Goal: Task Accomplishment & Management: Manage account settings

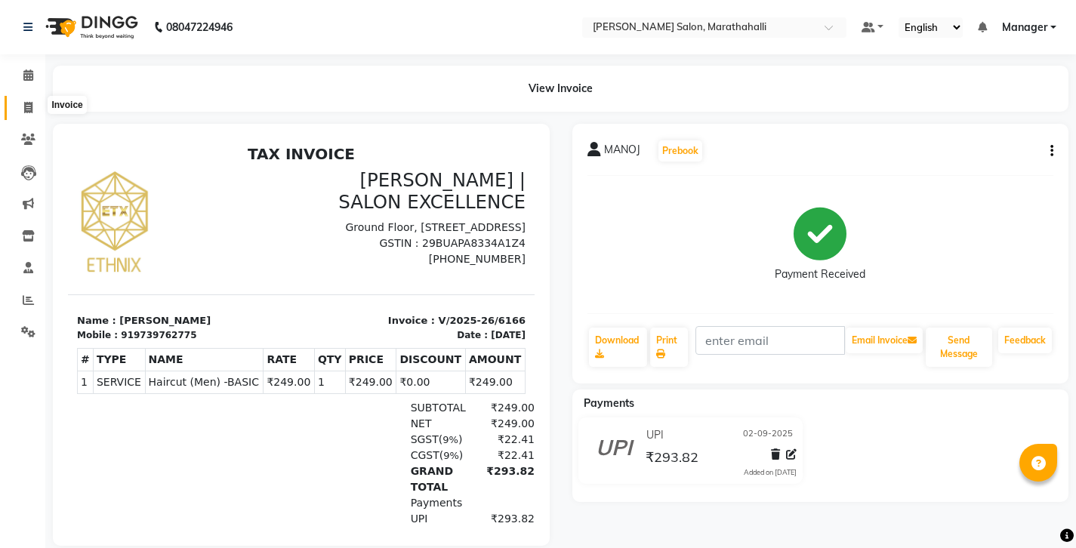
click at [23, 101] on span at bounding box center [28, 108] width 26 height 17
select select "4783"
select select "service"
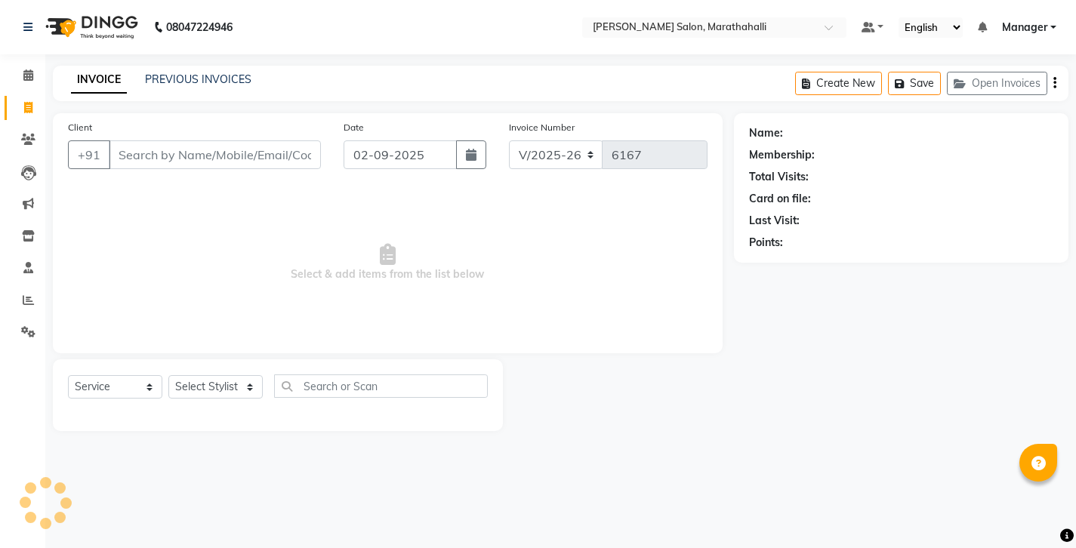
click at [140, 140] on input "Client" at bounding box center [215, 154] width 212 height 29
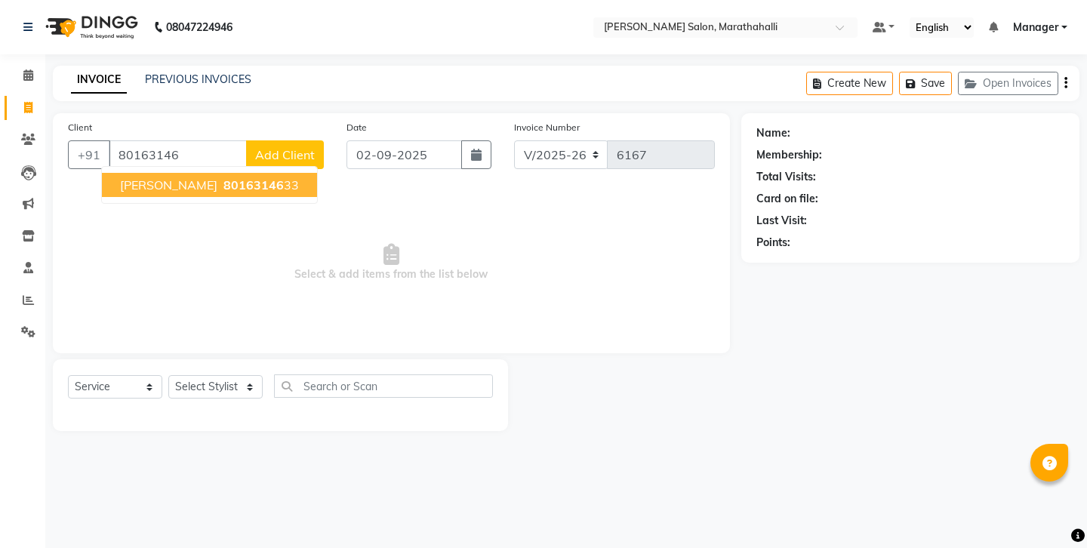
click at [141, 177] on span "[PERSON_NAME]" at bounding box center [168, 184] width 97 height 15
type input "8016314633"
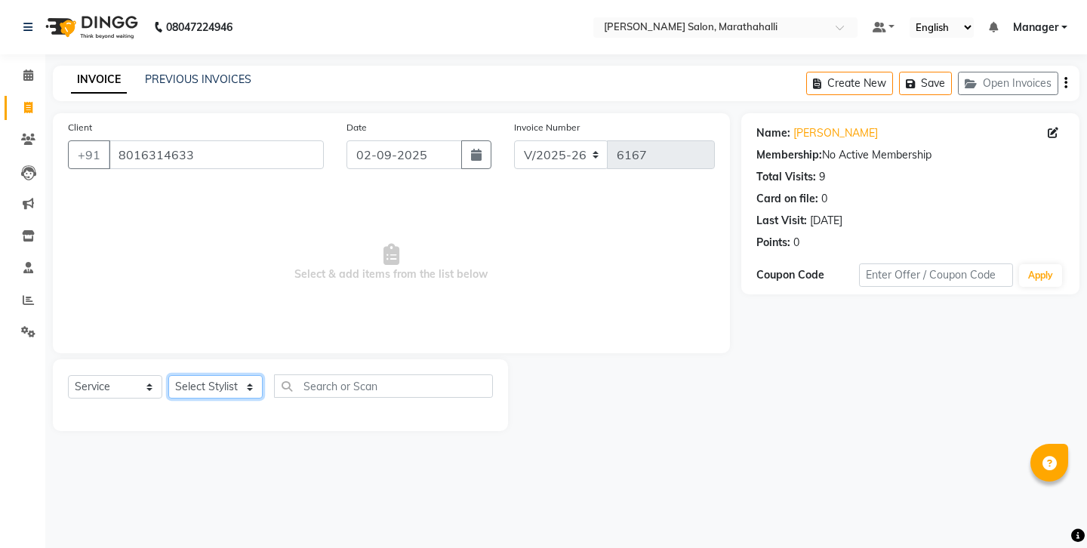
select select "51337"
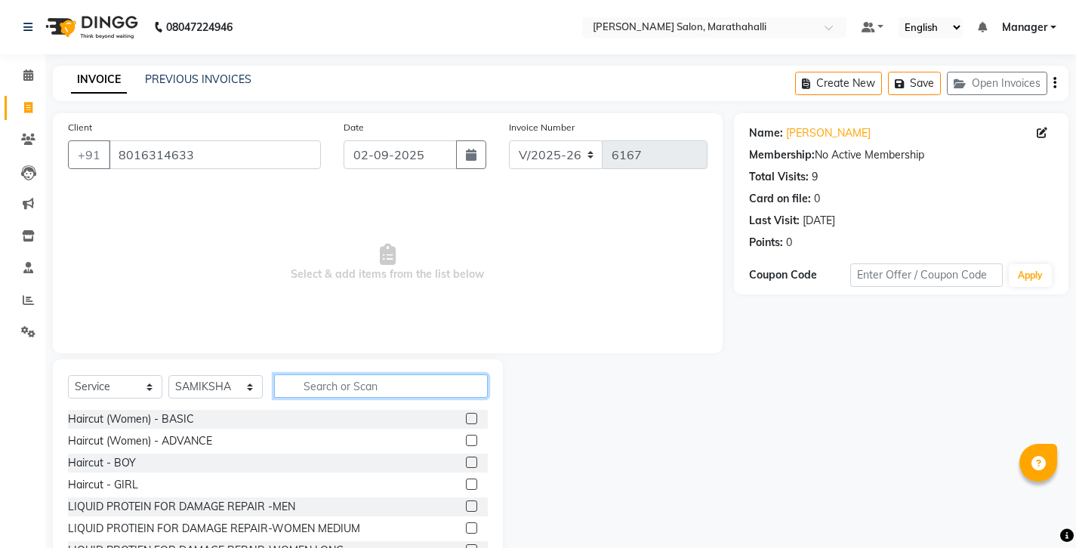
click at [336, 374] on input "text" at bounding box center [381, 385] width 214 height 23
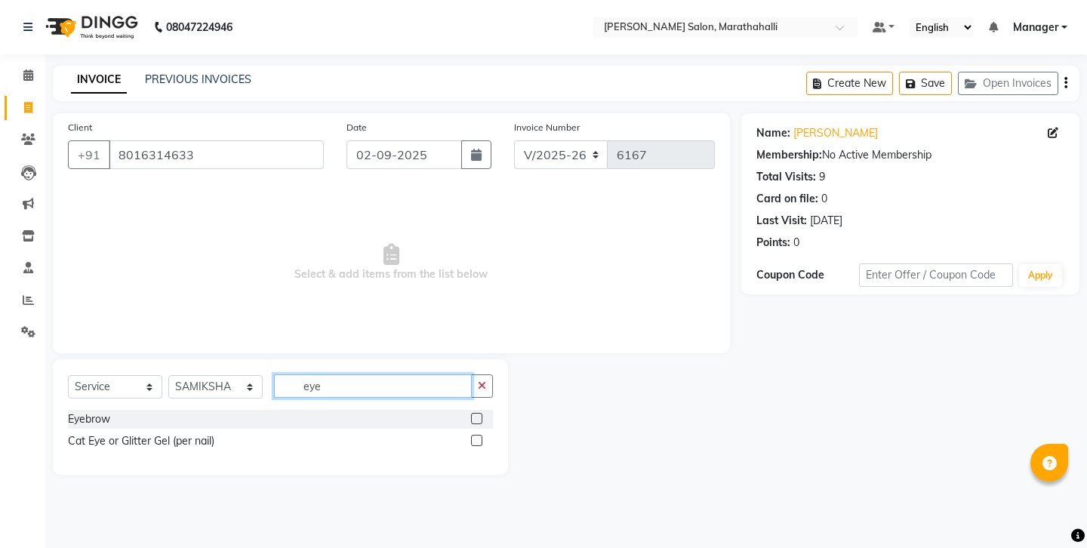
type input "eye"
click at [482, 413] on label at bounding box center [476, 418] width 11 height 11
click at [481, 414] on input "checkbox" at bounding box center [476, 419] width 10 height 10
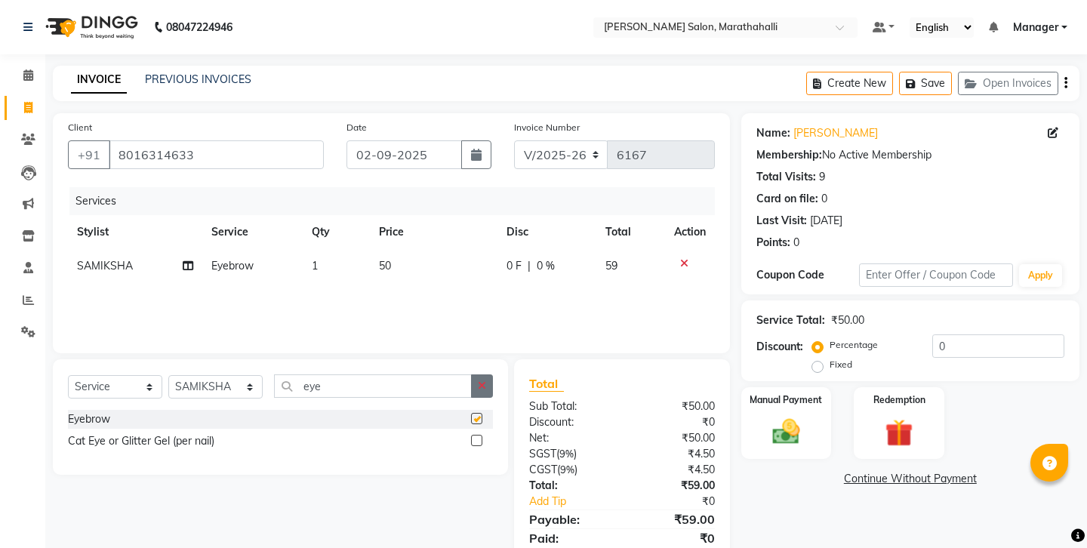
checkbox input "false"
click at [486, 380] on icon "button" at bounding box center [482, 385] width 8 height 11
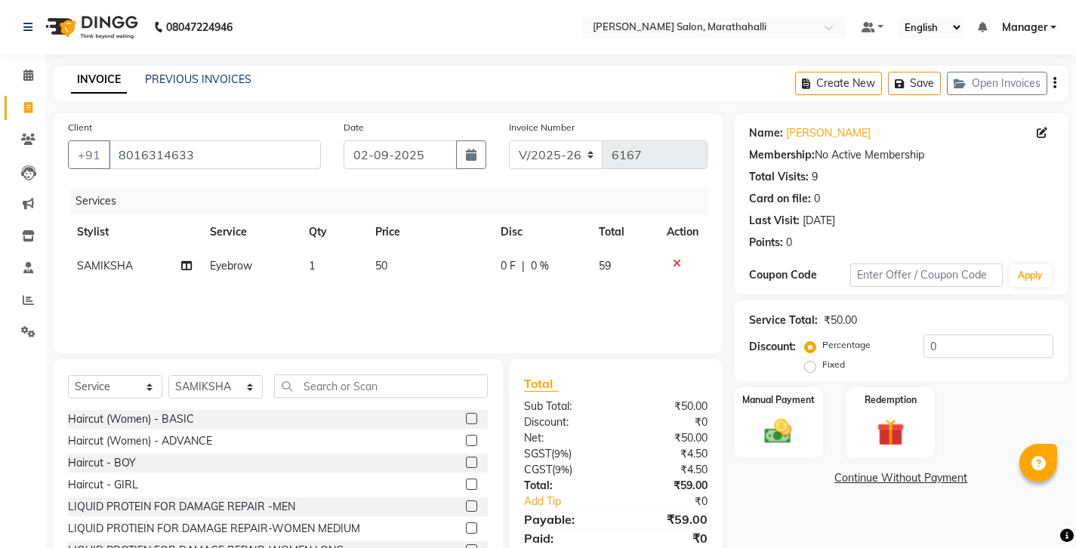
click at [1056, 83] on icon "button" at bounding box center [1054, 83] width 3 height 1
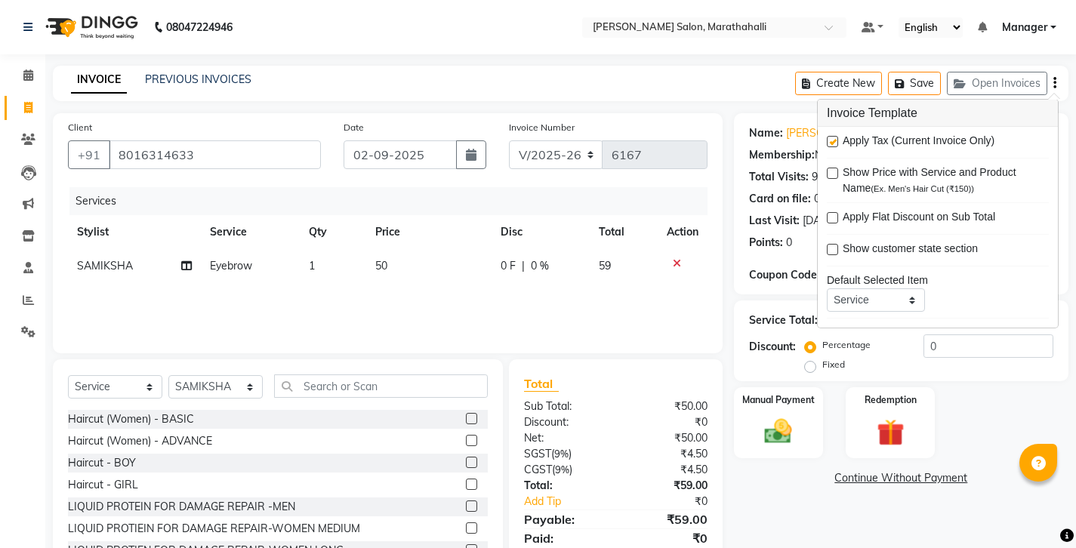
click at [829, 136] on label at bounding box center [832, 141] width 11 height 11
click at [829, 137] on input "checkbox" at bounding box center [832, 142] width 10 height 10
checkbox input "false"
click at [773, 455] on div "Name: Vipsha Membership: No Active Membership Total Visits: 9 Card on file: 0 L…" at bounding box center [907, 347] width 346 height 469
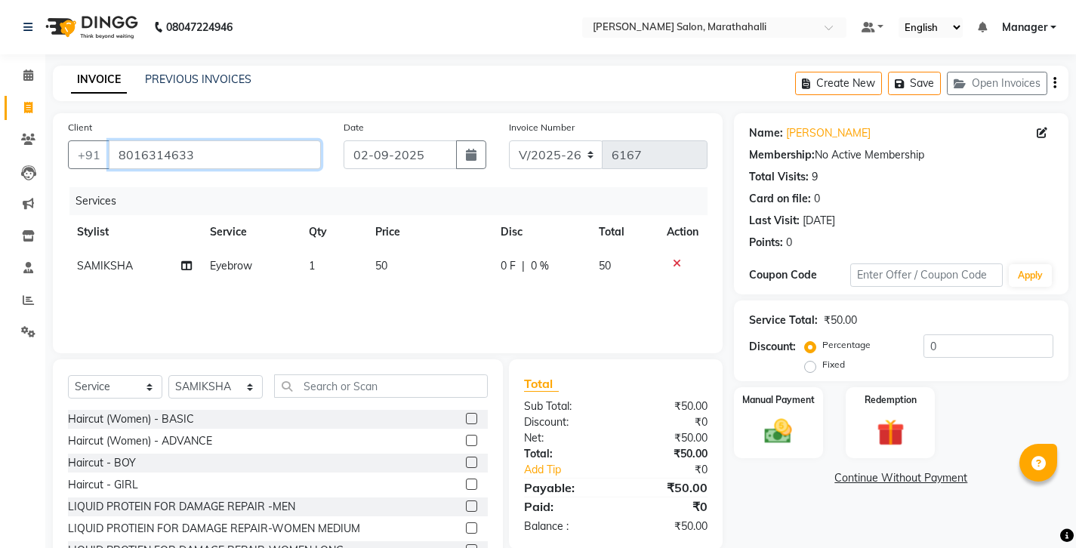
drag, startPoint x: 108, startPoint y: 141, endPoint x: 194, endPoint y: 140, distance: 86.1
click at [194, 140] on input "8016314633" at bounding box center [215, 154] width 212 height 29
click at [781, 415] on img at bounding box center [778, 431] width 46 height 32
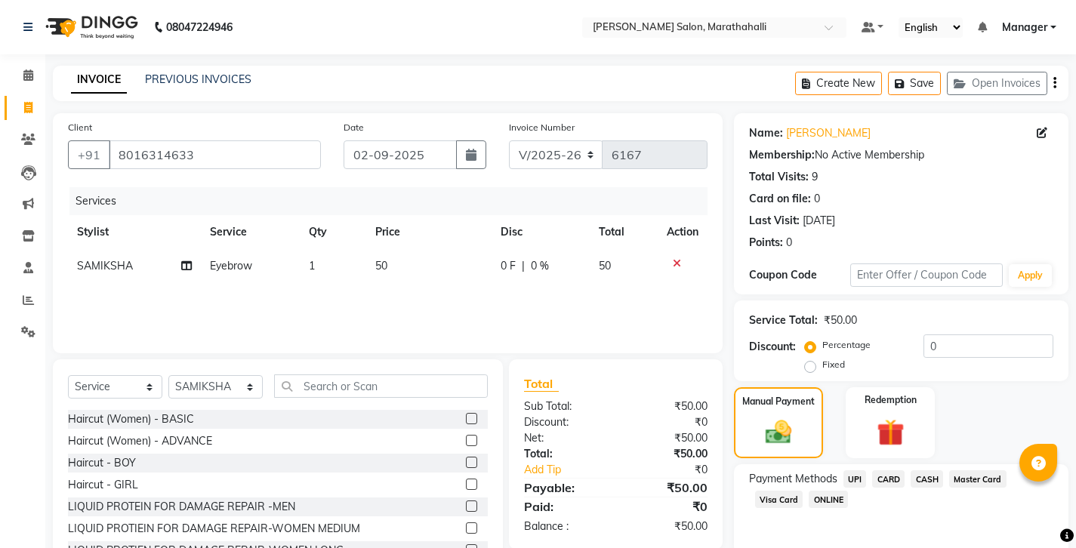
click at [910, 470] on span "CASH" at bounding box center [926, 478] width 32 height 17
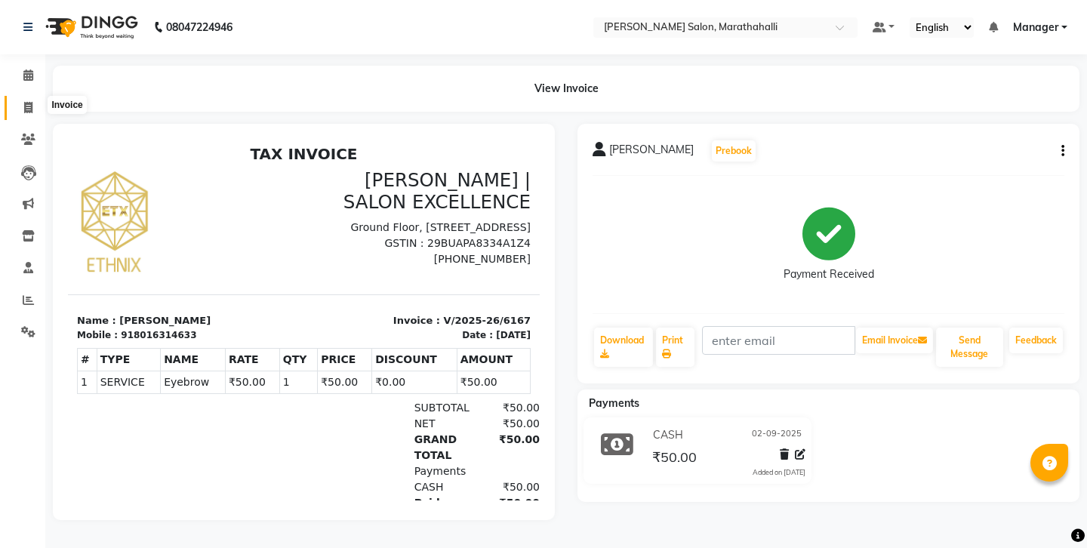
click at [29, 103] on icon at bounding box center [28, 107] width 8 height 11
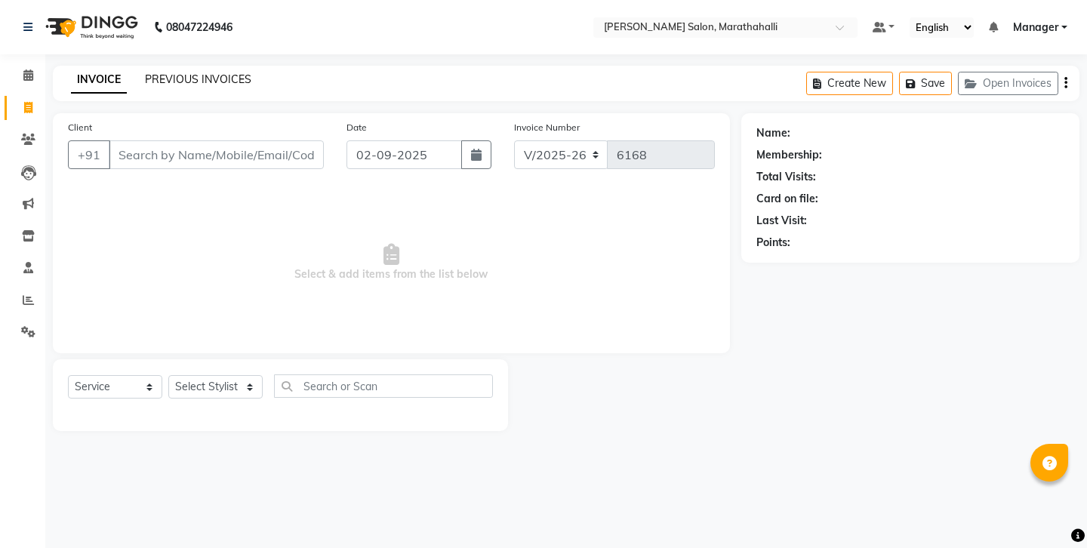
click at [192, 76] on link "PREVIOUS INVOICES" at bounding box center [198, 79] width 106 height 14
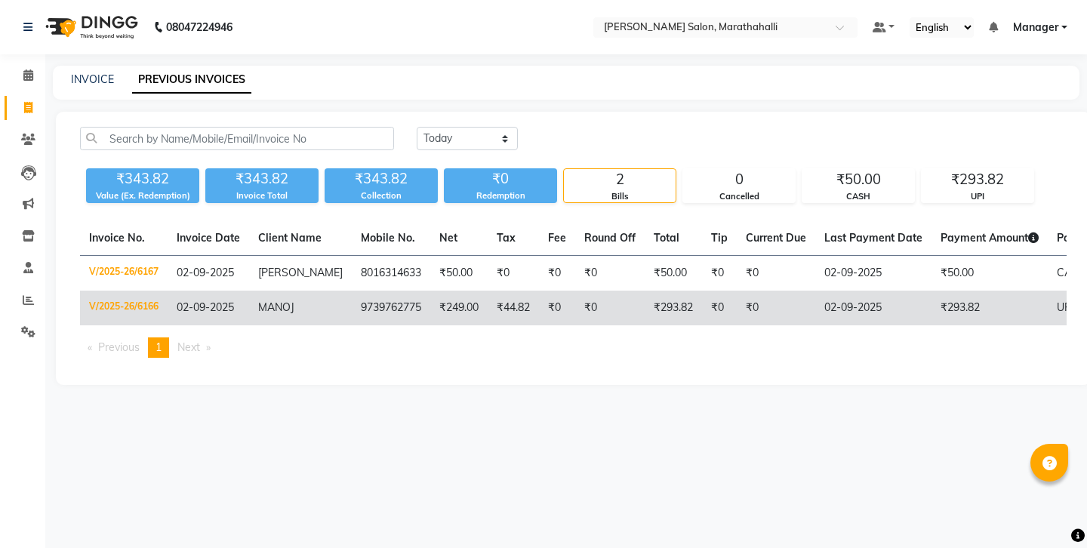
click at [430, 291] on td "₹249.00" at bounding box center [458, 308] width 57 height 35
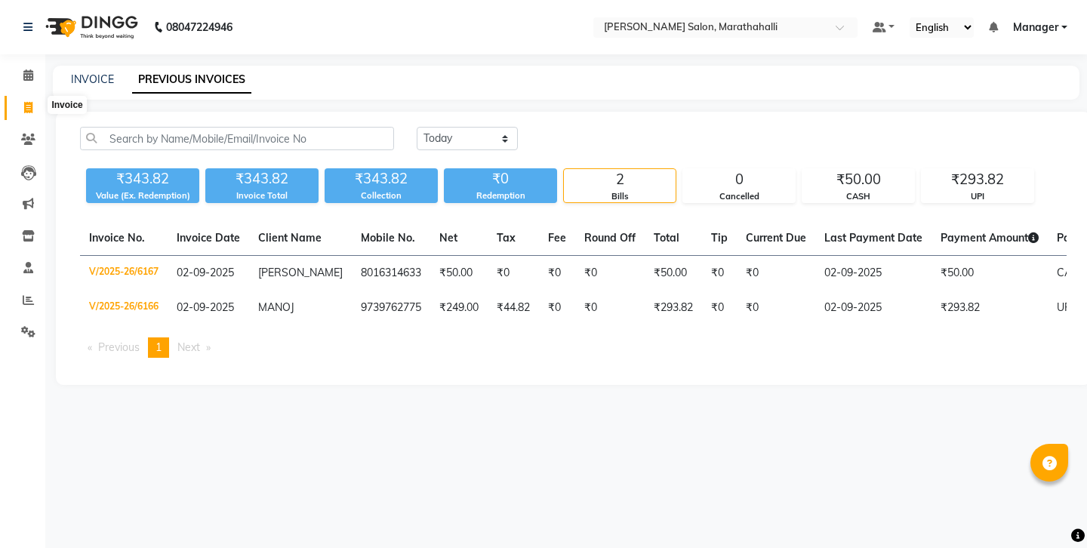
click at [26, 108] on span at bounding box center [28, 108] width 26 height 17
select select "service"
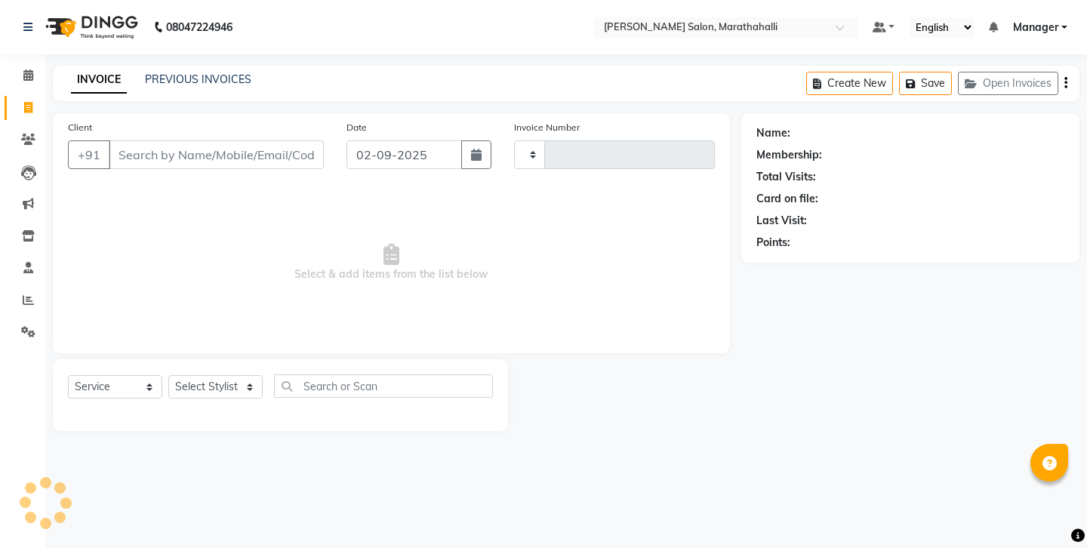
type input "6168"
select select "4783"
select select "90531"
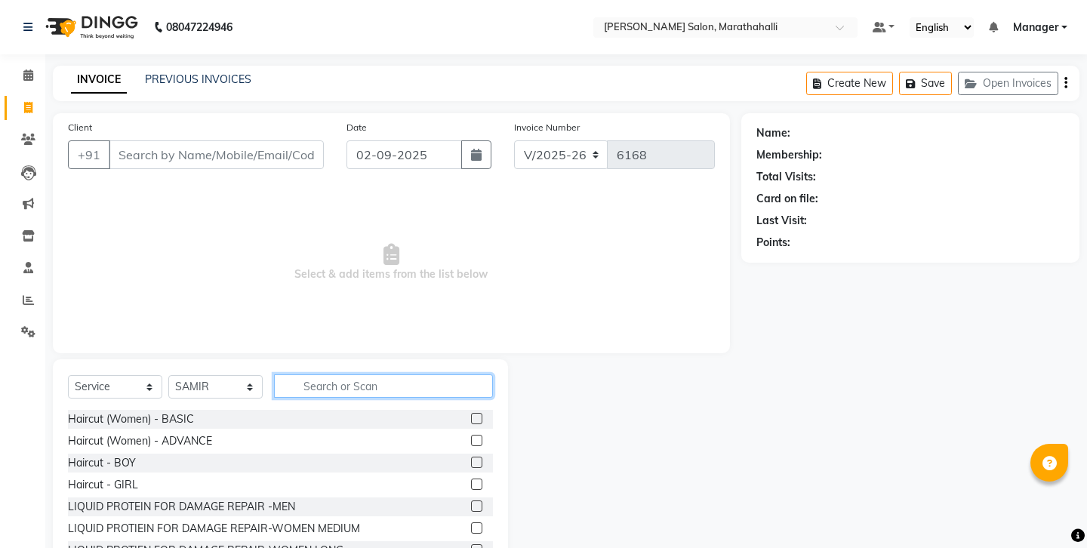
click at [317, 374] on input "text" at bounding box center [383, 385] width 219 height 23
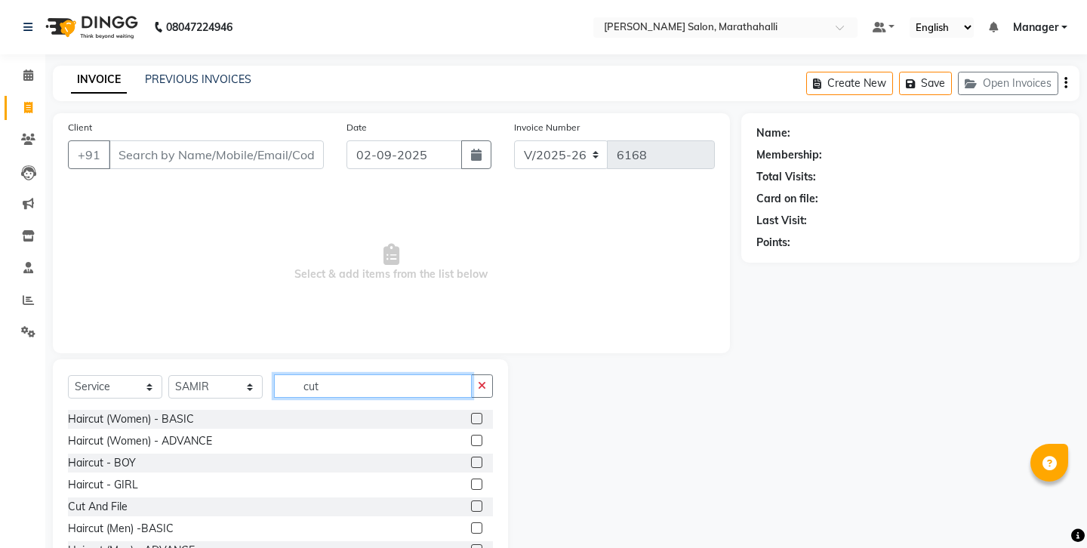
type input "cut"
click at [481, 522] on label at bounding box center [476, 527] width 11 height 11
click at [481, 524] on input "checkbox" at bounding box center [476, 529] width 10 height 10
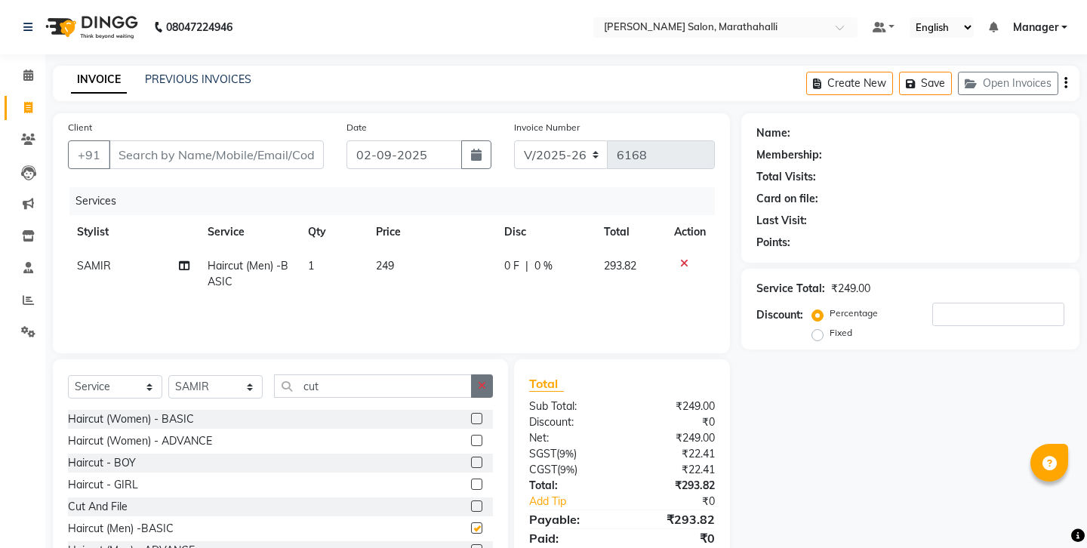
checkbox input "false"
click at [479, 374] on button "button" at bounding box center [482, 385] width 22 height 23
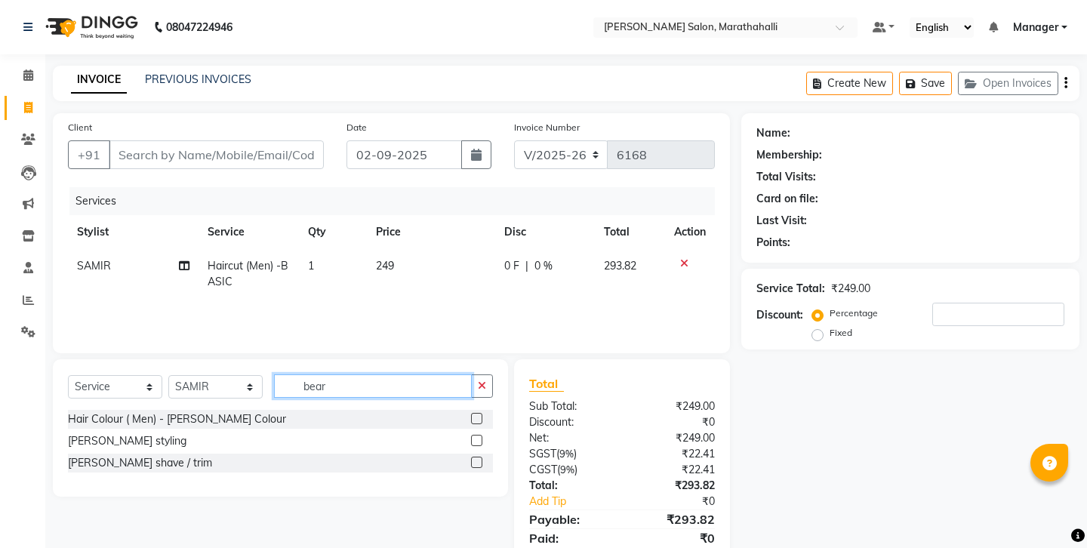
type input "bear"
click at [478, 457] on label at bounding box center [476, 462] width 11 height 11
click at [478, 458] on input "checkbox" at bounding box center [476, 463] width 10 height 10
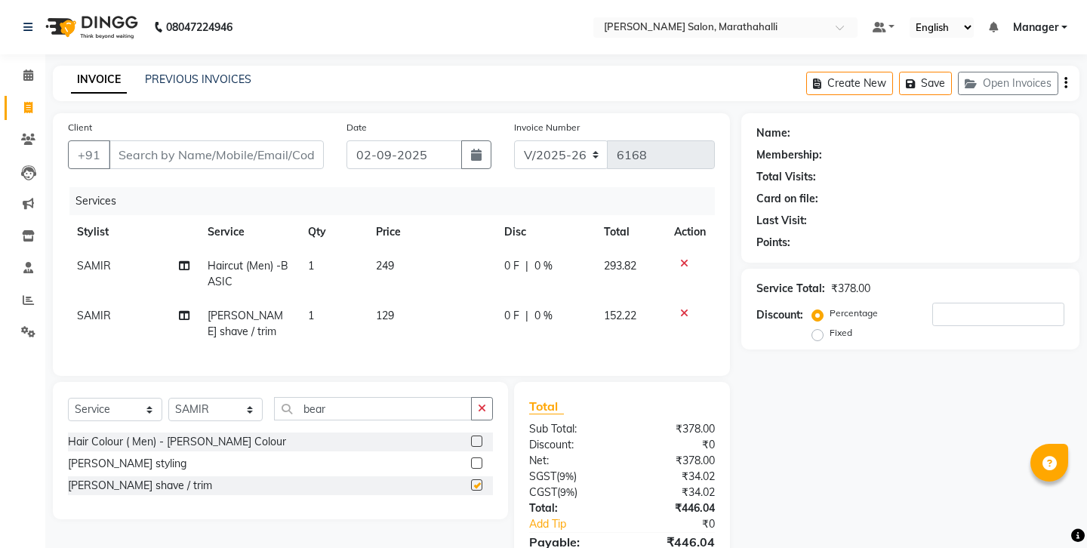
checkbox input "false"
click at [214, 144] on input "Client" at bounding box center [216, 154] width 215 height 29
type input "9"
type input "0"
type input "9025831181"
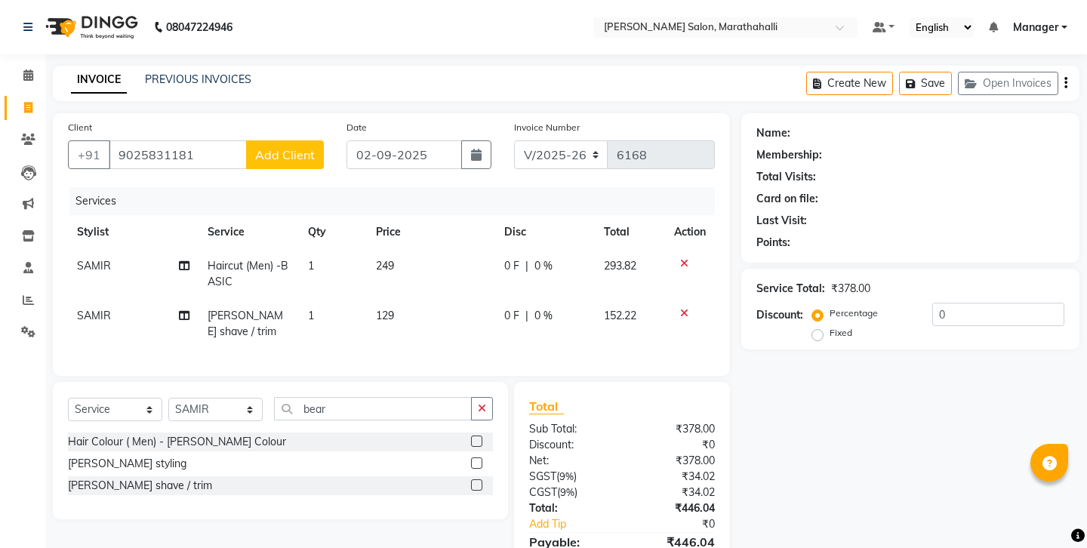
click at [285, 144] on button "Add Client" at bounding box center [285, 154] width 78 height 29
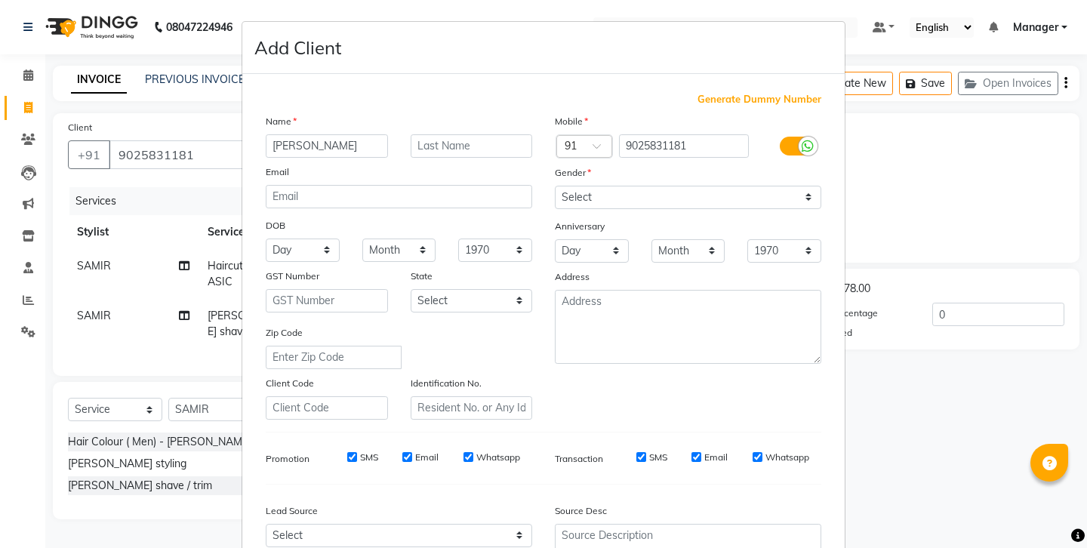
type input "raghul"
click at [806, 186] on select "Select Male Female Other Prefer Not To Say" at bounding box center [688, 197] width 266 height 23
select select "male"
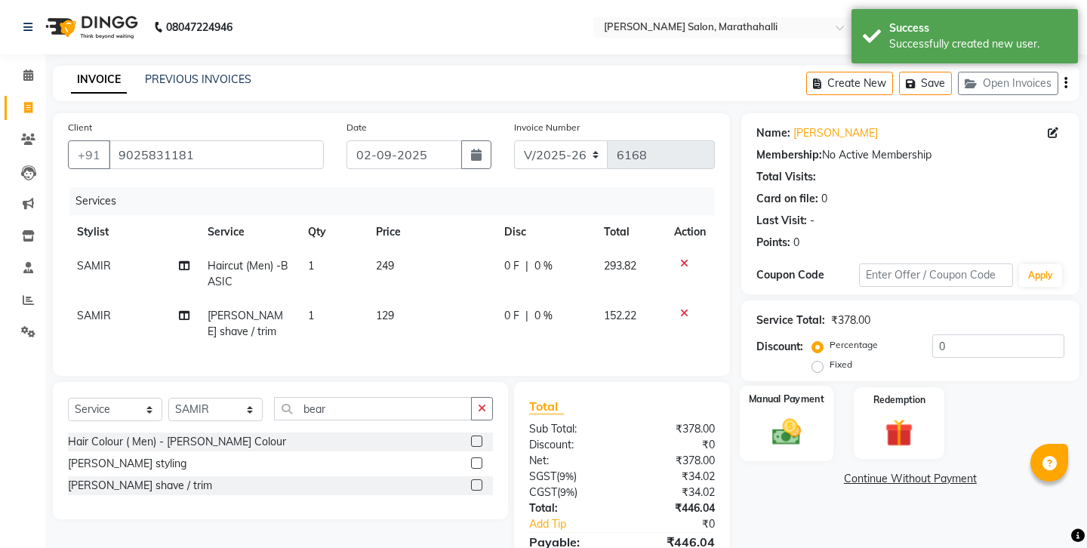
click at [781, 415] on img at bounding box center [785, 431] width 47 height 33
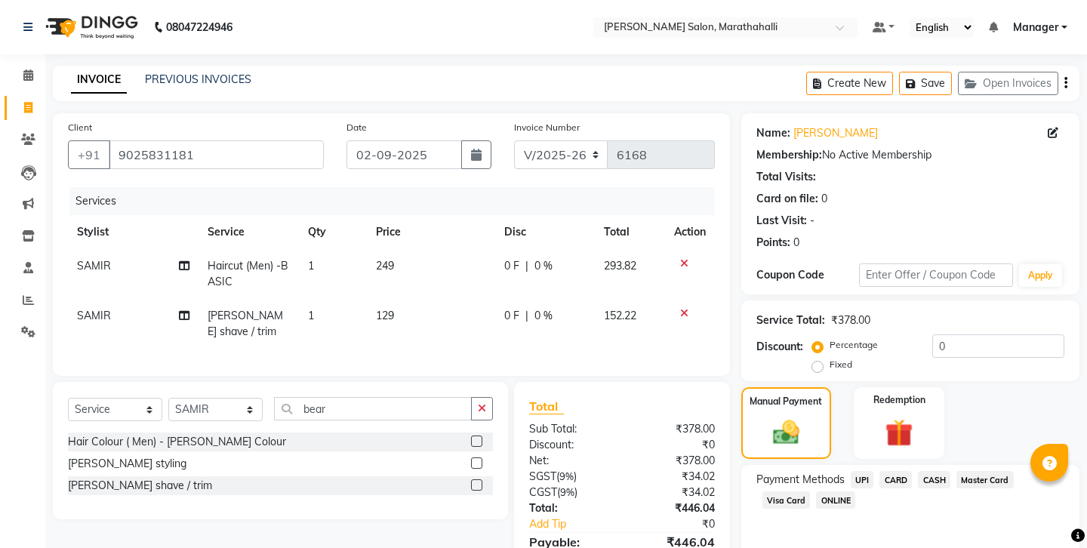
click at [100, 259] on span "SAMIR" at bounding box center [94, 266] width 34 height 14
select select "90531"
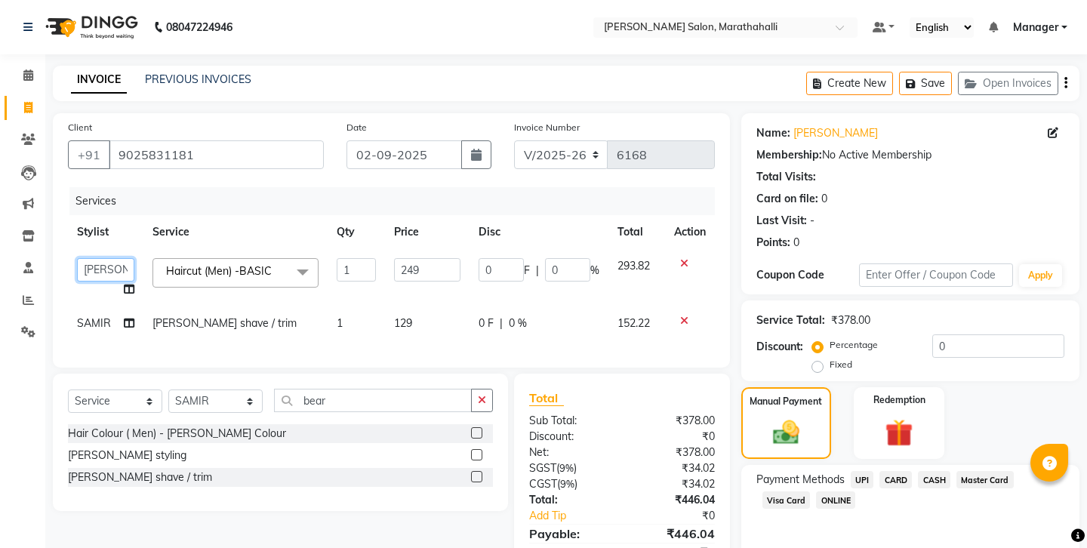
select select "90512"
click at [113, 306] on td "SAMIR" at bounding box center [105, 323] width 75 height 34
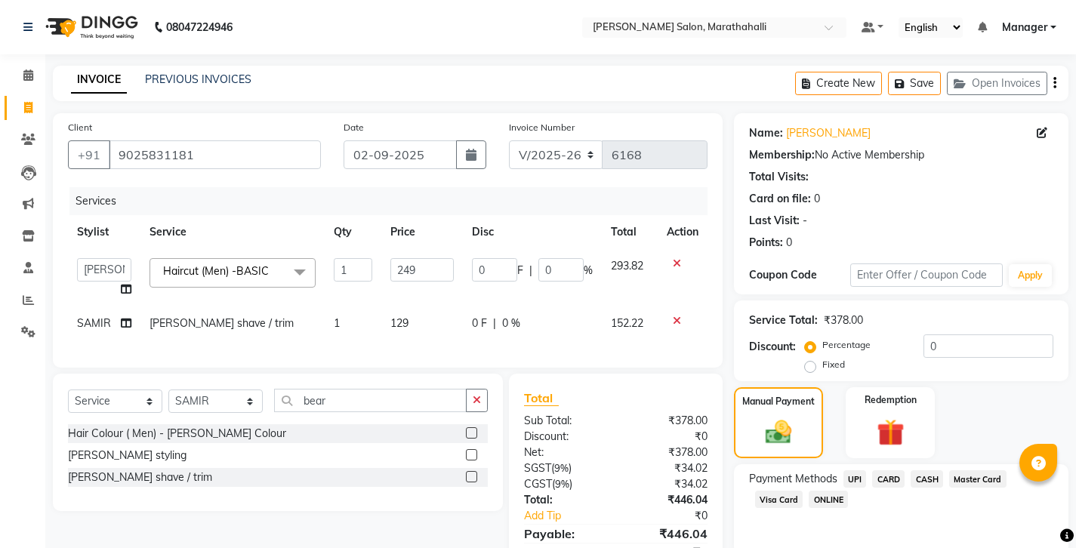
select select "90531"
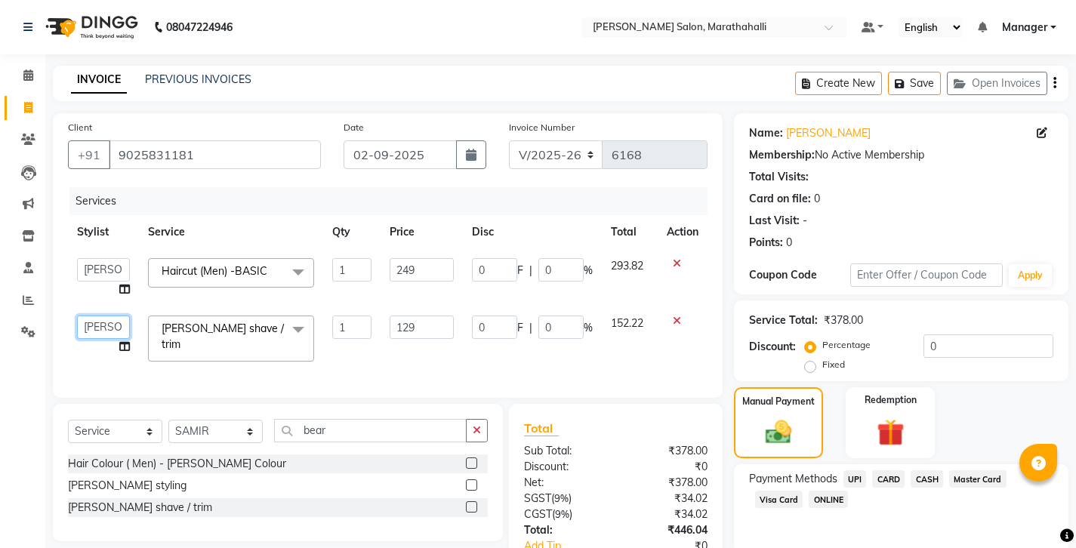
select select "90512"
click at [843, 470] on span "UPI" at bounding box center [854, 478] width 23 height 17
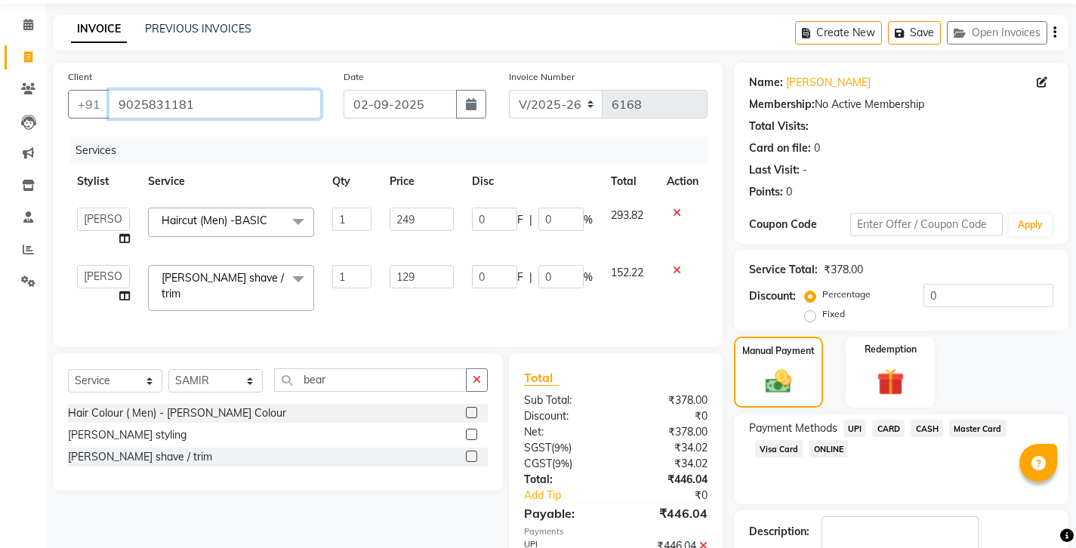
drag, startPoint x: 107, startPoint y: 88, endPoint x: 216, endPoint y: 88, distance: 108.7
click at [216, 90] on input "9025831181" at bounding box center [215, 104] width 212 height 29
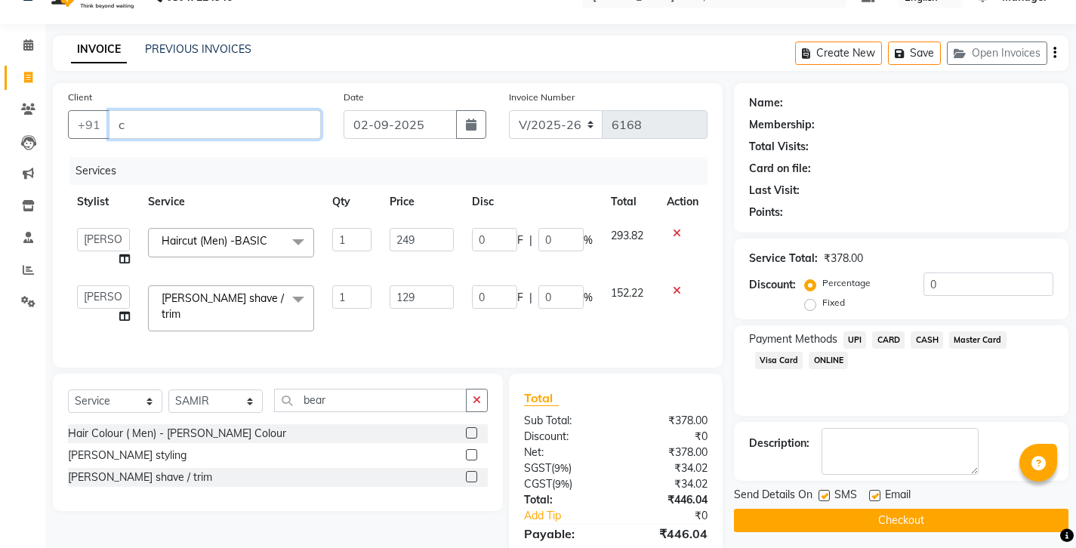
type input "c"
click at [910, 509] on button "Checkout" at bounding box center [901, 520] width 334 height 23
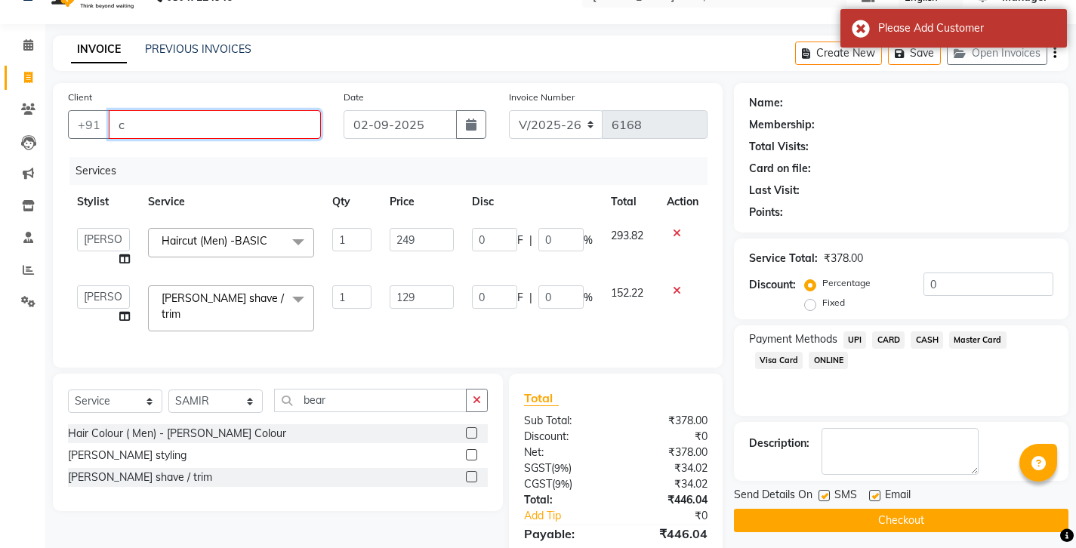
click at [143, 114] on input "c" at bounding box center [215, 124] width 212 height 29
paste input "9739762775"
type input "9739762775"
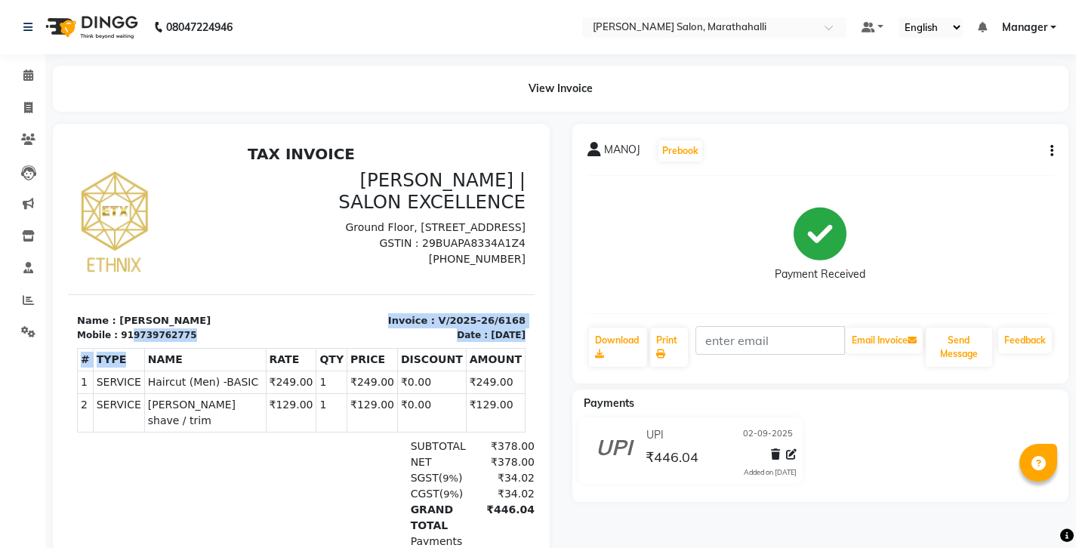
drag, startPoint x: 119, startPoint y: 319, endPoint x: 214, endPoint y: 331, distance: 95.9
click at [214, 331] on div "TAX INVOICE [PERSON_NAME] | SALON EXCELLENCE [STREET_ADDRESS] GSTIN : 29BUAPA83…" at bounding box center [301, 389] width 467 height 488
click at [182, 473] on div at bounding box center [151, 510] width 149 height 143
drag, startPoint x: 119, startPoint y: 319, endPoint x: 197, endPoint y: 336, distance: 79.5
click at [197, 336] on div "TAX INVOICE [PERSON_NAME] | SALON EXCELLENCE [STREET_ADDRESS] GSTIN : 29BUAPA83…" at bounding box center [301, 389] width 467 height 488
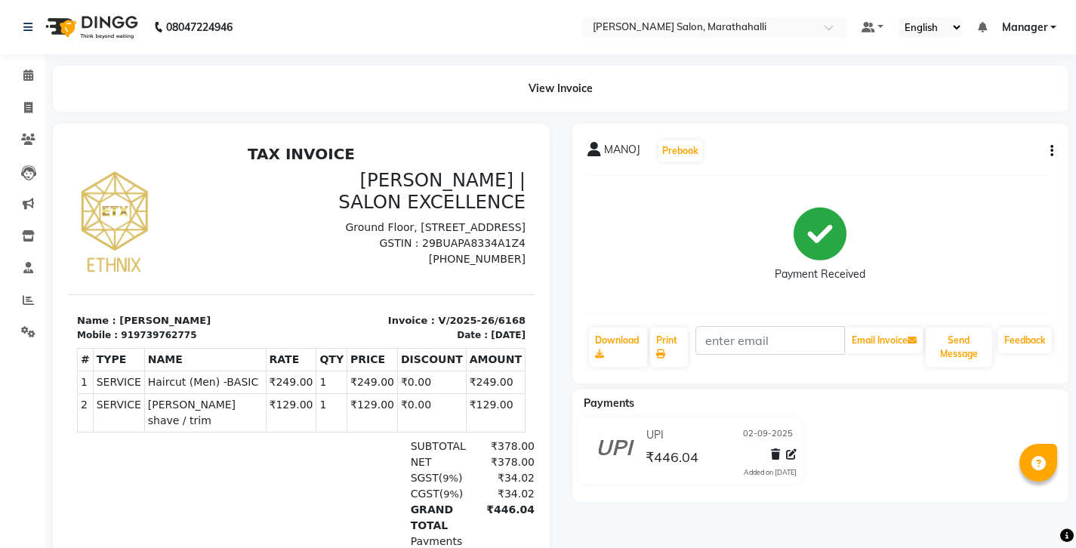
click at [177, 493] on div at bounding box center [151, 510] width 149 height 143
drag, startPoint x: 116, startPoint y: 320, endPoint x: 171, endPoint y: 319, distance: 55.1
click at [171, 328] on div "Mobile : 919739762775" at bounding box center [184, 335] width 215 height 14
click at [28, 106] on icon at bounding box center [28, 107] width 8 height 11
select select "service"
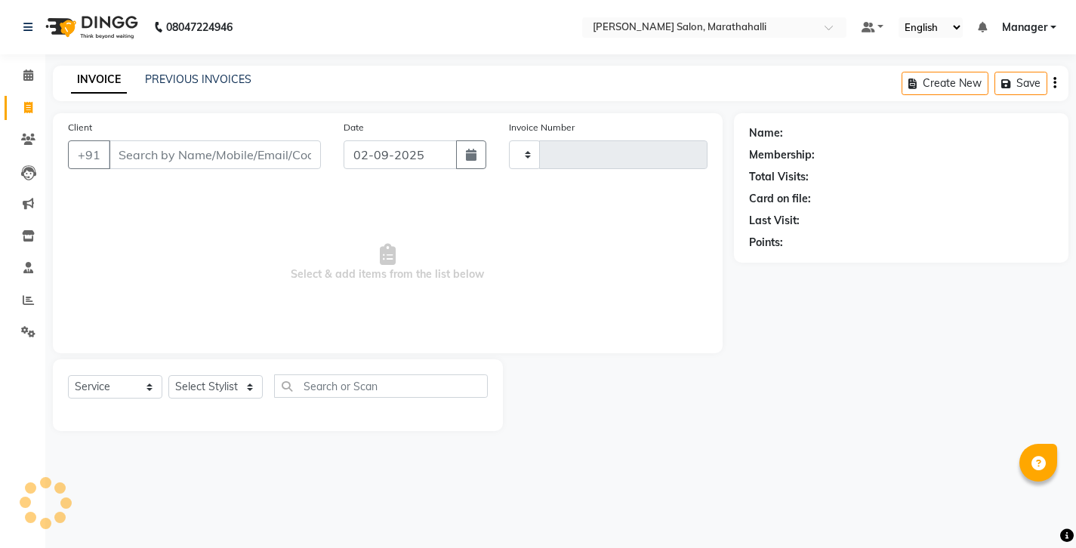
type input "6169"
select select "4783"
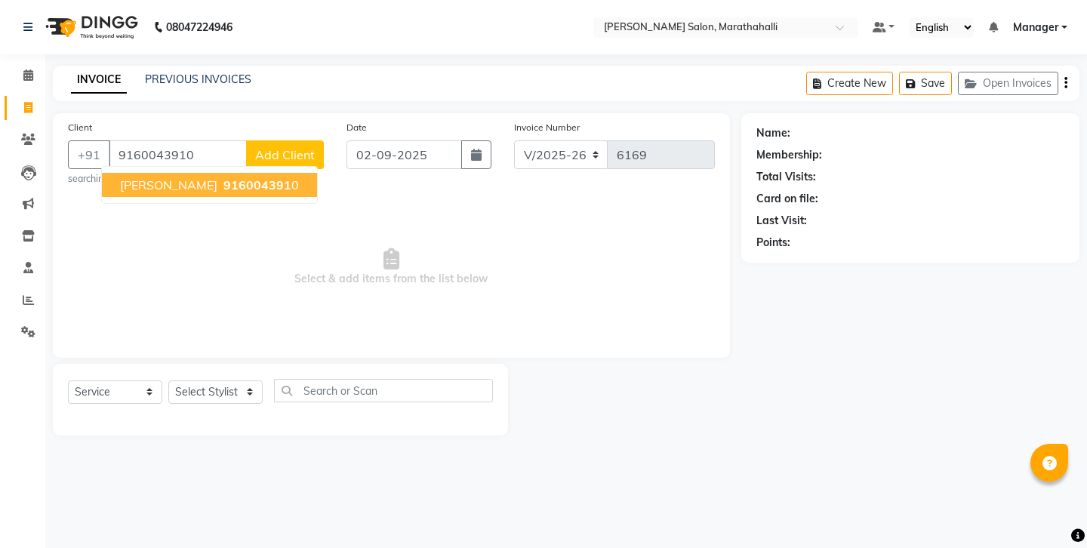
type input "9160043910"
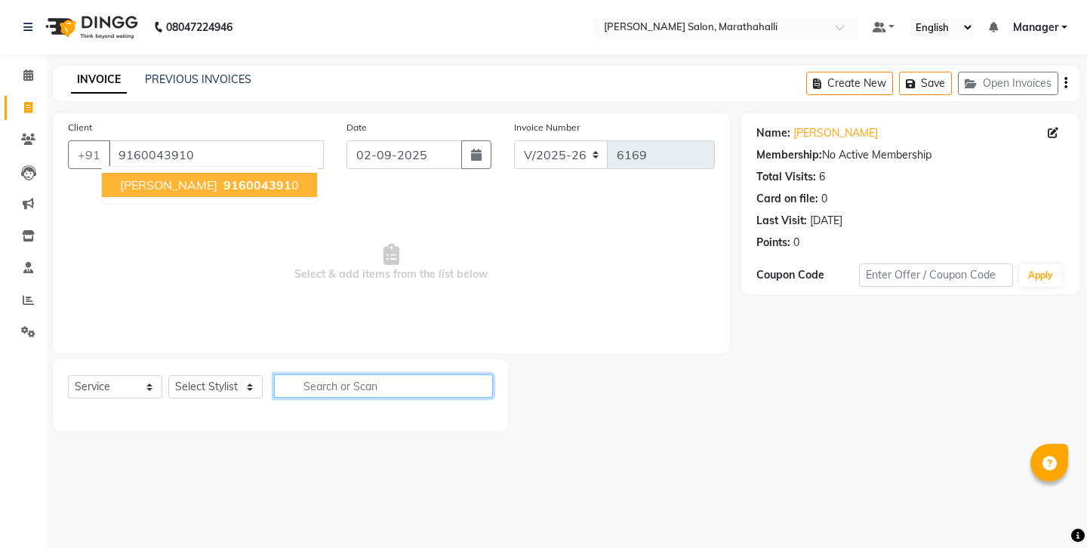
click at [357, 374] on input "text" at bounding box center [383, 385] width 219 height 23
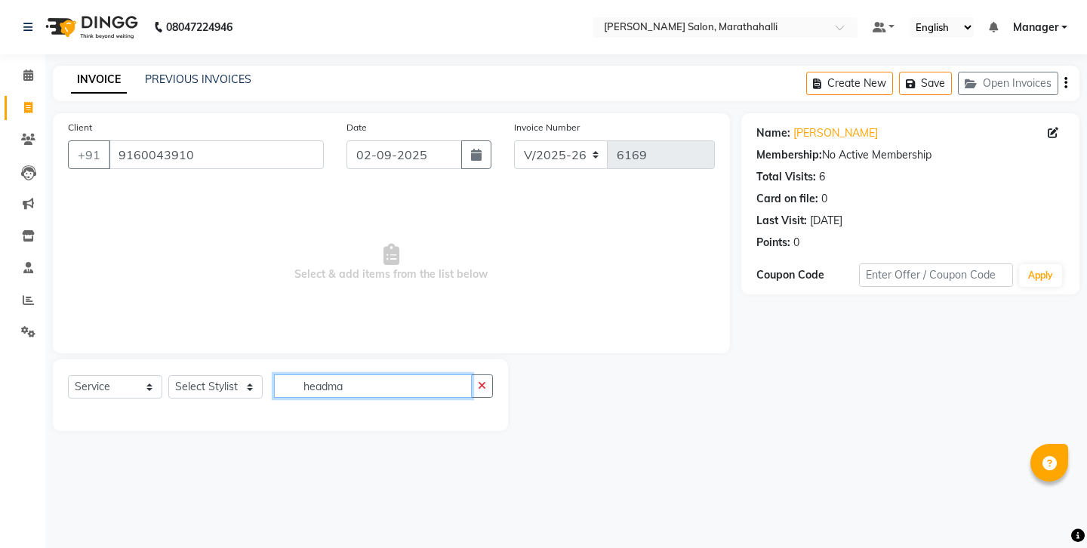
type input "headmaster"
drag, startPoint x: 350, startPoint y: 383, endPoint x: 491, endPoint y: 356, distance: 143.8
click at [491, 374] on button "button" at bounding box center [482, 385] width 22 height 23
drag, startPoint x: 377, startPoint y: 349, endPoint x: 378, endPoint y: 358, distance: 8.4
click at [376, 374] on input "text" at bounding box center [383, 385] width 219 height 23
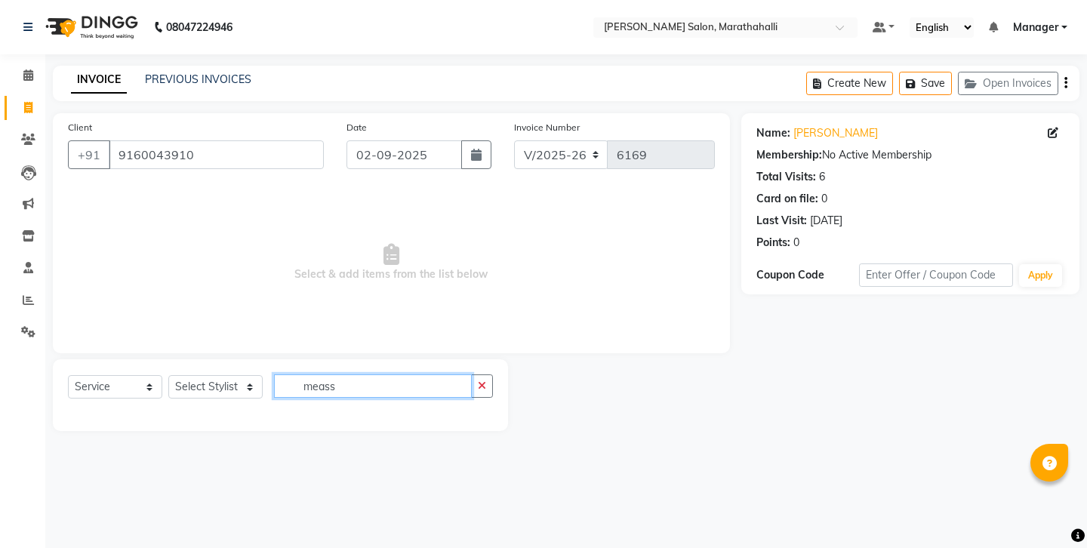
type input "means"
drag, startPoint x: 380, startPoint y: 361, endPoint x: 383, endPoint y: 332, distance: 28.8
click at [485, 374] on button "button" at bounding box center [482, 385] width 22 height 23
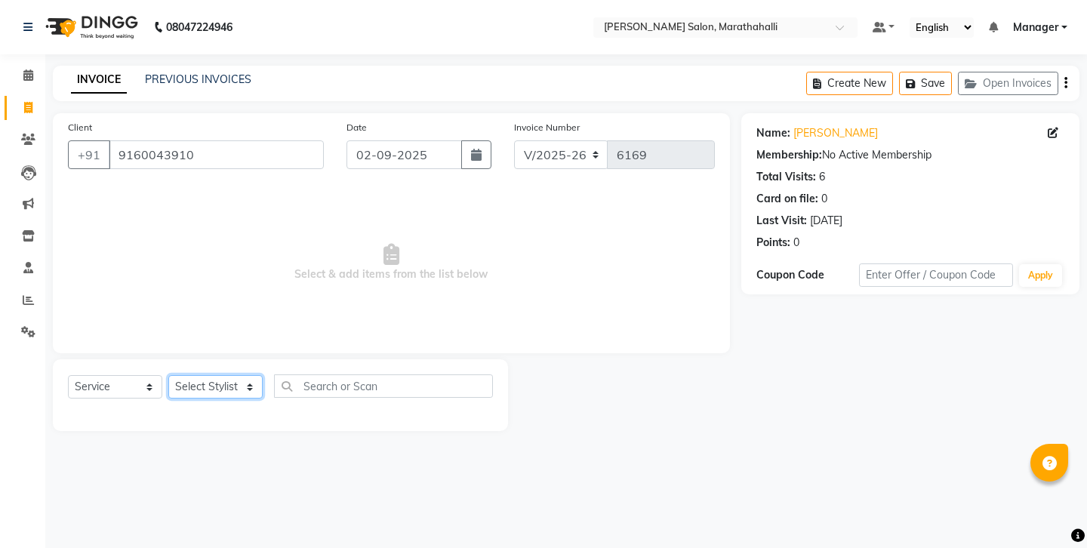
select select "28915"
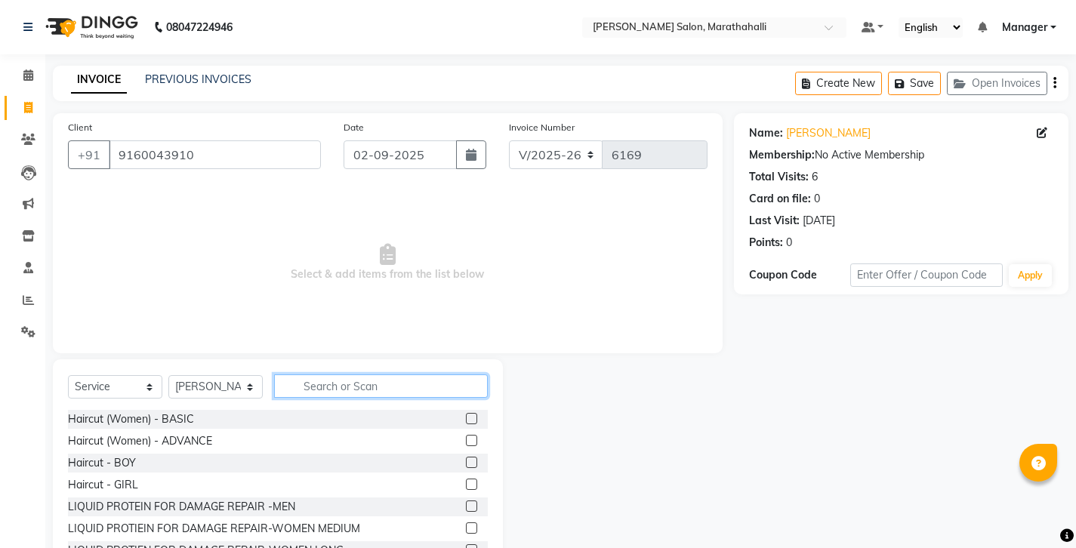
click at [327, 374] on input "text" at bounding box center [381, 385] width 214 height 23
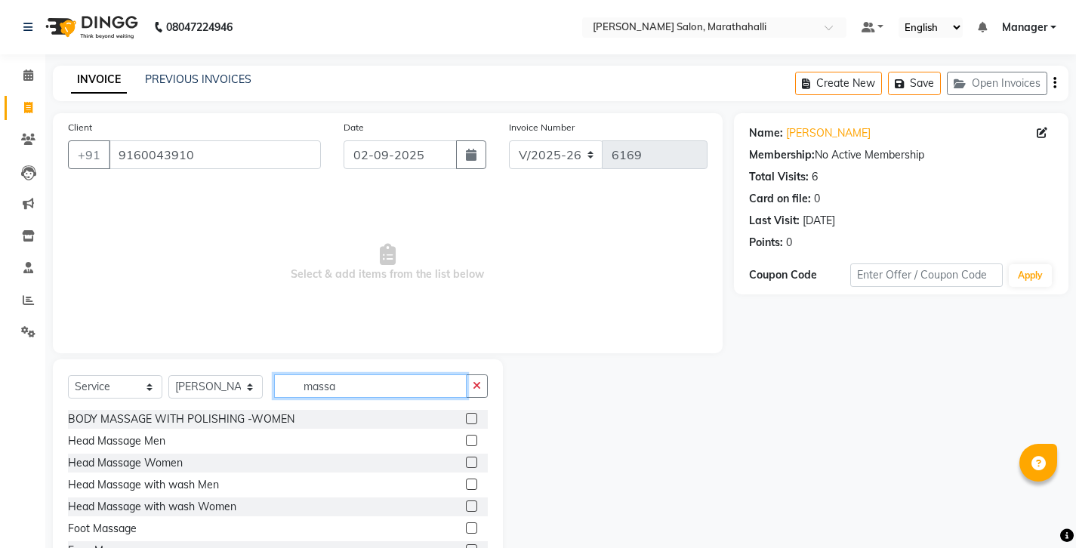
type input "massa"
click at [474, 435] on label at bounding box center [471, 440] width 11 height 11
click at [474, 436] on input "checkbox" at bounding box center [471, 441] width 10 height 10
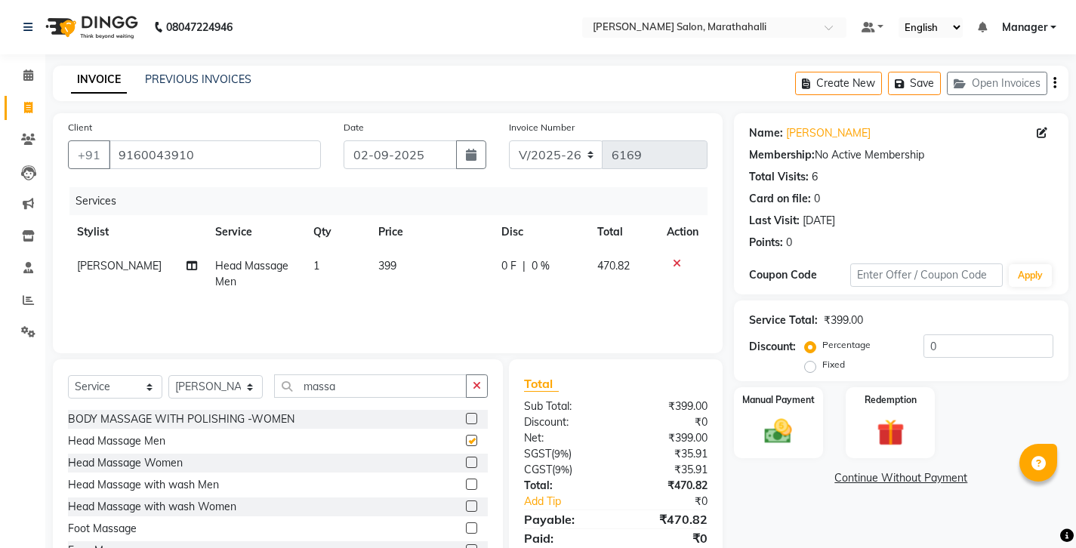
checkbox input "false"
click at [474, 374] on button "button" at bounding box center [477, 385] width 22 height 23
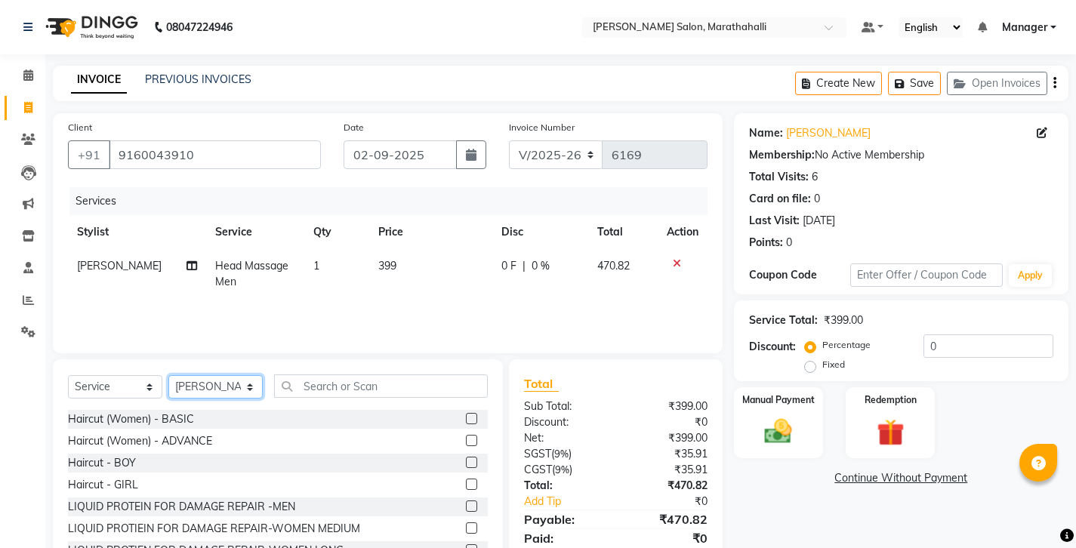
select select "67270"
click at [286, 374] on input "text" at bounding box center [381, 385] width 214 height 23
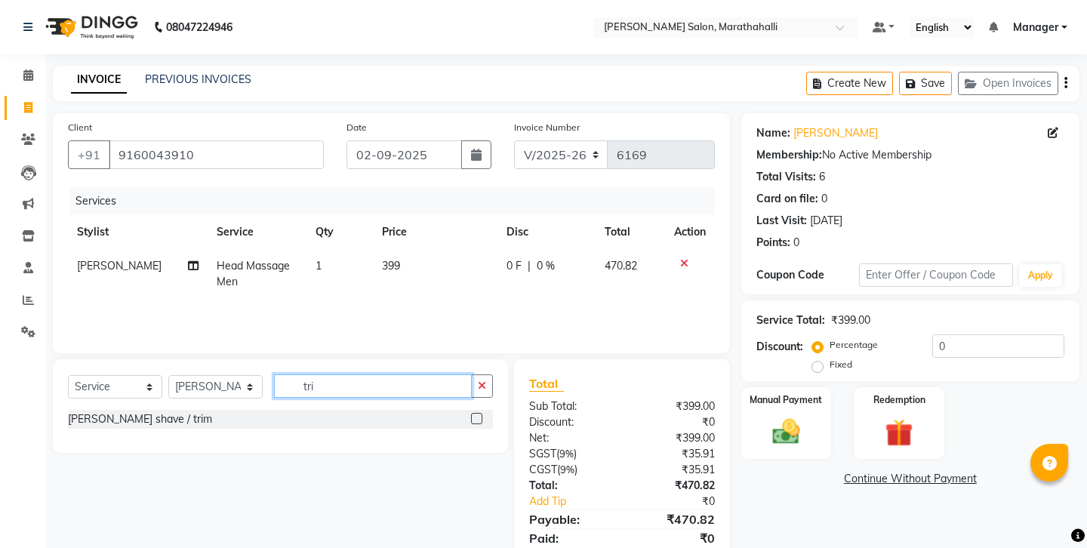
type input "tri"
click at [479, 413] on label at bounding box center [476, 418] width 11 height 11
click at [479, 414] on input "checkbox" at bounding box center [476, 419] width 10 height 10
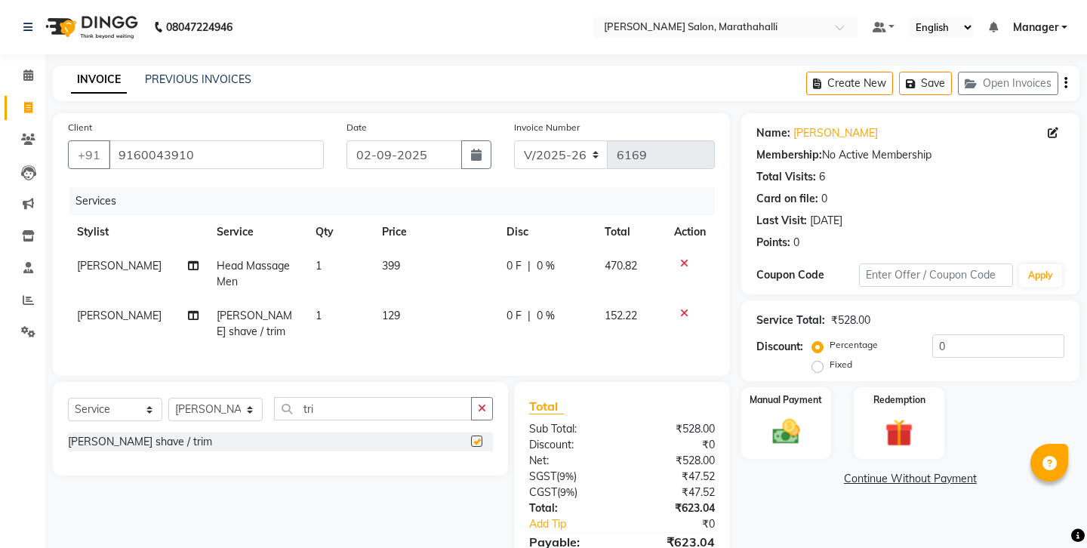
checkbox input "false"
click at [785, 386] on div "Manual Payment" at bounding box center [786, 423] width 94 height 75
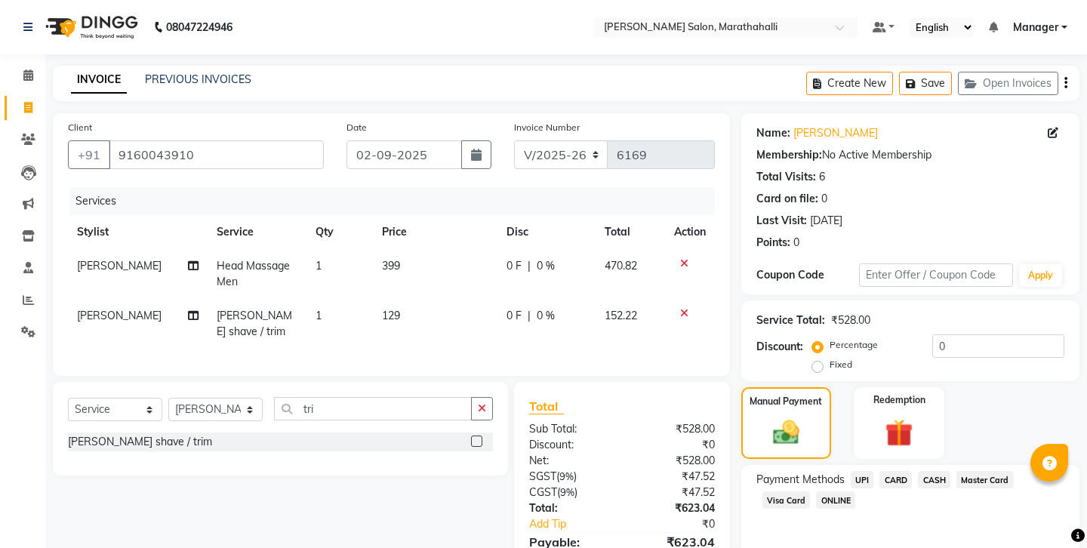
click at [851, 471] on span "UPI" at bounding box center [862, 479] width 23 height 17
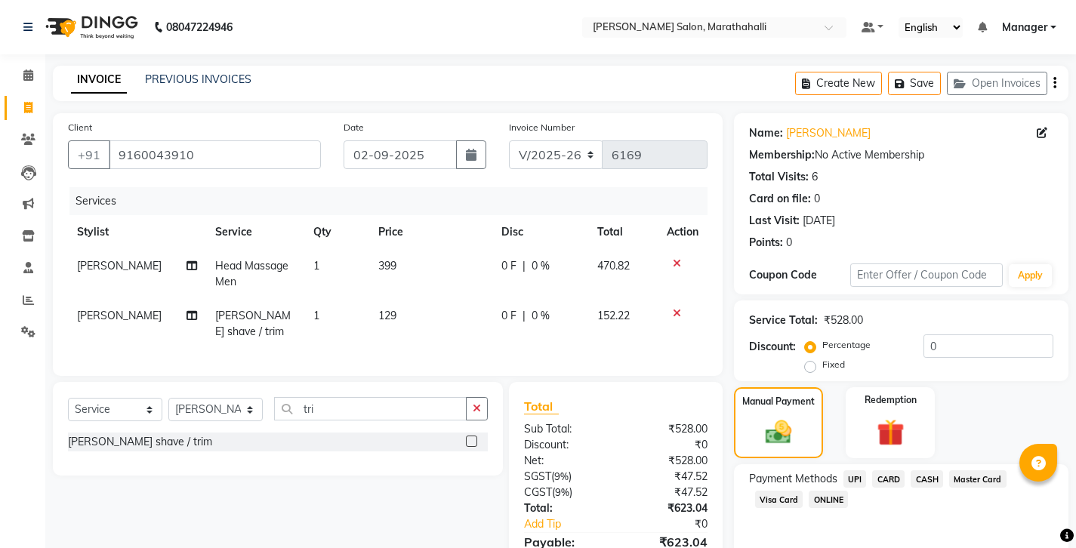
scroll to position [51, 0]
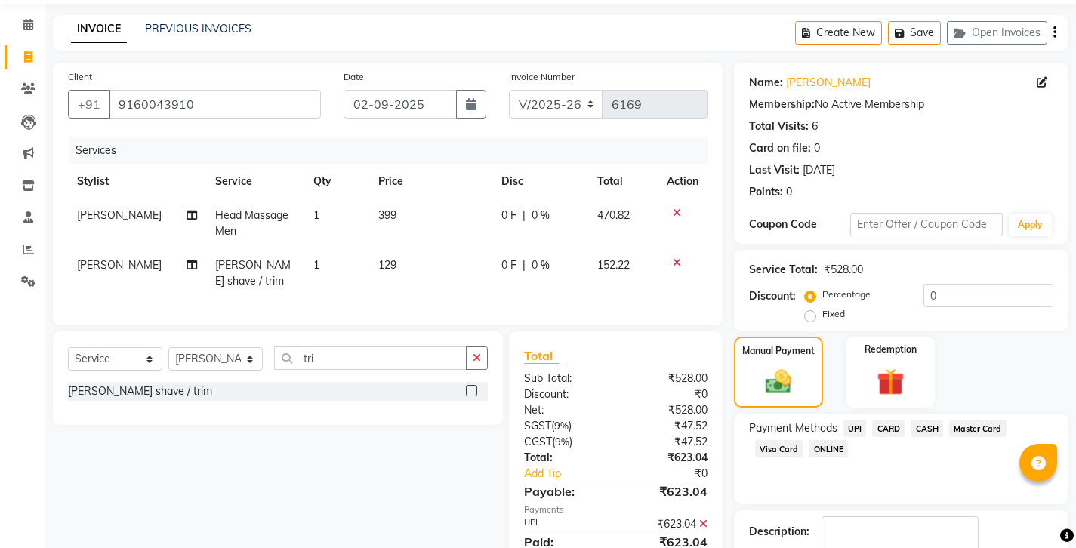
checkbox input "false"
click at [843, 420] on span "UPI" at bounding box center [854, 428] width 23 height 17
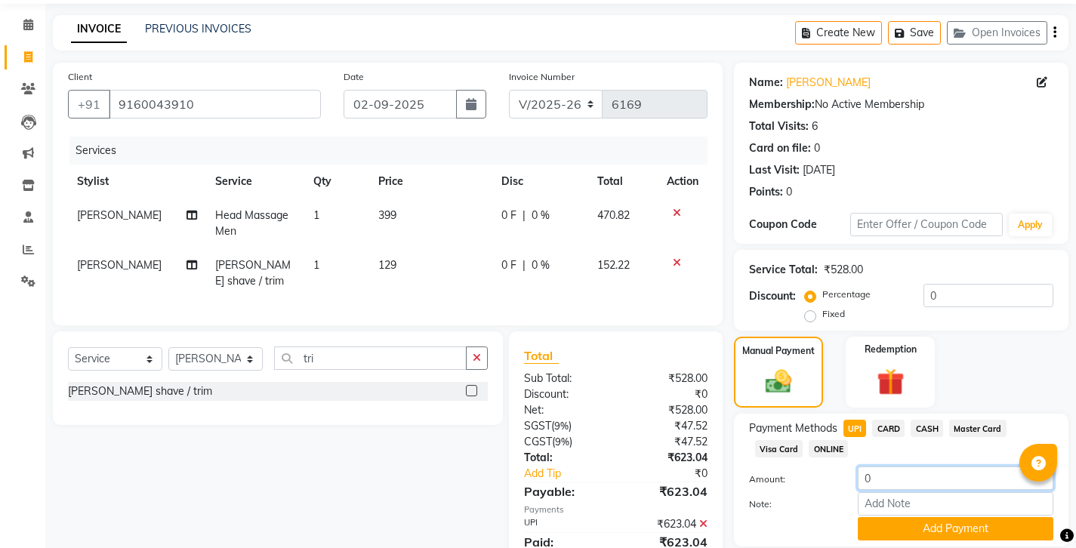
click at [883, 467] on input "0" at bounding box center [956, 478] width 196 height 23
click at [874, 492] on input "Note:" at bounding box center [956, 503] width 196 height 23
type input "200 tips"
click at [901, 517] on button "Add Payment" at bounding box center [956, 528] width 196 height 23
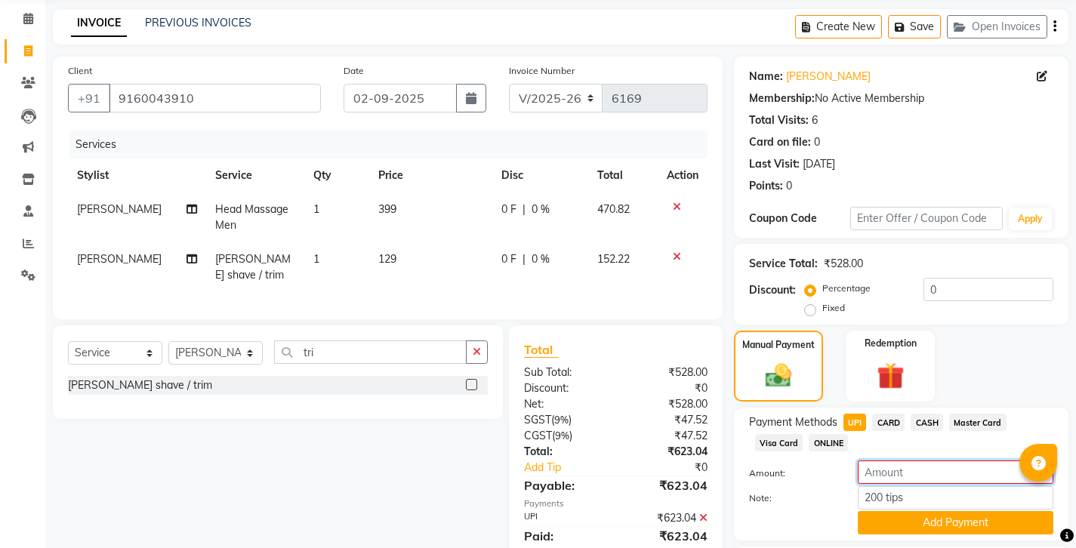
click at [895, 460] on input "number" at bounding box center [956, 471] width 196 height 23
type input "200"
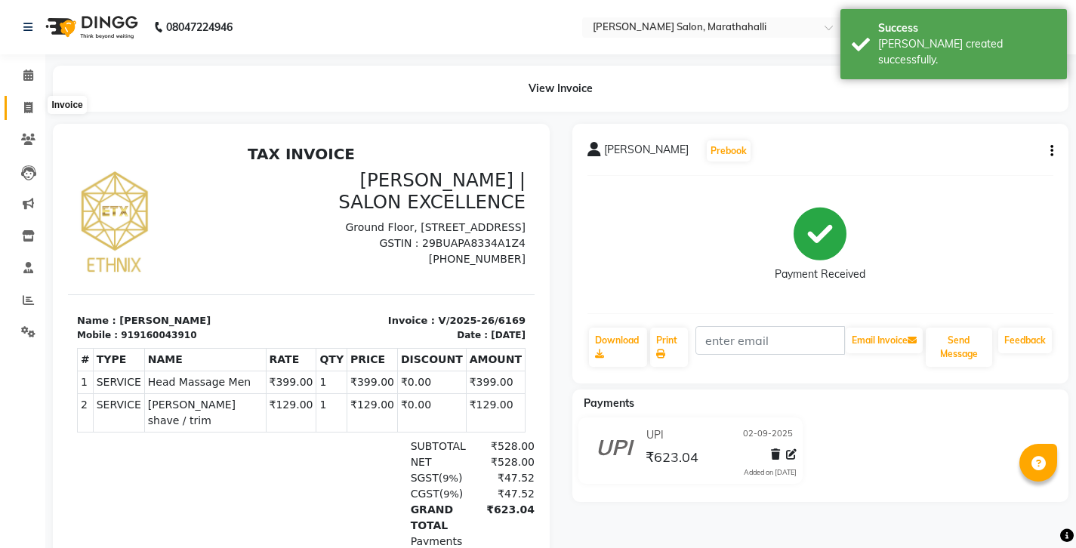
click at [26, 103] on icon at bounding box center [28, 107] width 8 height 11
select select "service"
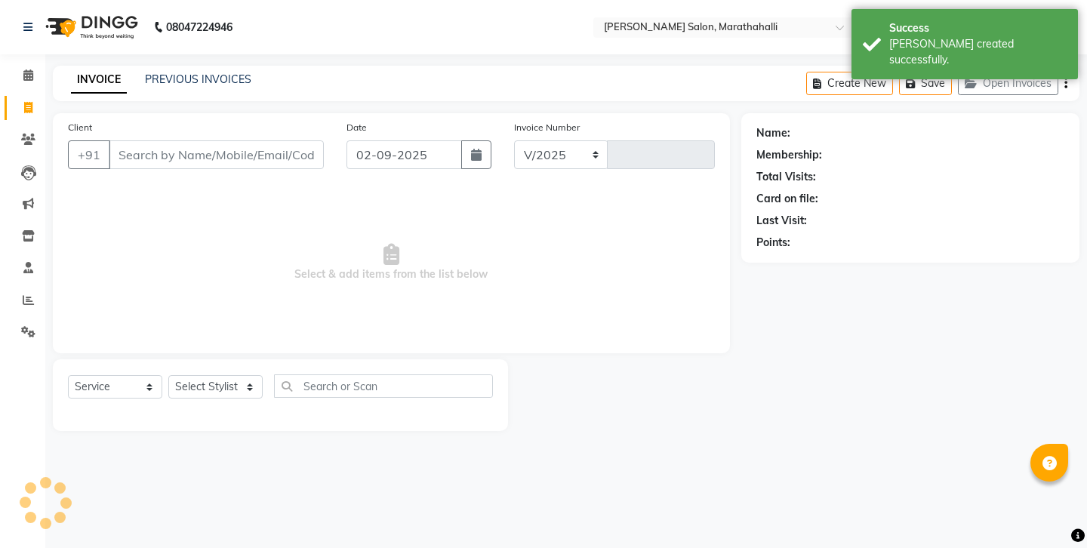
select select "4783"
type input "6170"
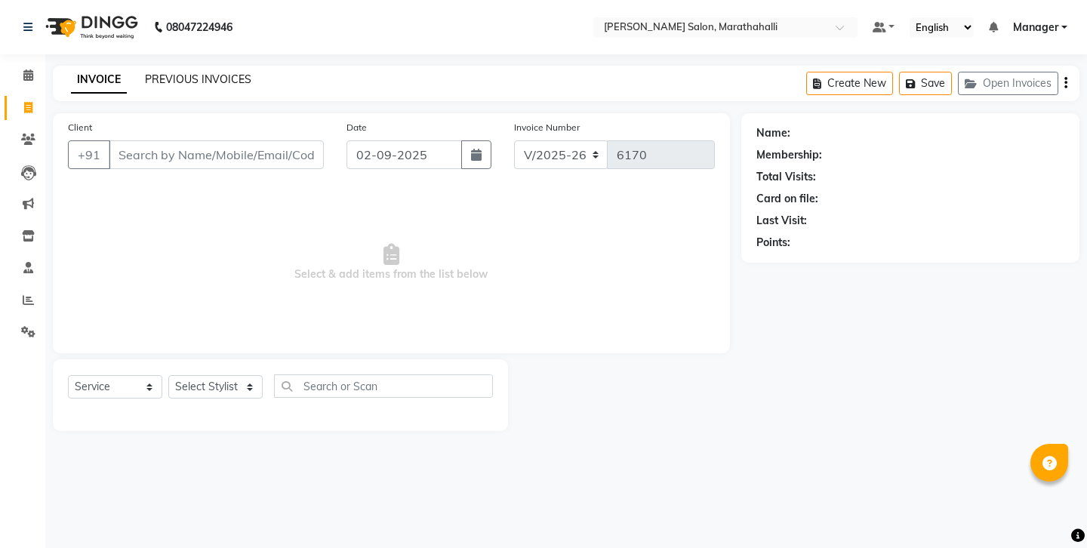
click at [176, 74] on link "PREVIOUS INVOICES" at bounding box center [198, 79] width 106 height 14
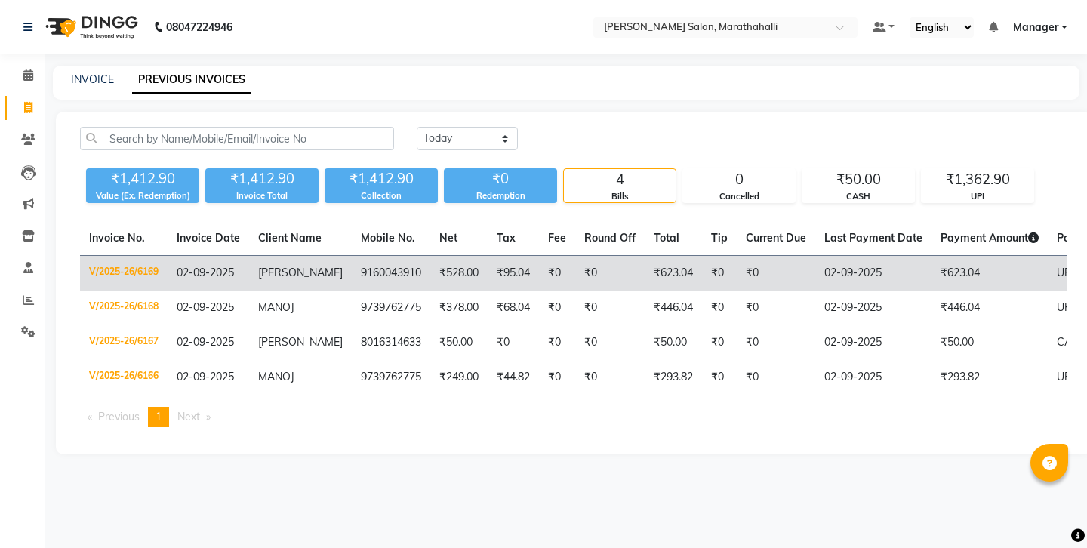
click at [213, 256] on td "02-09-2025" at bounding box center [209, 273] width 82 height 35
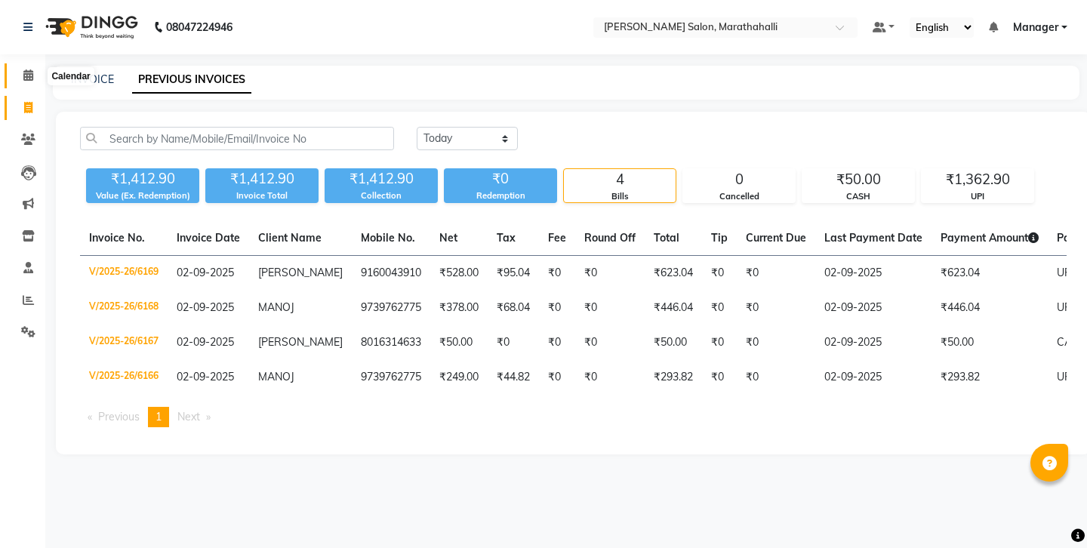
click at [24, 73] on icon at bounding box center [28, 74] width 10 height 11
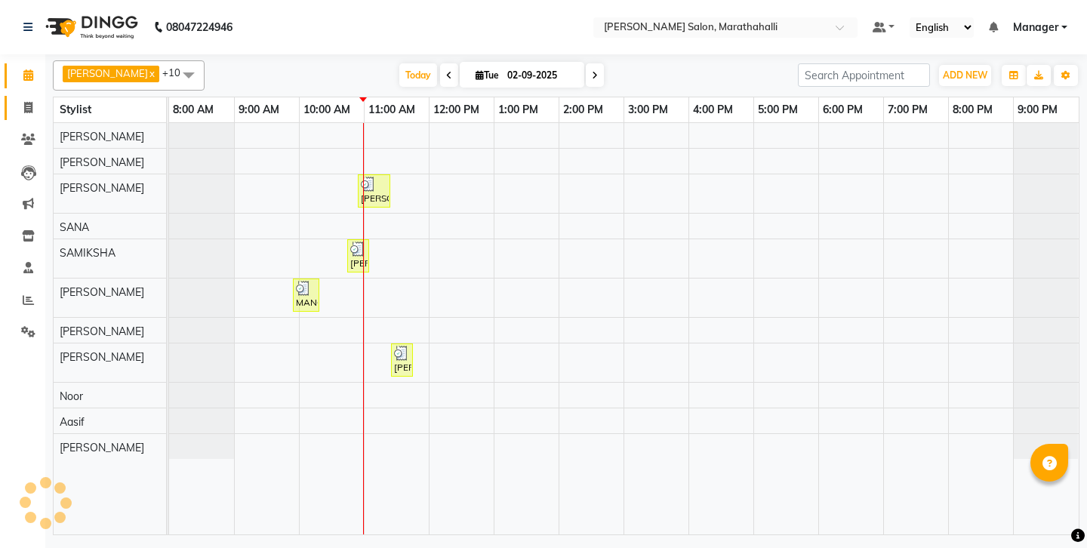
click at [25, 96] on link "Invoice" at bounding box center [23, 108] width 36 height 25
select select "4783"
select select "service"
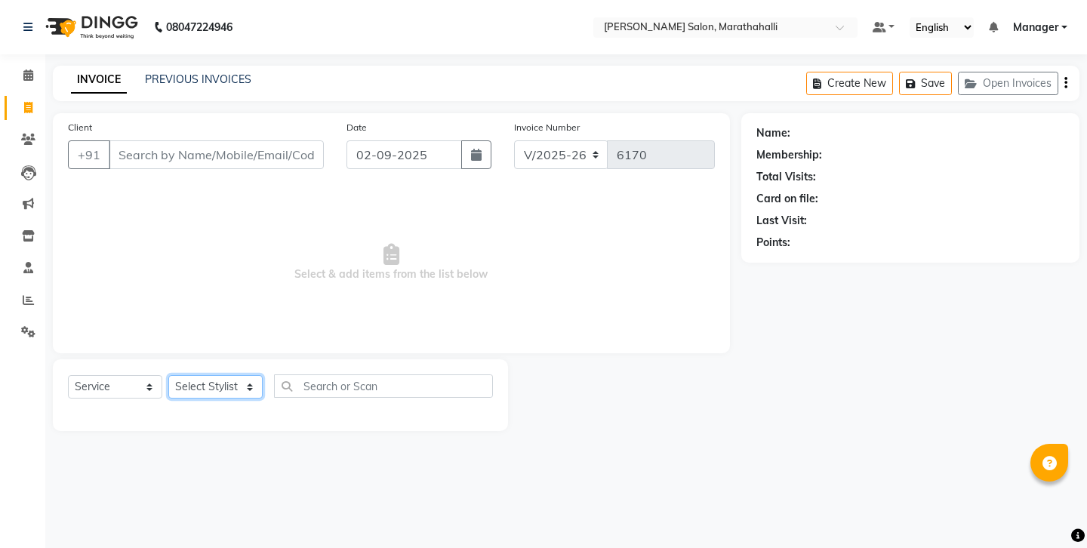
select select "67270"
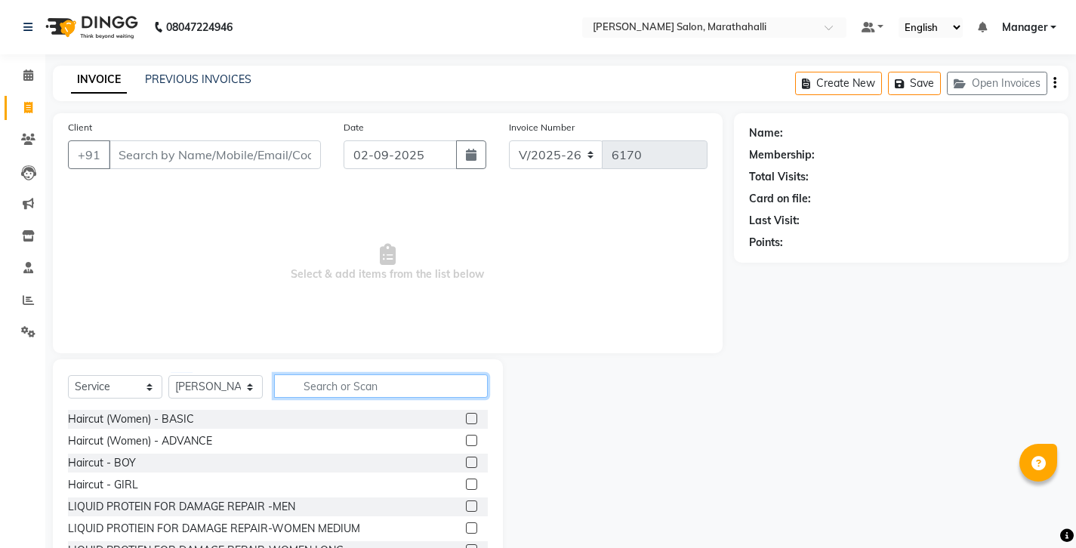
click at [340, 374] on input "text" at bounding box center [381, 385] width 214 height 23
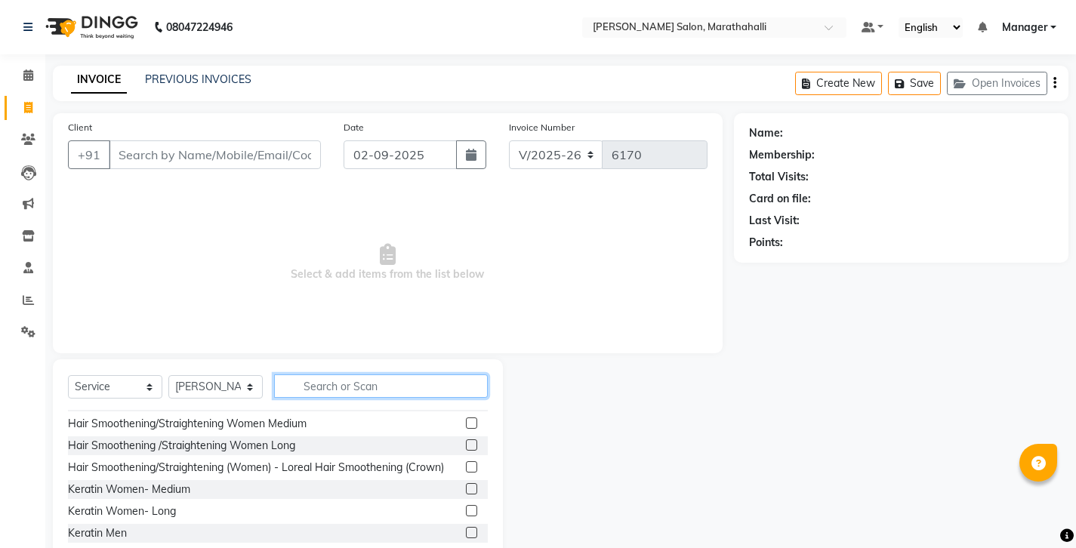
scroll to position [2003, 0]
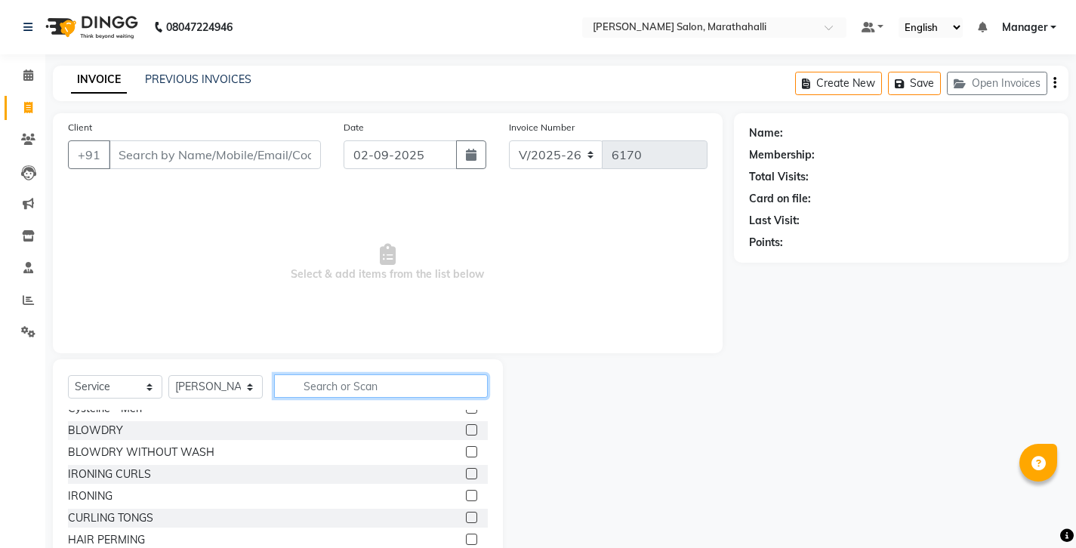
click at [362, 374] on input "text" at bounding box center [381, 385] width 214 height 23
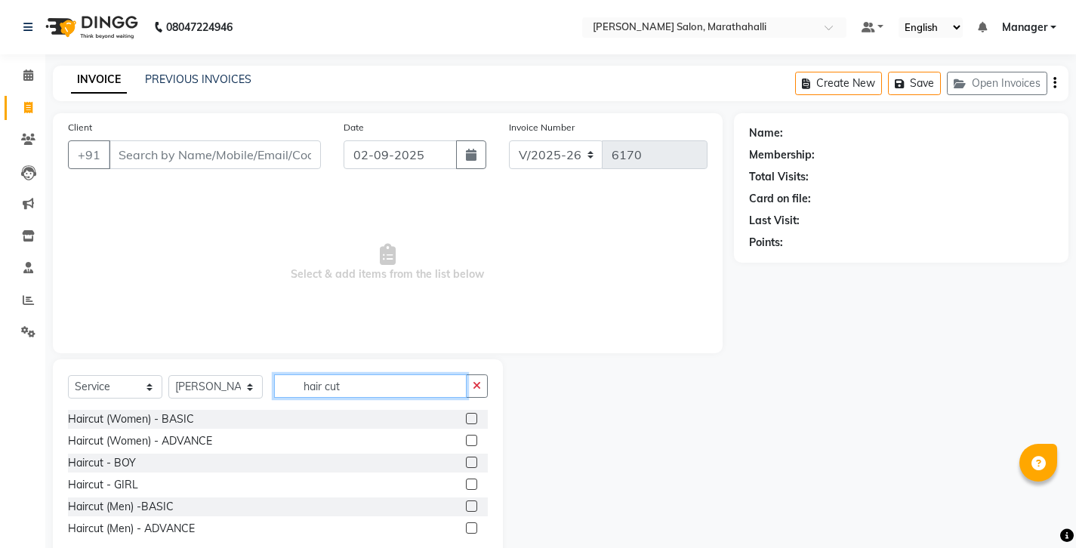
scroll to position [0, 0]
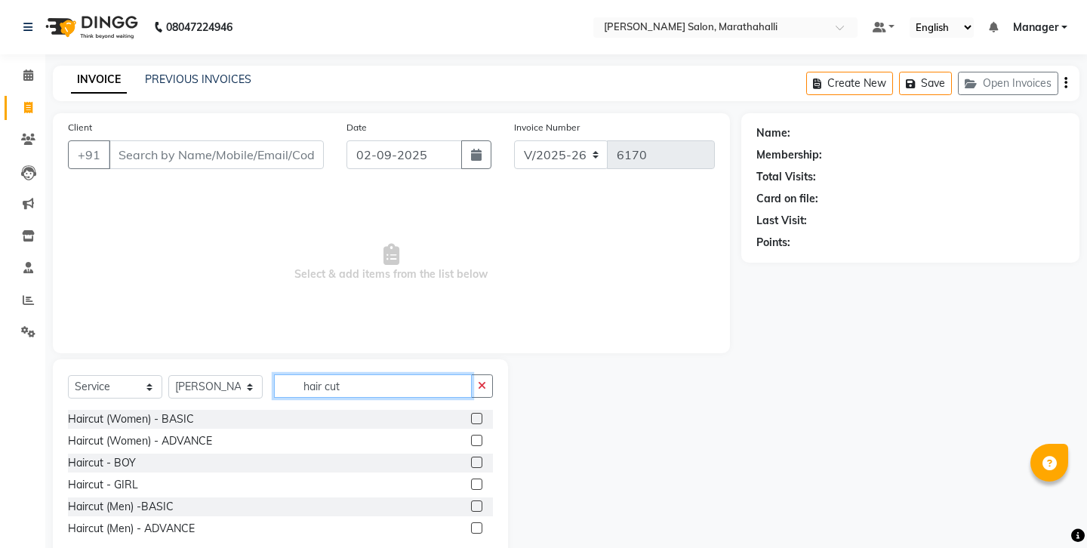
type input "hair cut"
click at [482, 500] on label at bounding box center [476, 505] width 11 height 11
click at [481, 502] on input "checkbox" at bounding box center [476, 507] width 10 height 10
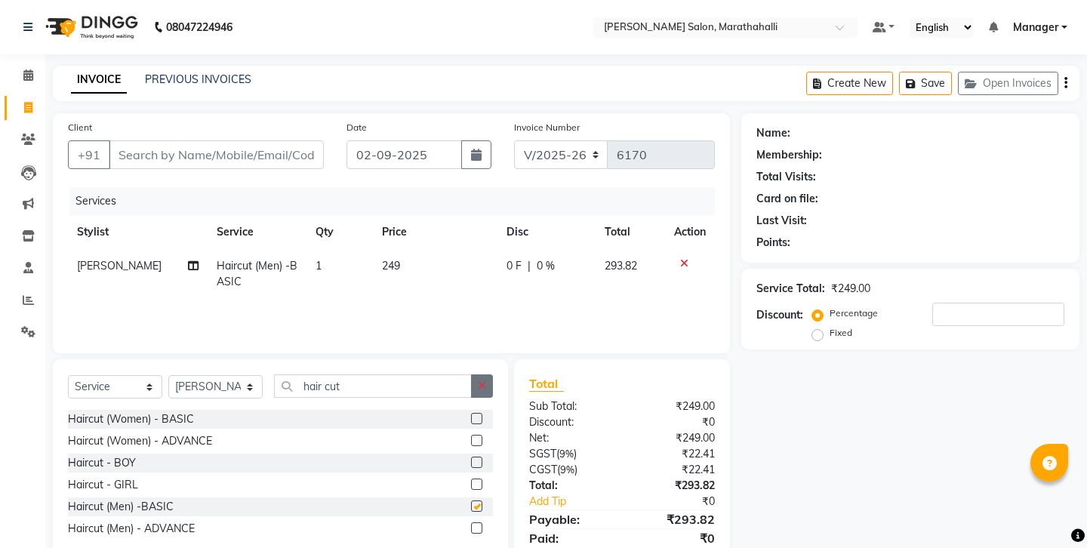
checkbox input "false"
click at [482, 374] on button "button" at bounding box center [482, 385] width 22 height 23
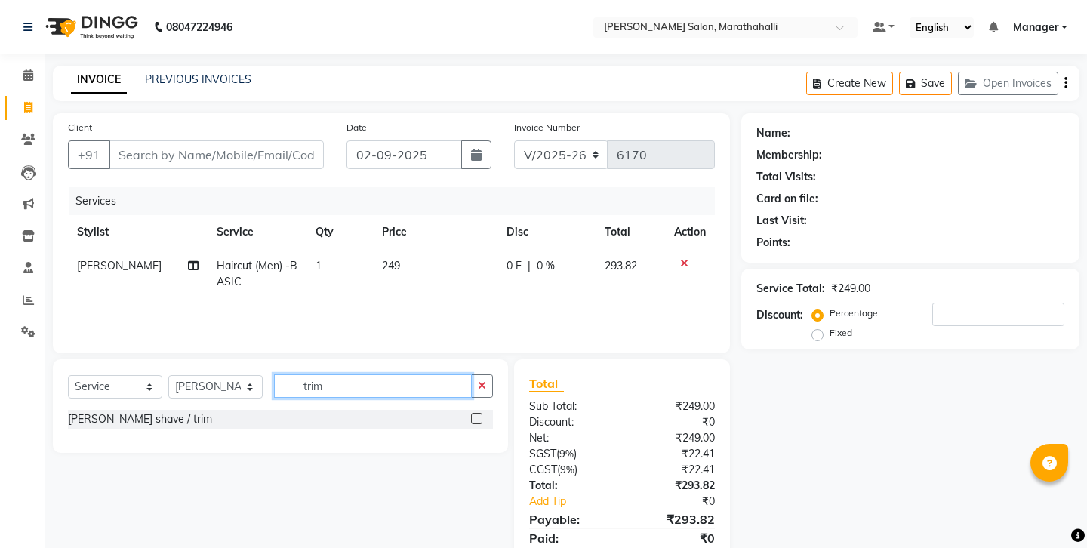
type input "trim"
click at [482, 413] on label at bounding box center [476, 418] width 11 height 11
click at [481, 414] on input "checkbox" at bounding box center [476, 419] width 10 height 10
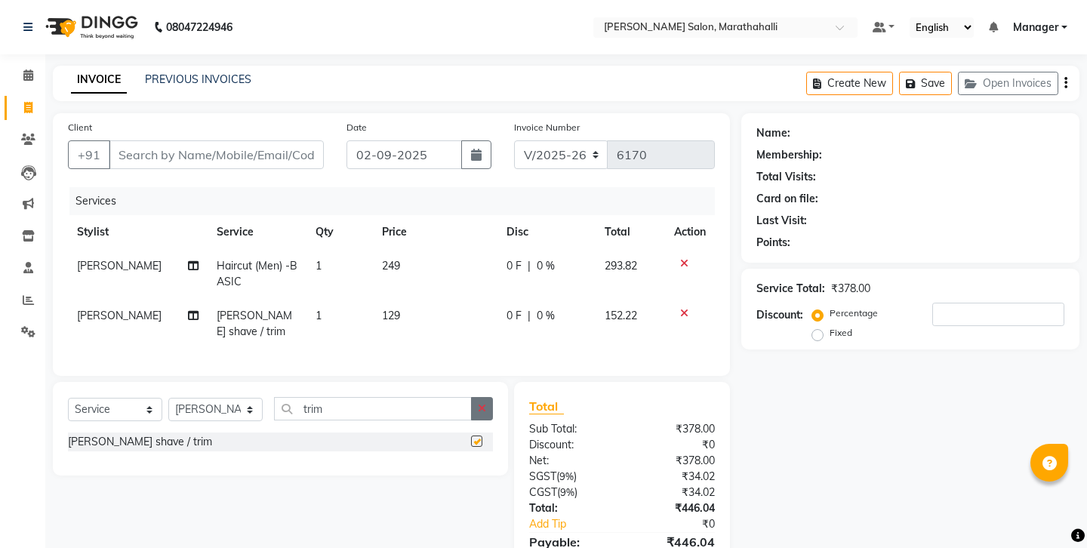
checkbox input "false"
click at [486, 403] on icon "button" at bounding box center [482, 408] width 8 height 11
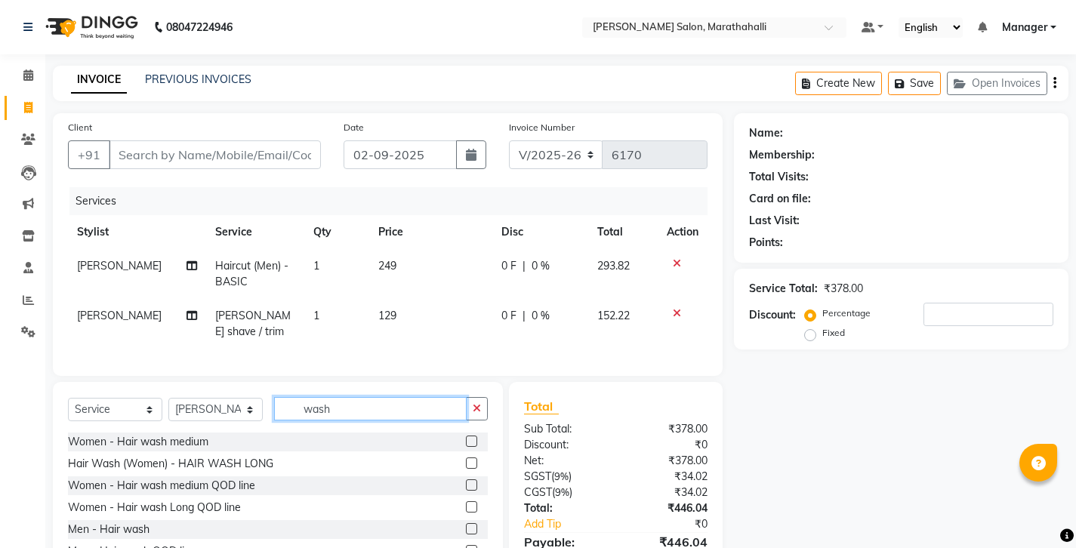
type input "wash"
click at [466, 523] on label at bounding box center [471, 528] width 11 height 11
click at [466, 525] on input "checkbox" at bounding box center [471, 530] width 10 height 10
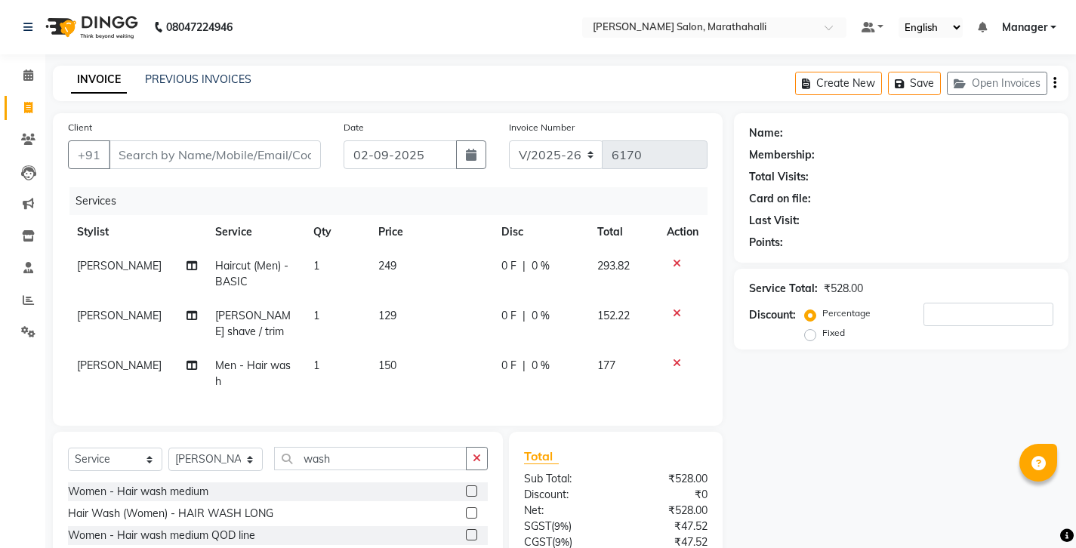
checkbox input "false"
click at [229, 144] on input "Client" at bounding box center [215, 154] width 212 height 29
type input "7"
type input "0"
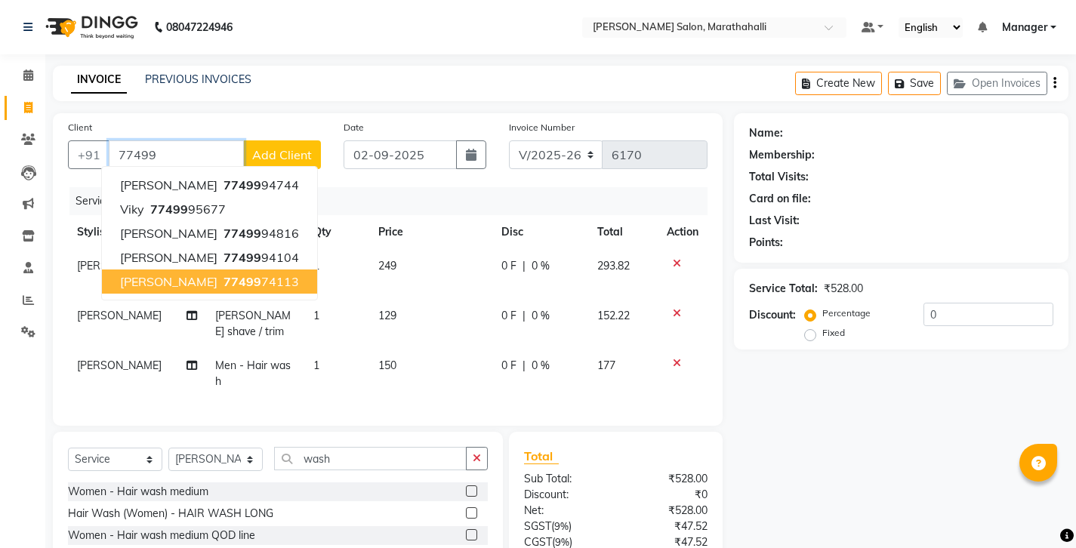
click at [220, 274] on ngb-highlight "77499 74113" at bounding box center [259, 281] width 79 height 15
type input "7749974113"
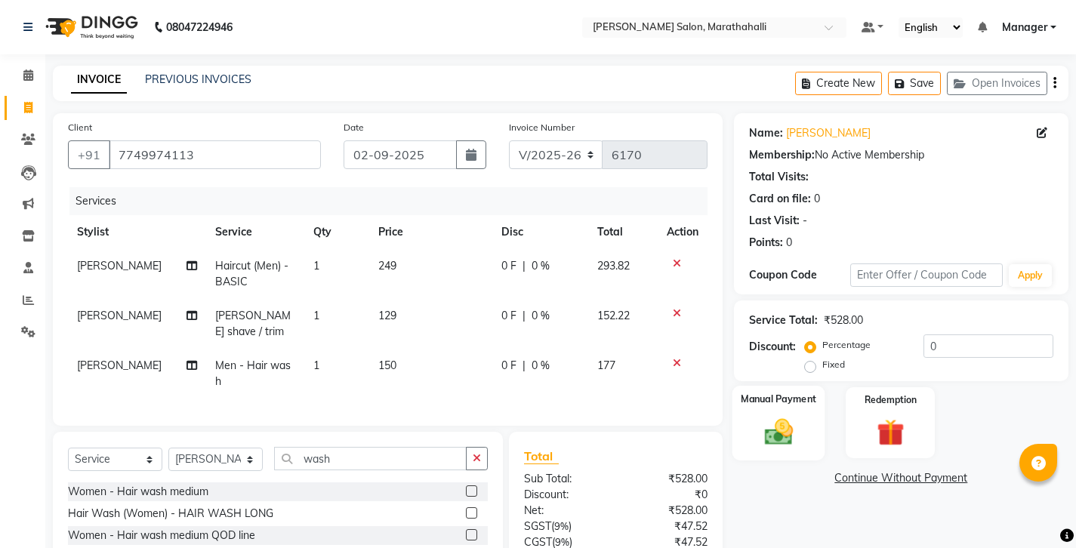
click at [801, 415] on img at bounding box center [778, 431] width 46 height 32
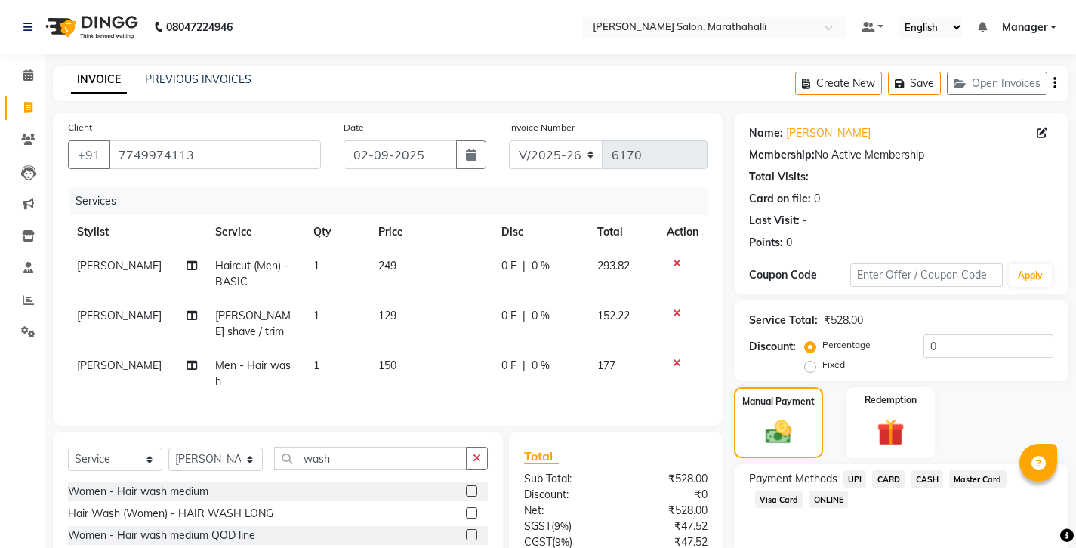
click at [843, 470] on span "UPI" at bounding box center [854, 478] width 23 height 17
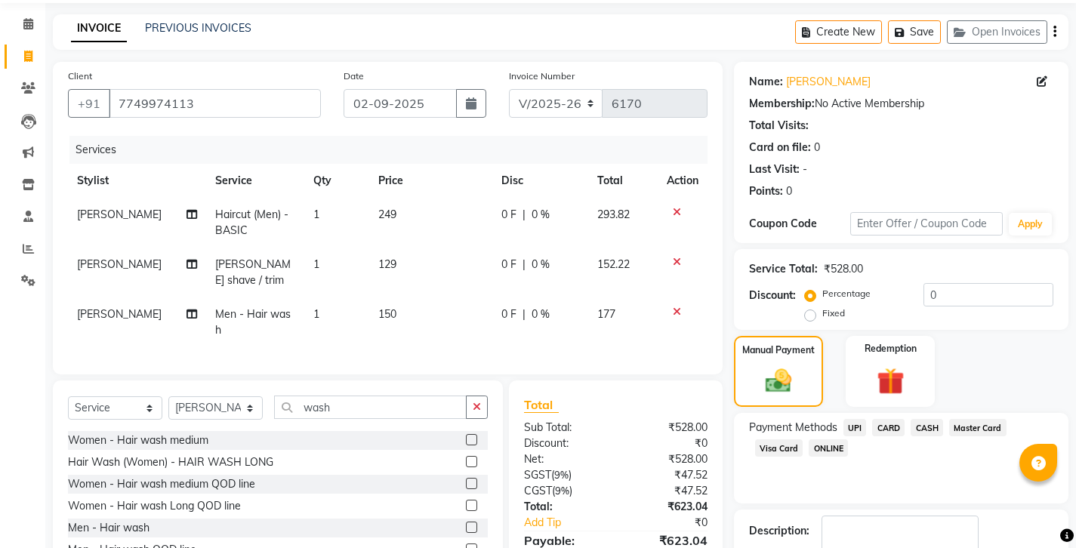
scroll to position [51, 0]
checkbox input "false"
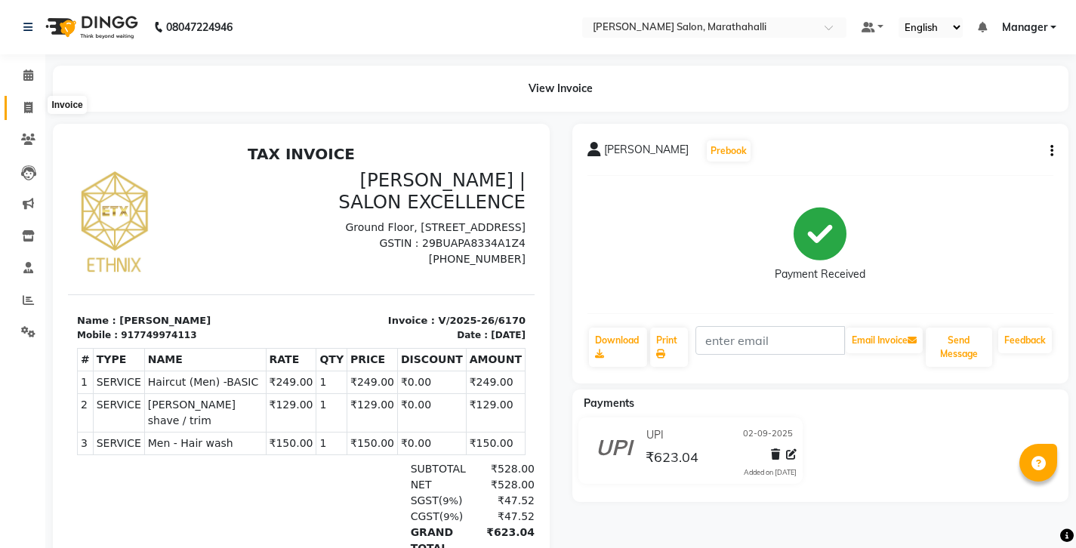
click at [21, 103] on span at bounding box center [28, 108] width 26 height 17
select select "service"
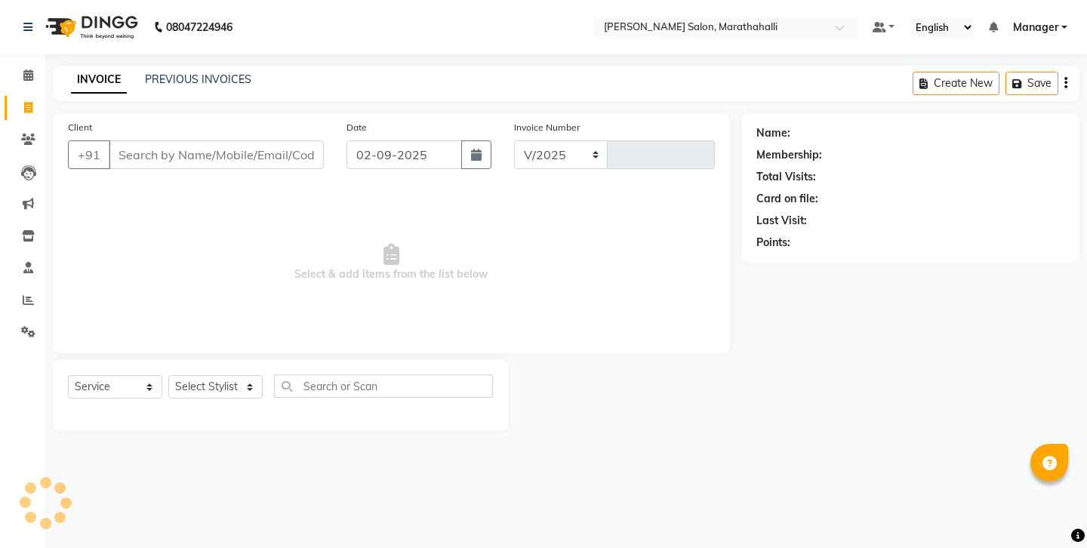
select select "4783"
type input "6171"
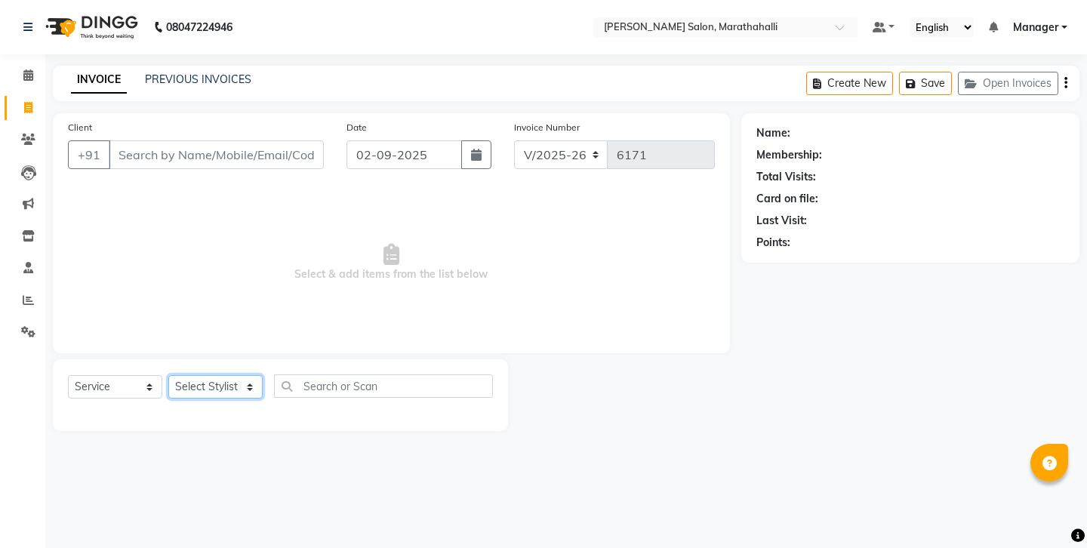
click at [247, 375] on select "Select Stylist Aasif Abhishek Ali Salmani Aman Amoi anju ARTHI DEEPIKA DOLMO Fa…" at bounding box center [215, 386] width 94 height 23
select select "86569"
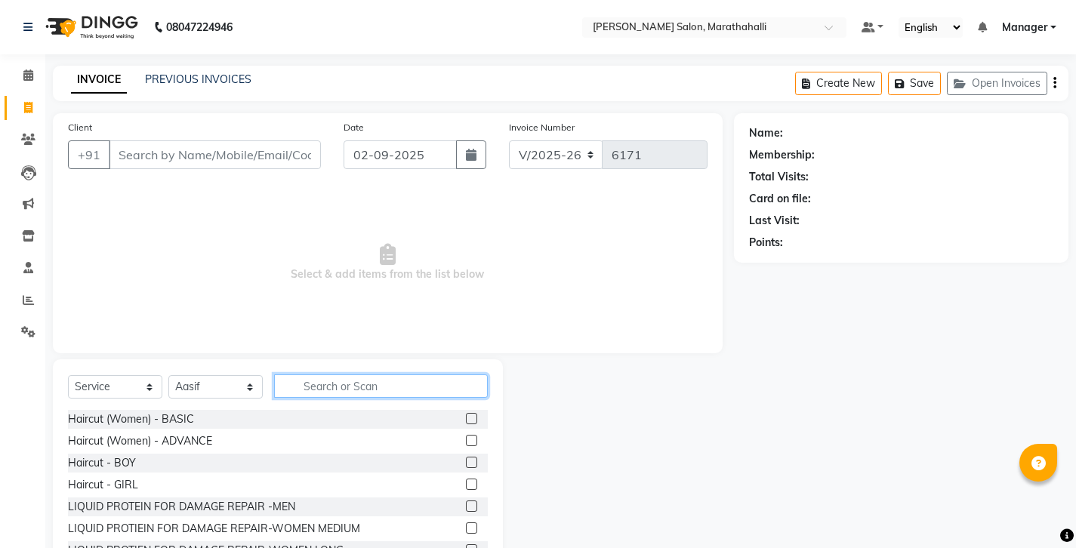
click at [339, 374] on input "text" at bounding box center [381, 385] width 214 height 23
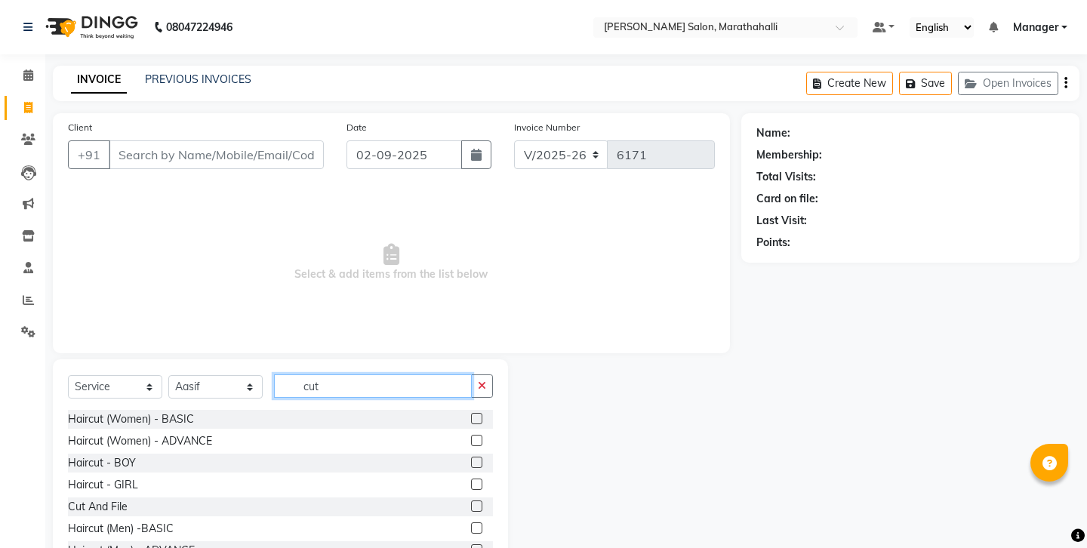
type input "cut"
click at [482, 522] on label at bounding box center [476, 527] width 11 height 11
click at [481, 524] on input "checkbox" at bounding box center [476, 529] width 10 height 10
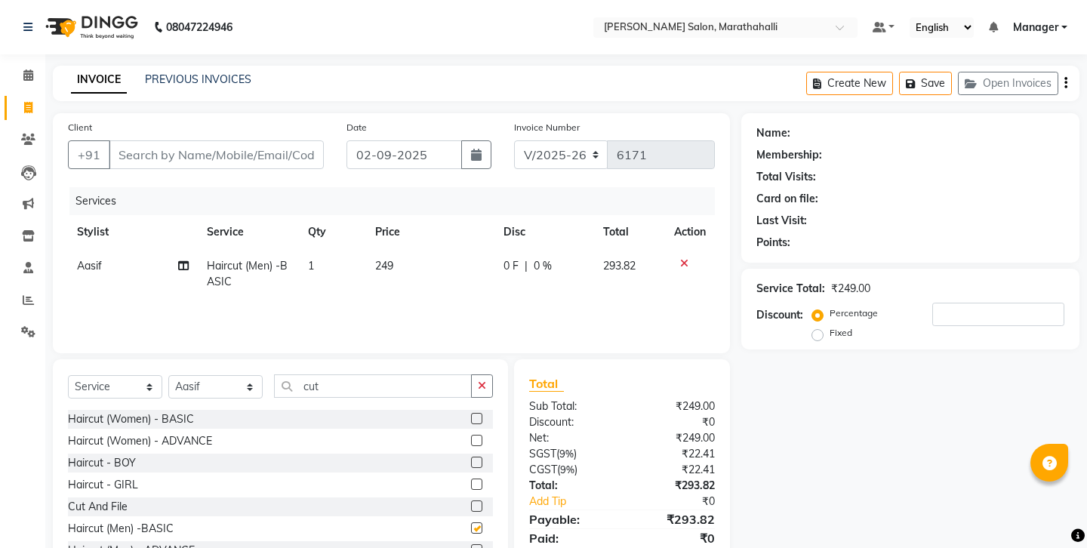
checkbox input "false"
click at [486, 380] on icon "button" at bounding box center [482, 385] width 8 height 11
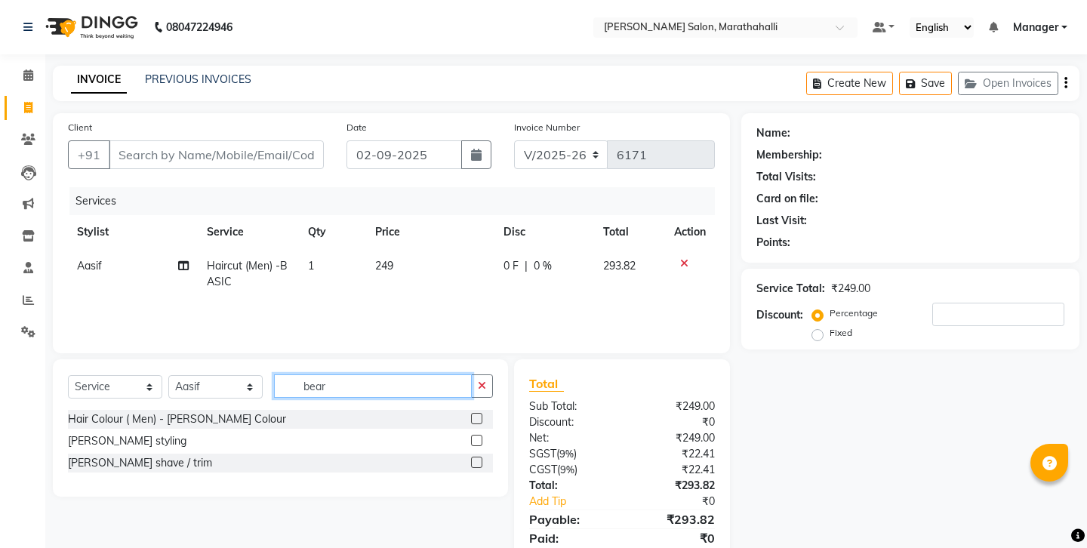
type input "bear"
click at [480, 457] on label at bounding box center [476, 462] width 11 height 11
click at [480, 458] on input "checkbox" at bounding box center [476, 463] width 10 height 10
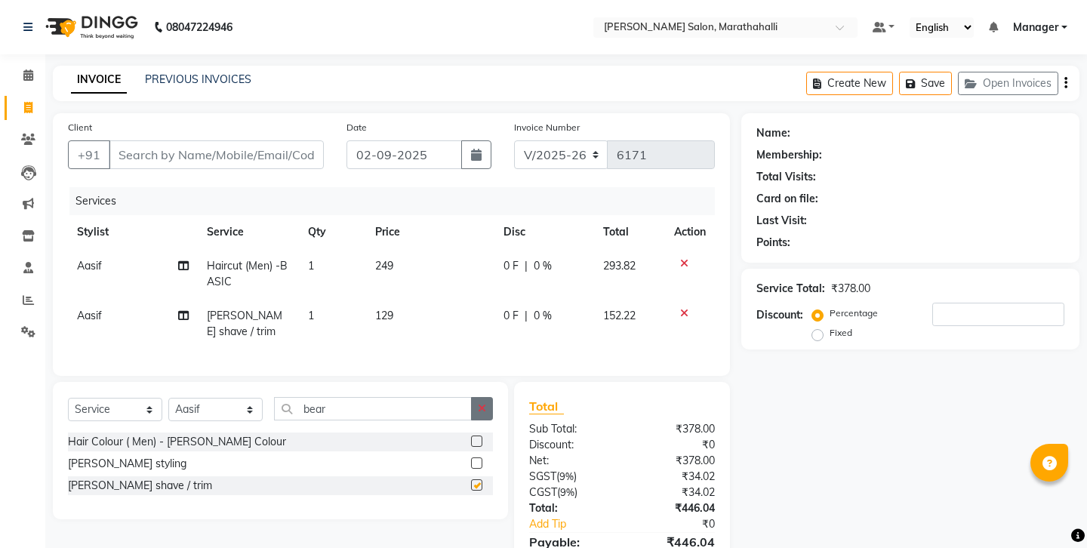
checkbox input "false"
click at [482, 397] on button "button" at bounding box center [482, 408] width 22 height 23
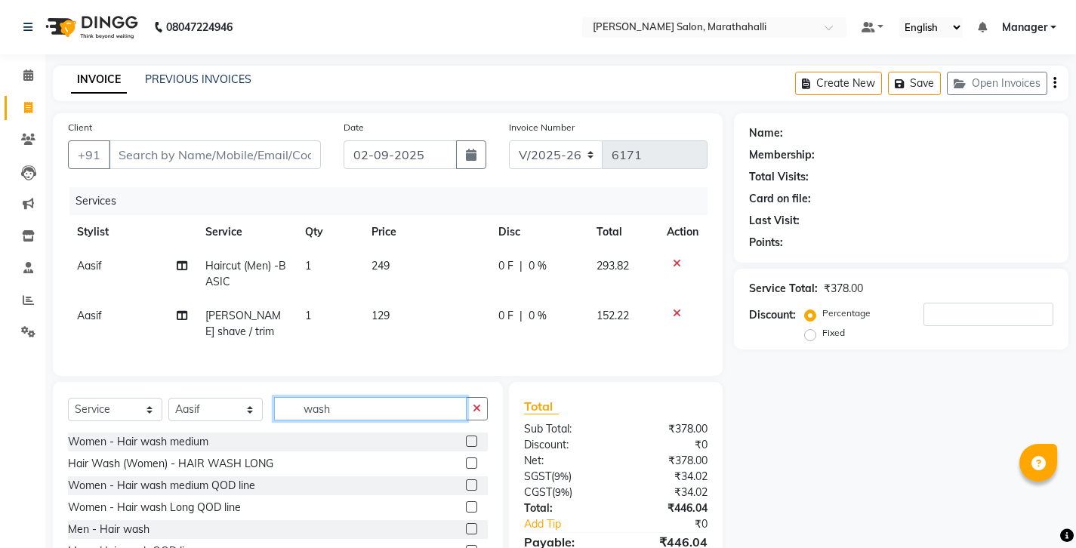
type input "wash"
click at [466, 523] on label at bounding box center [471, 528] width 11 height 11
click at [466, 525] on input "checkbox" at bounding box center [471, 530] width 10 height 10
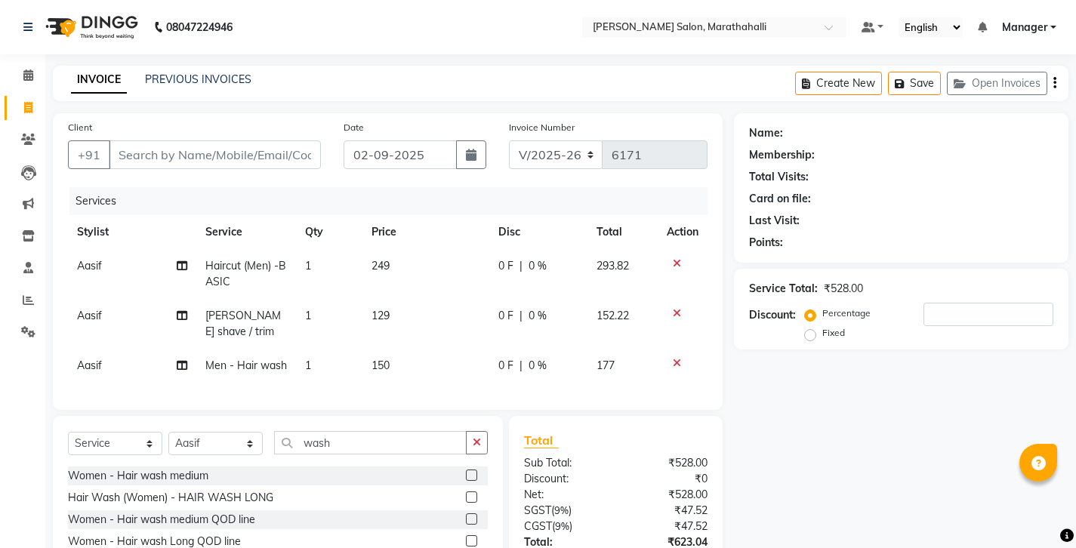
checkbox input "false"
click at [202, 143] on input "Client" at bounding box center [215, 154] width 212 height 29
type input "8"
type input "0"
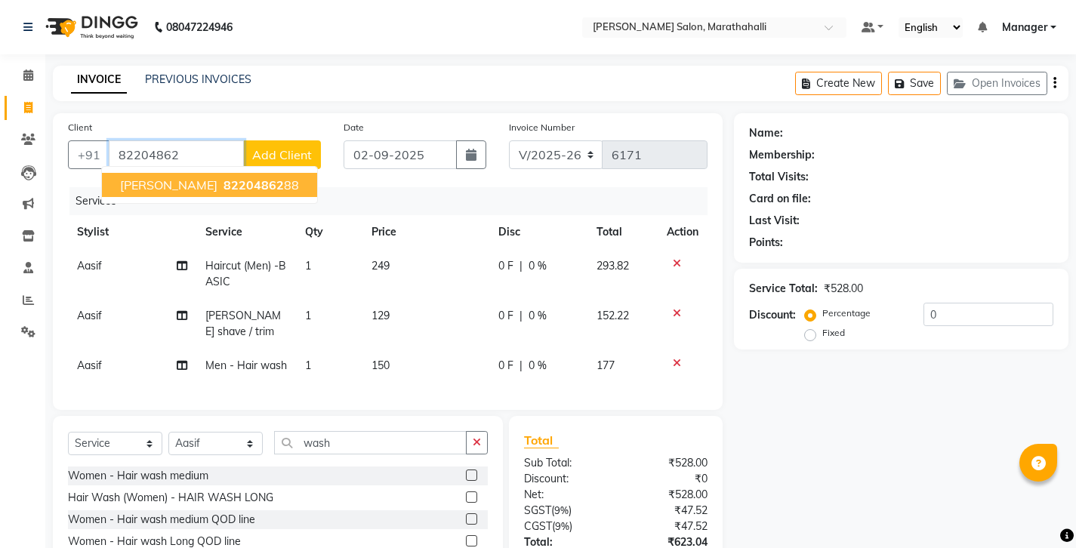
click at [161, 177] on span "PRASHAD" at bounding box center [168, 184] width 97 height 15
type input "8220486288"
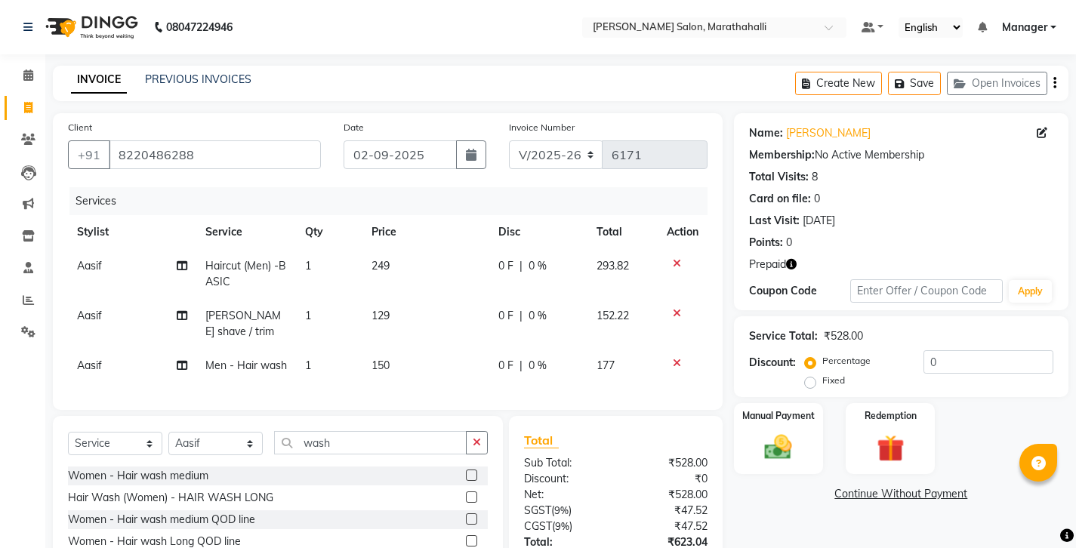
click at [786, 259] on icon "button" at bounding box center [791, 264] width 11 height 11
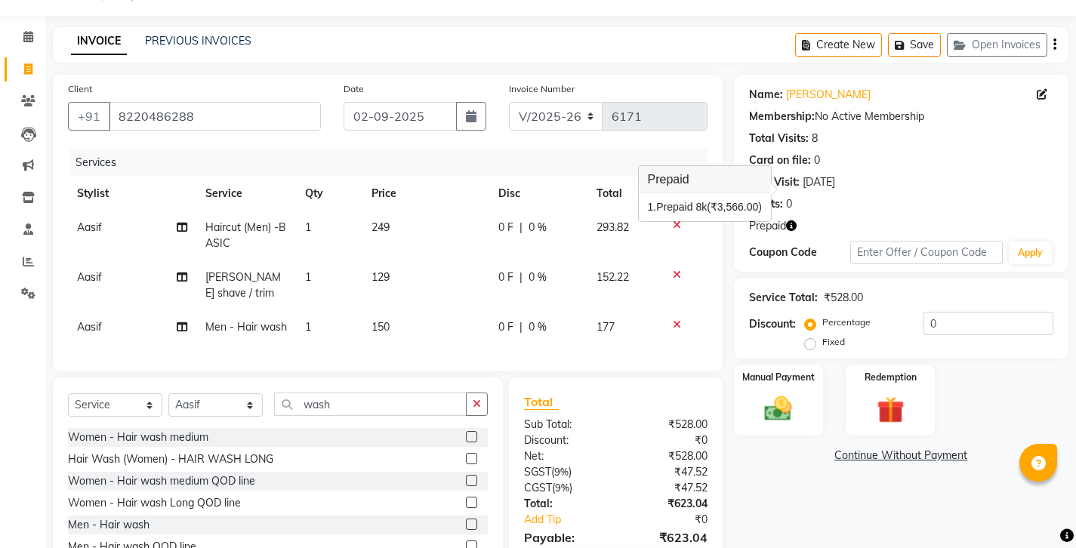
scroll to position [38, 0]
click at [903, 393] on img at bounding box center [890, 410] width 46 height 35
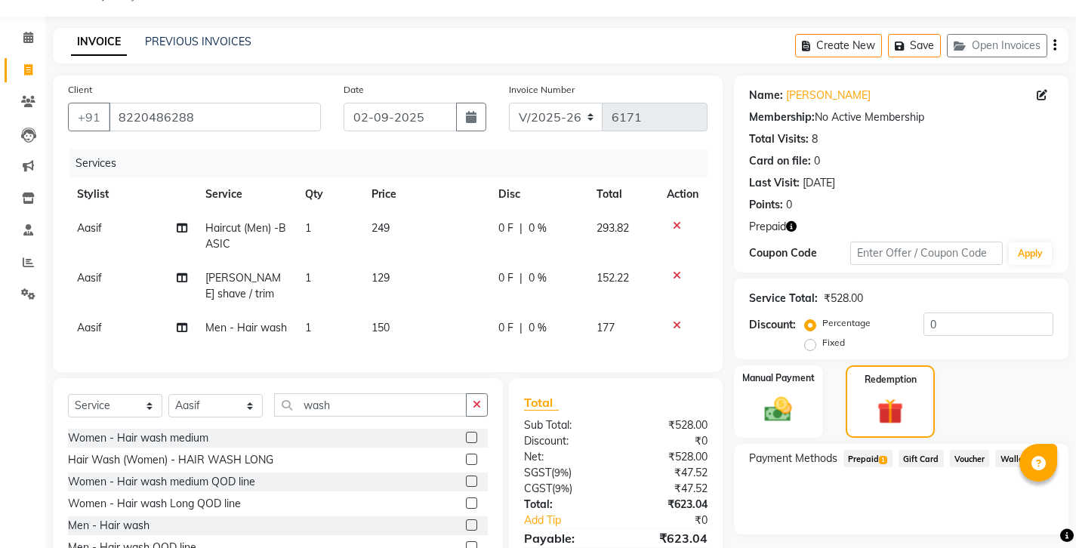
click at [852, 450] on span "Prepaid 1" at bounding box center [867, 458] width 49 height 17
click at [1053, 38] on div "Create New Save Open Invoices" at bounding box center [931, 45] width 273 height 35
click at [1055, 45] on icon "button" at bounding box center [1054, 45] width 3 height 1
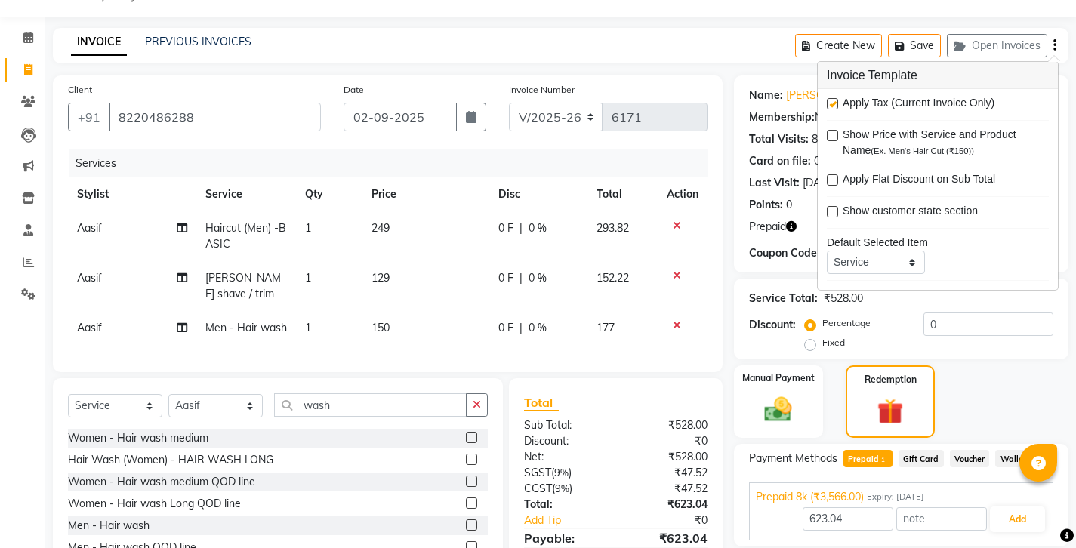
click at [833, 98] on label at bounding box center [832, 103] width 11 height 11
click at [833, 100] on input "checkbox" at bounding box center [832, 105] width 10 height 10
checkbox input "false"
click at [846, 450] on span "Prepaid 1" at bounding box center [867, 458] width 49 height 17
type input "528"
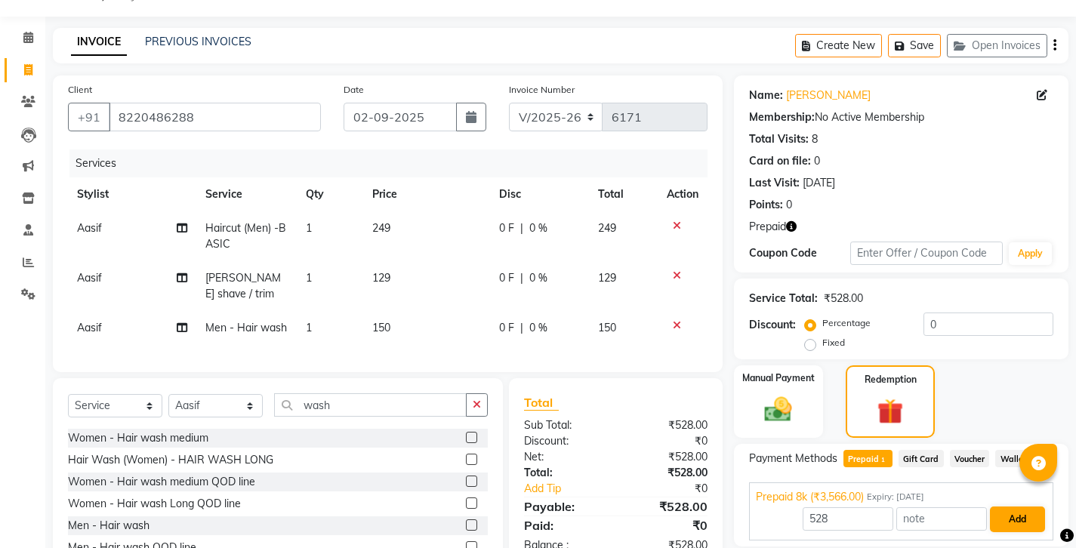
click at [1009, 507] on button "Add" at bounding box center [1017, 520] width 55 height 26
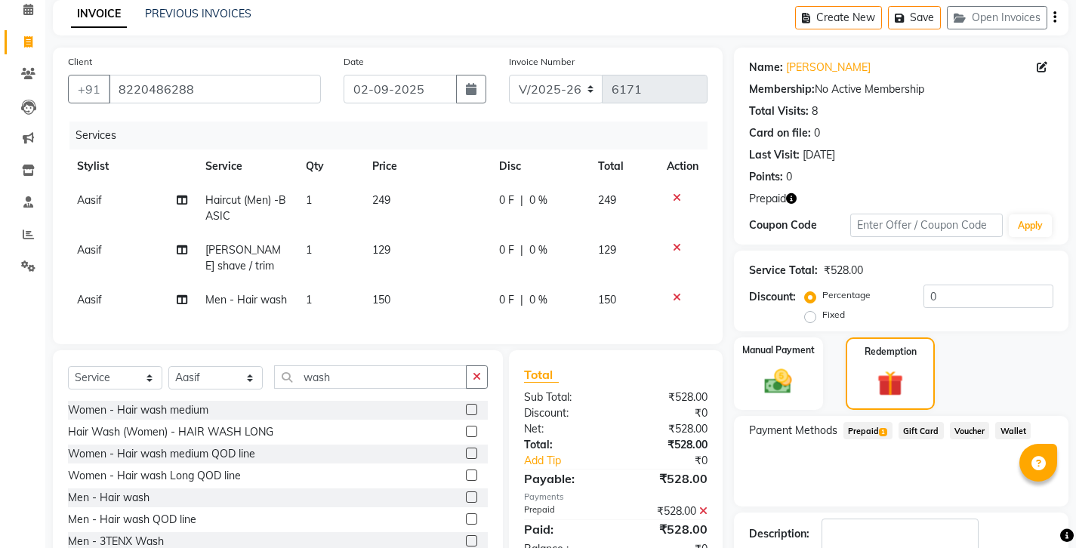
scroll to position [65, 0]
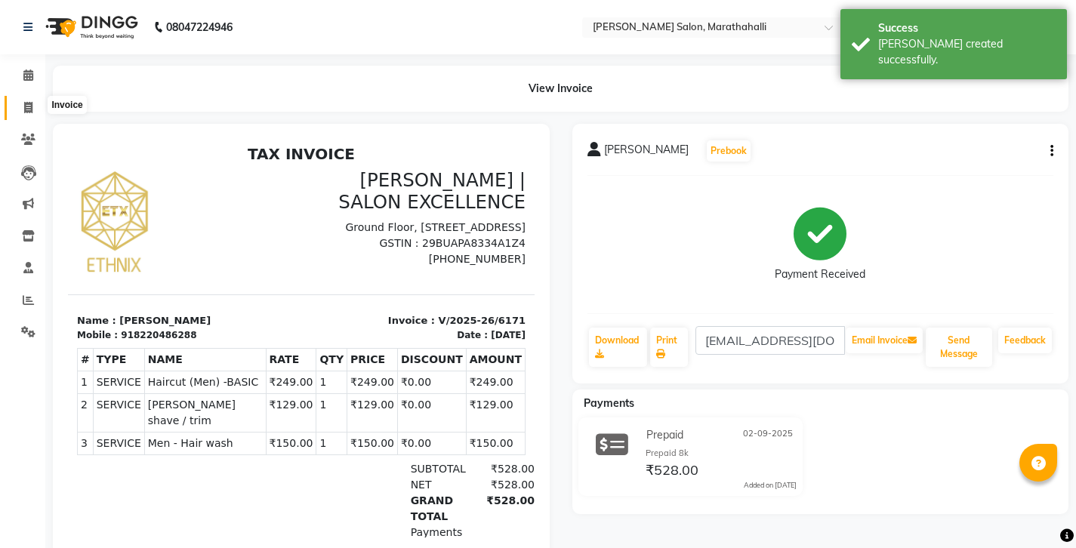
click at [24, 103] on icon at bounding box center [28, 107] width 8 height 11
select select "4783"
select select "service"
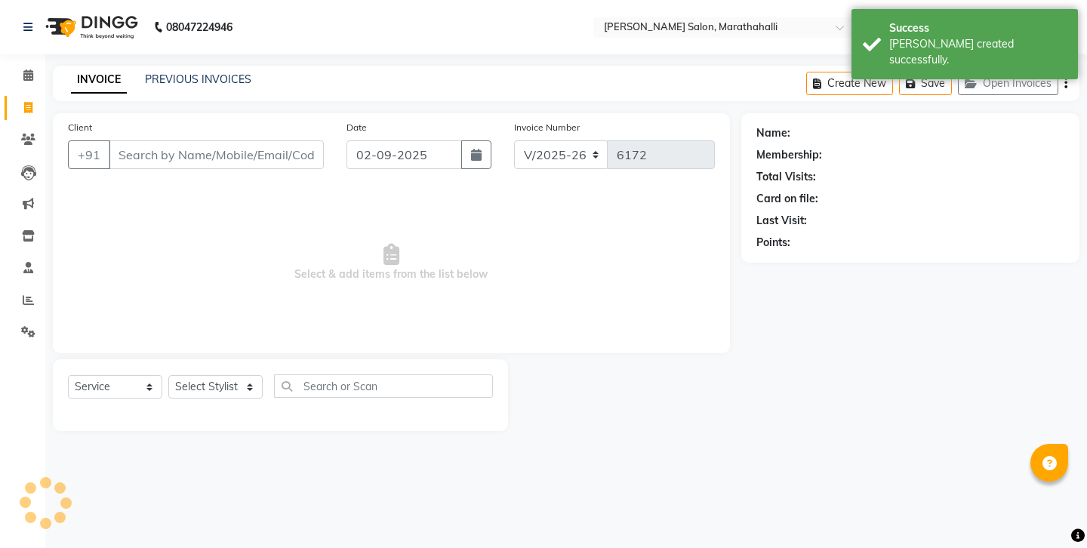
click at [151, 140] on input "Client" at bounding box center [216, 154] width 215 height 29
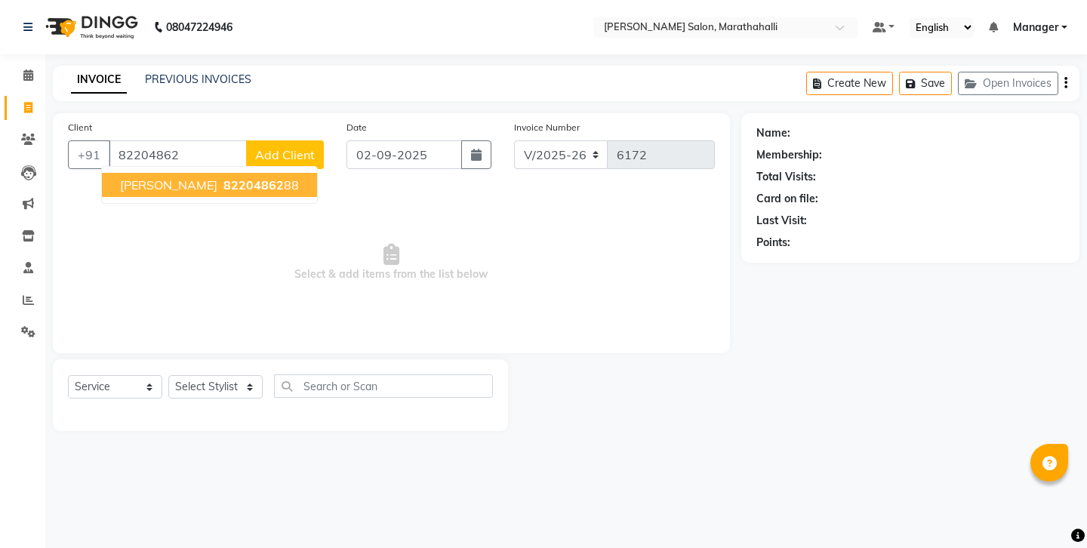
click at [140, 177] on span "PRASHAD" at bounding box center [168, 184] width 97 height 15
type input "8220486288"
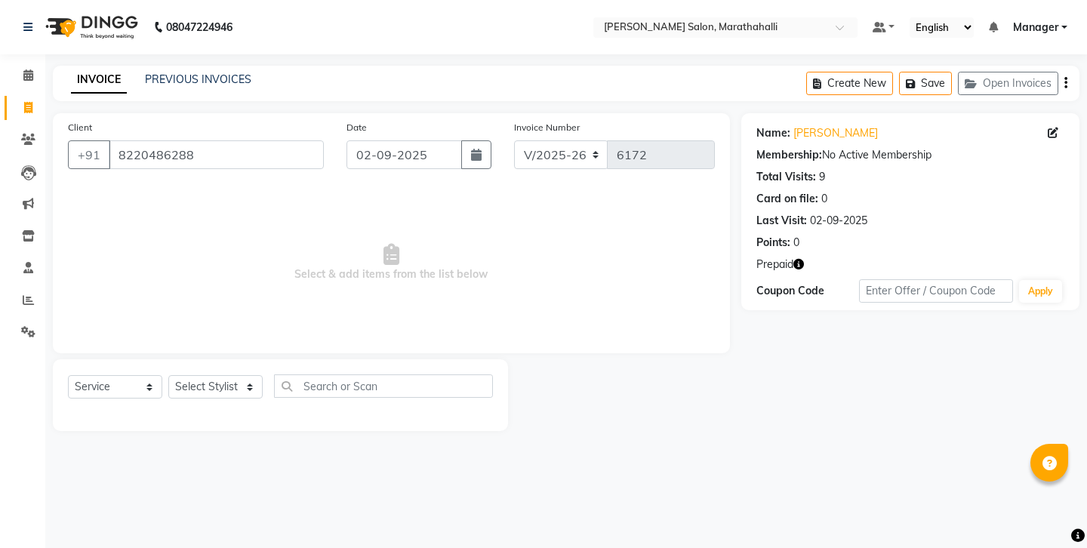
click at [793, 259] on icon "button" at bounding box center [798, 264] width 11 height 11
click at [196, 144] on input "8220486288" at bounding box center [216, 154] width 215 height 29
click at [161, 72] on link "PREVIOUS INVOICES" at bounding box center [198, 79] width 106 height 14
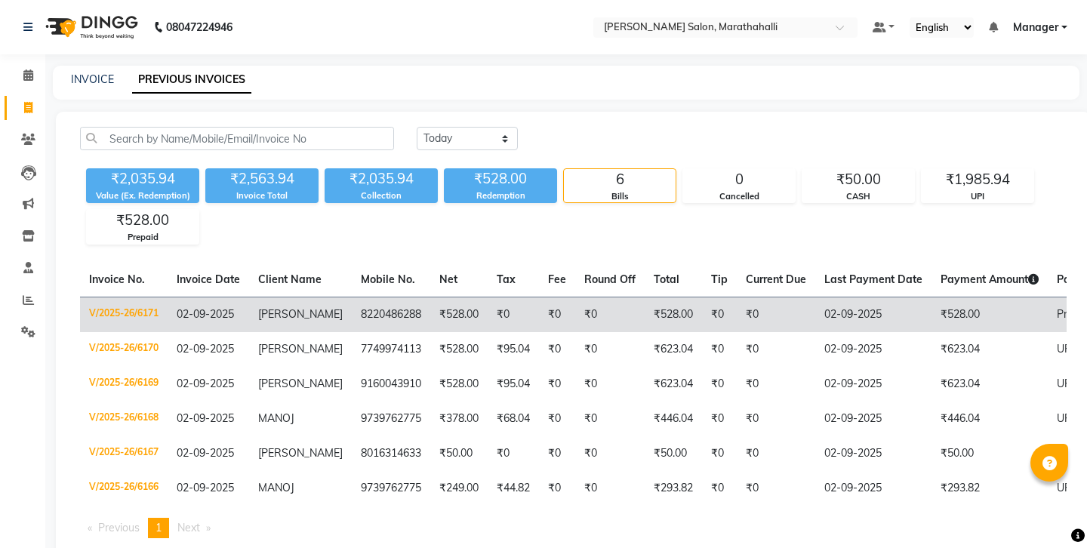
click at [352, 297] on td "8220486288" at bounding box center [391, 314] width 79 height 35
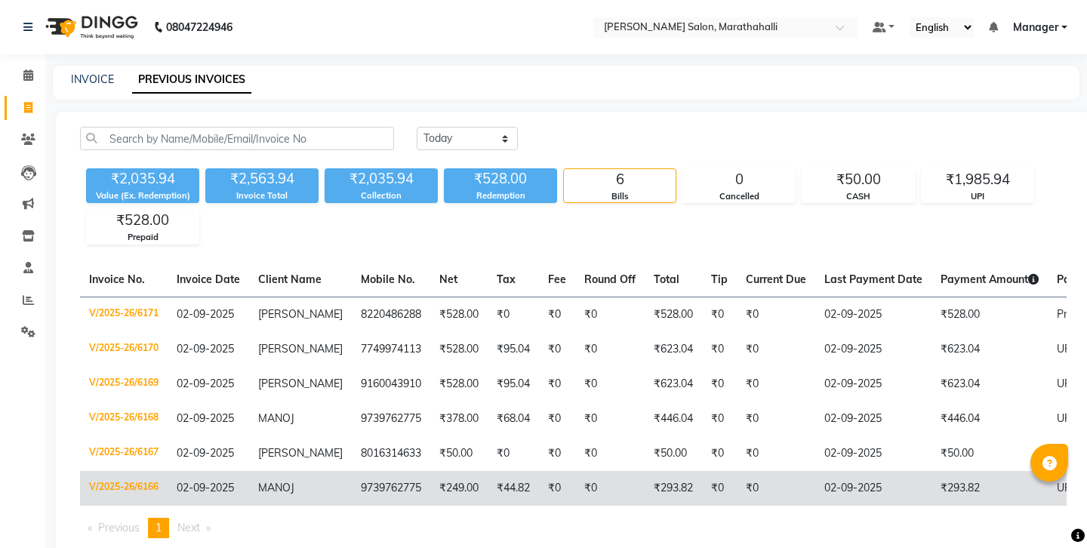
click at [352, 471] on td "9739762775" at bounding box center [391, 488] width 79 height 35
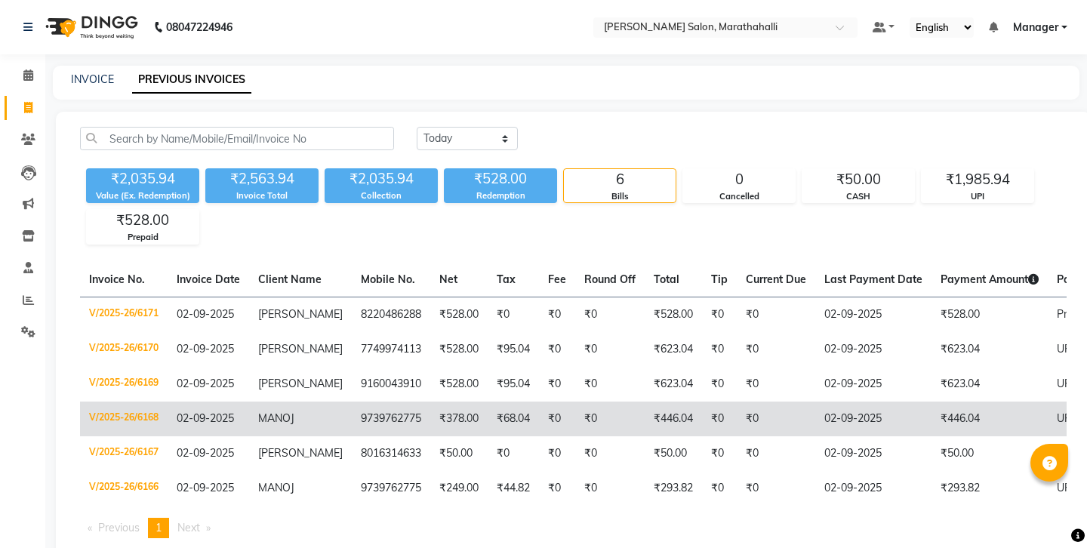
click at [430, 402] on td "₹378.00" at bounding box center [458, 419] width 57 height 35
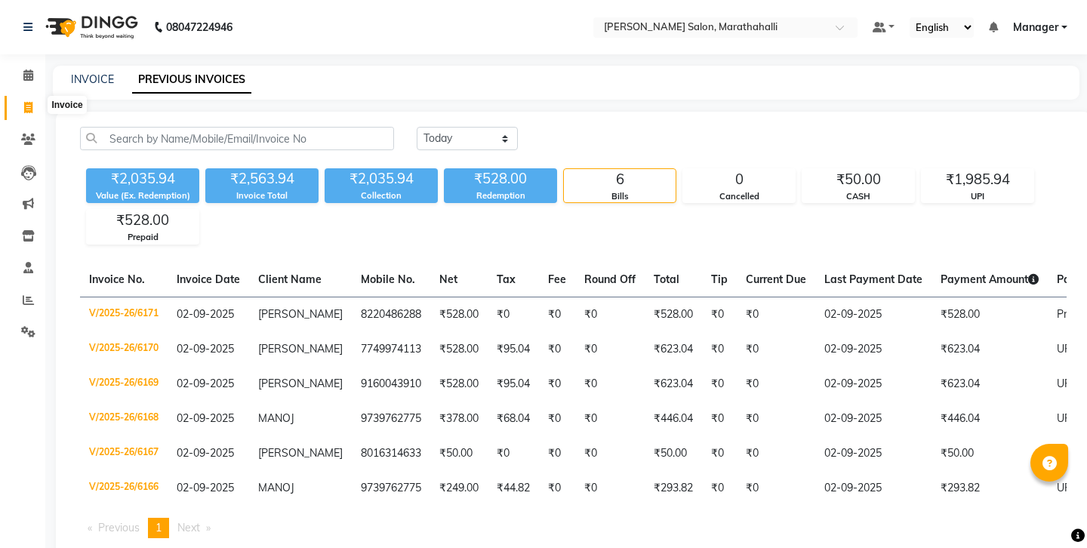
click at [23, 100] on span at bounding box center [28, 108] width 26 height 17
select select "4783"
select select "service"
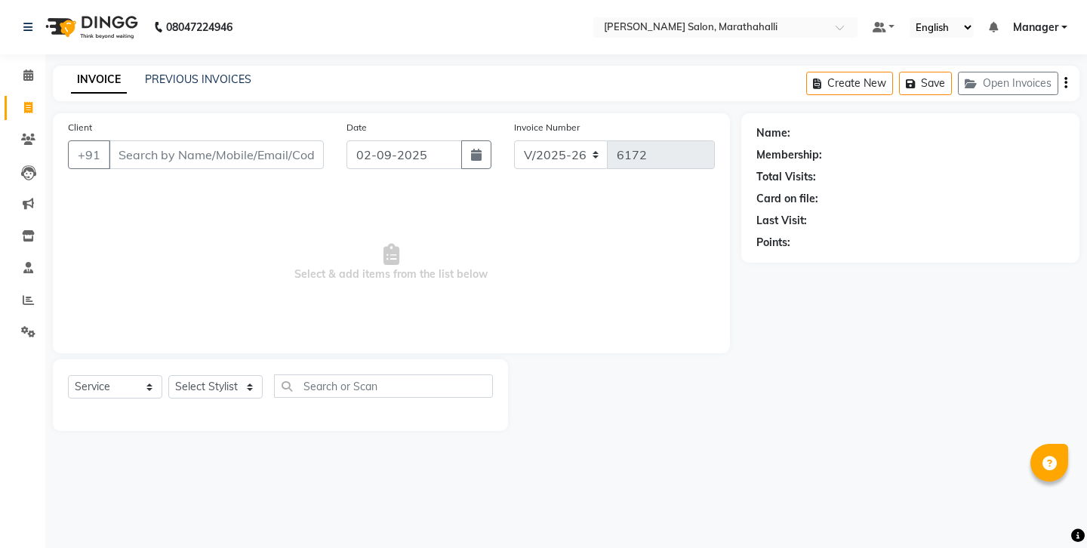
click at [137, 143] on input "Client" at bounding box center [216, 154] width 215 height 29
type input "8087698971"
click at [290, 147] on span "Add Client" at bounding box center [285, 154] width 60 height 15
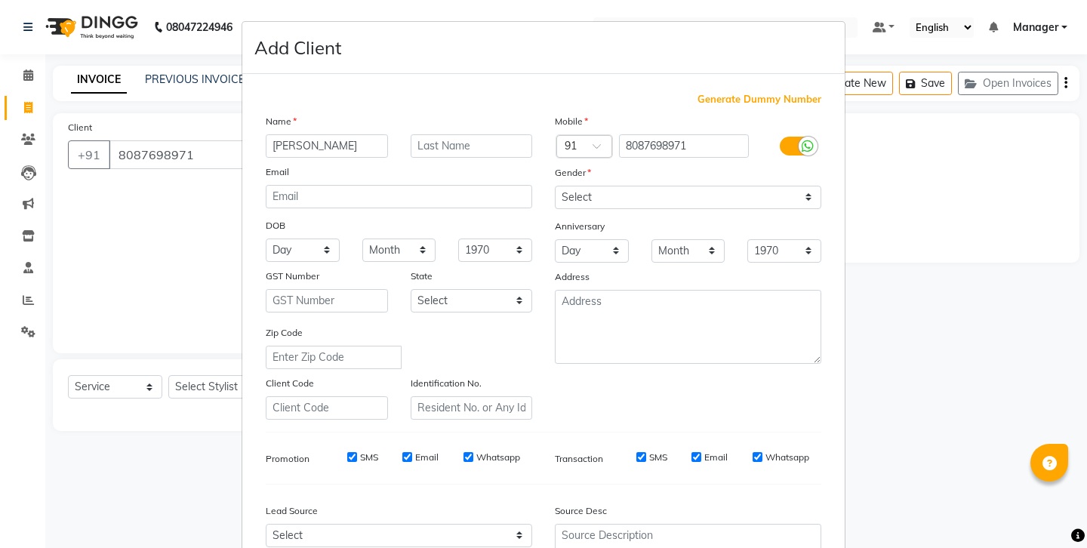
type input "jayesh"
select select "male"
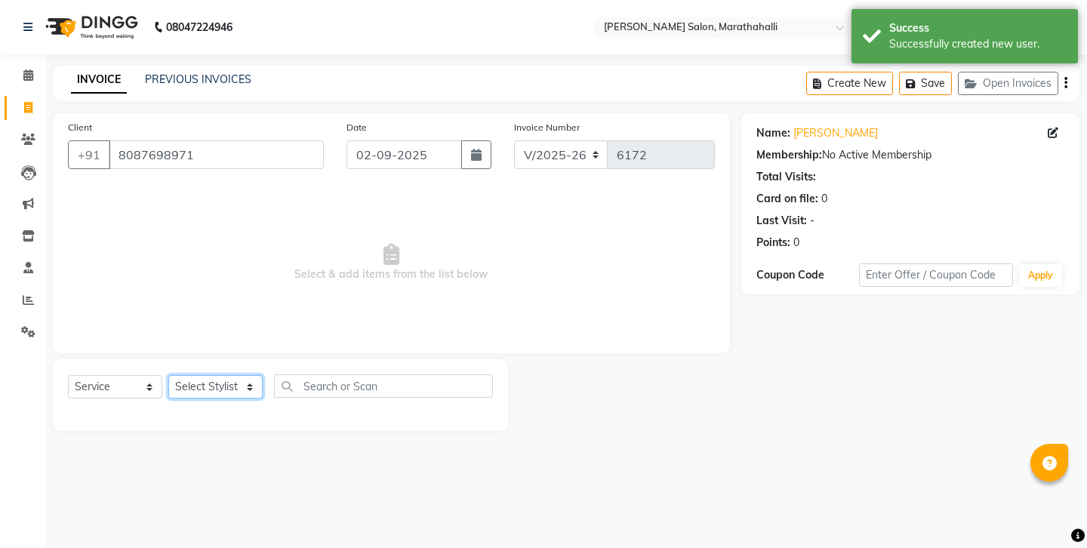
select select "67270"
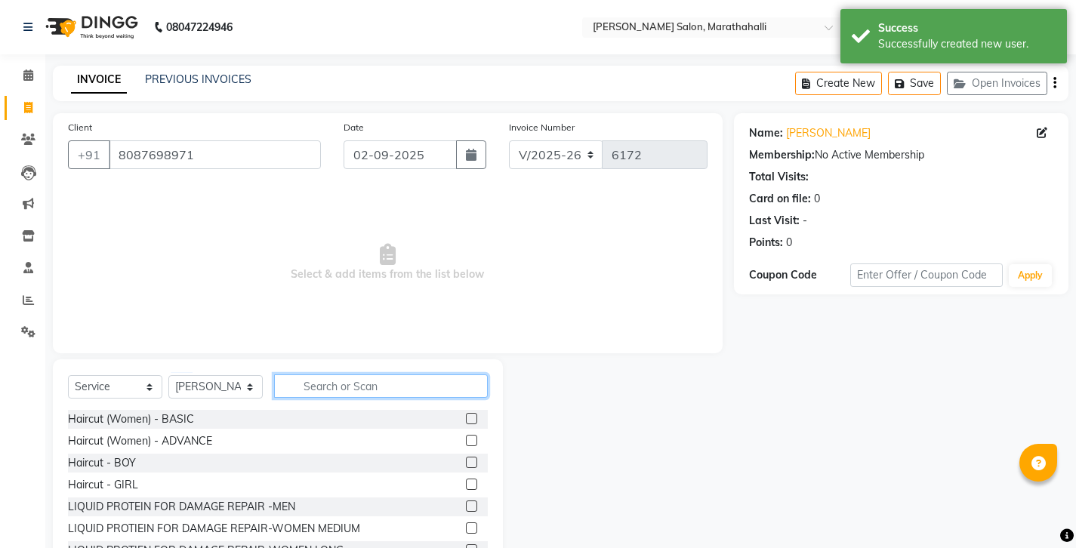
click at [300, 374] on input "text" at bounding box center [381, 385] width 214 height 23
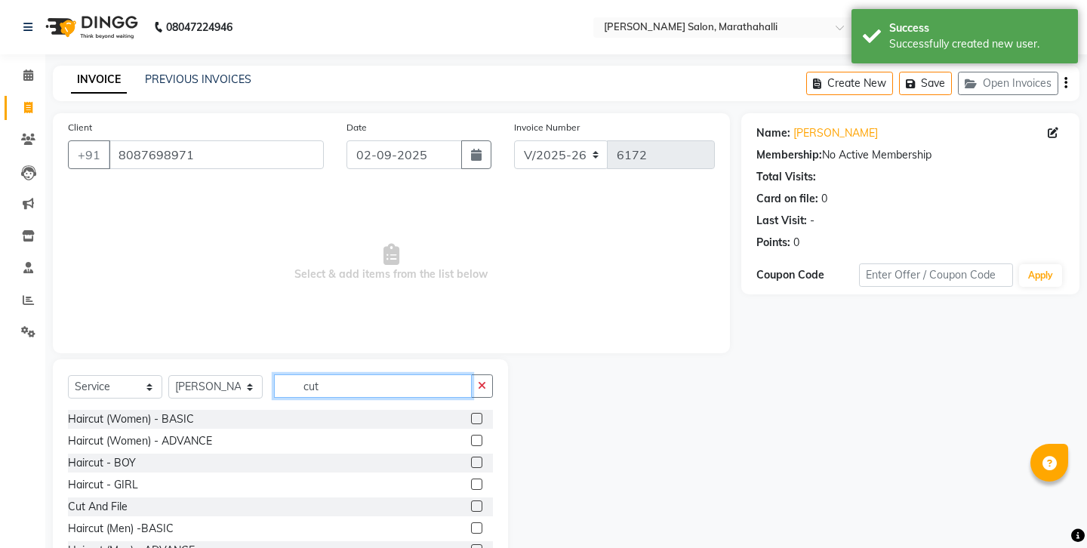
type input "cut"
click at [482, 522] on label at bounding box center [476, 527] width 11 height 11
click at [481, 524] on input "checkbox" at bounding box center [476, 529] width 10 height 10
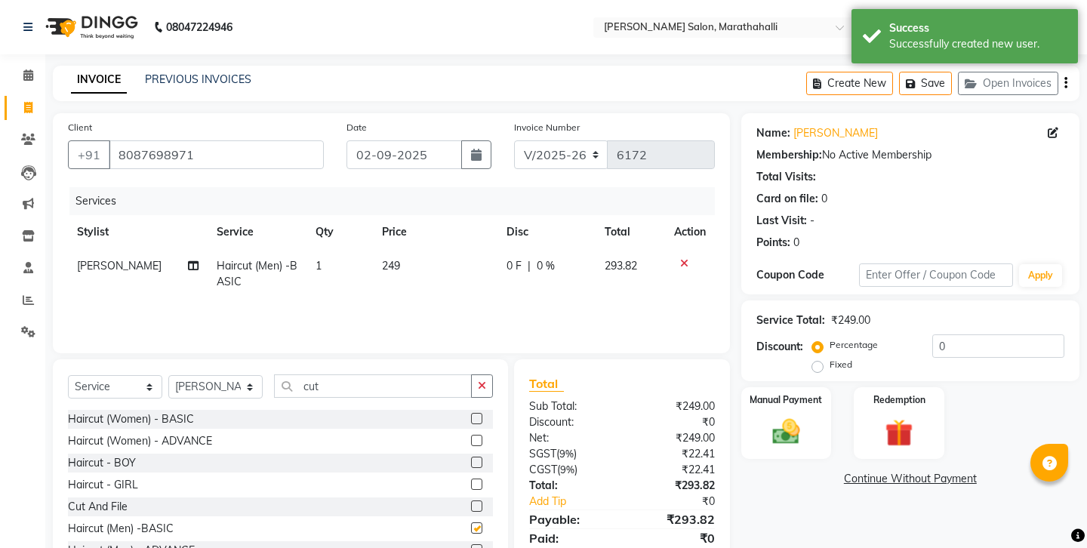
checkbox input "false"
click at [362, 374] on input "cut" at bounding box center [373, 385] width 198 height 23
type input "c"
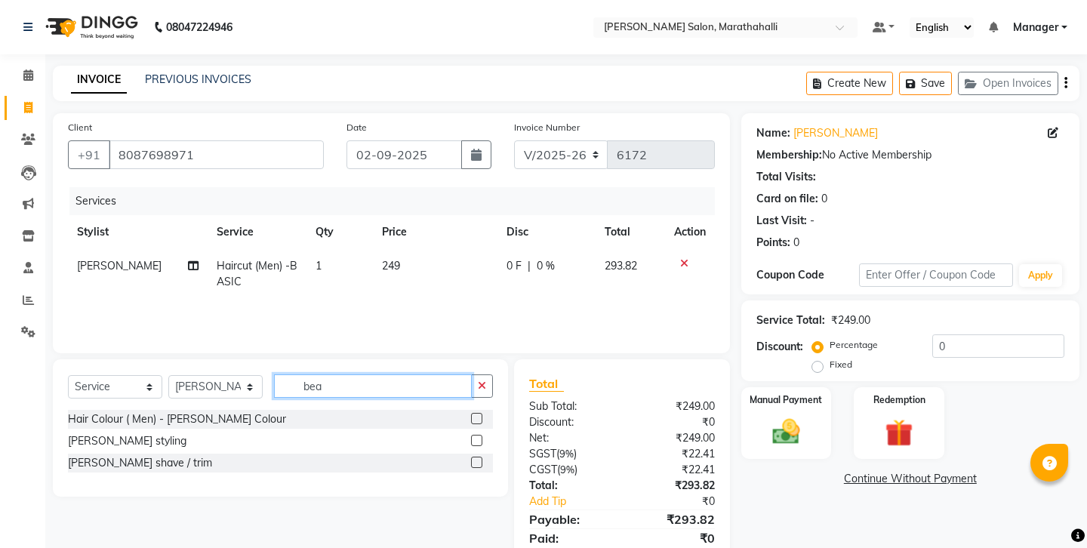
type input "bea"
click at [481, 457] on label at bounding box center [476, 462] width 11 height 11
click at [481, 458] on input "checkbox" at bounding box center [476, 463] width 10 height 10
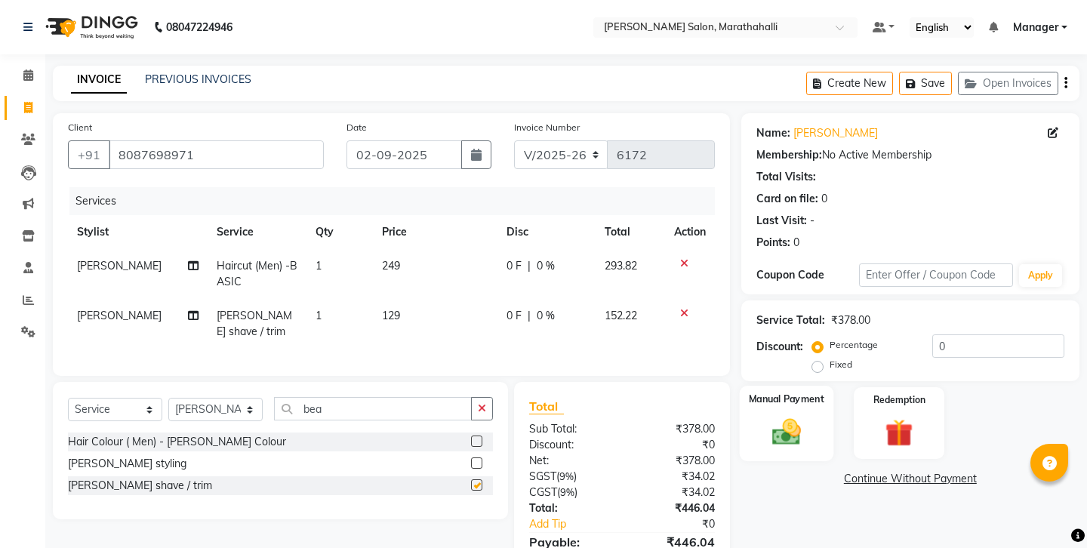
checkbox input "false"
click at [784, 415] on img at bounding box center [785, 431] width 47 height 33
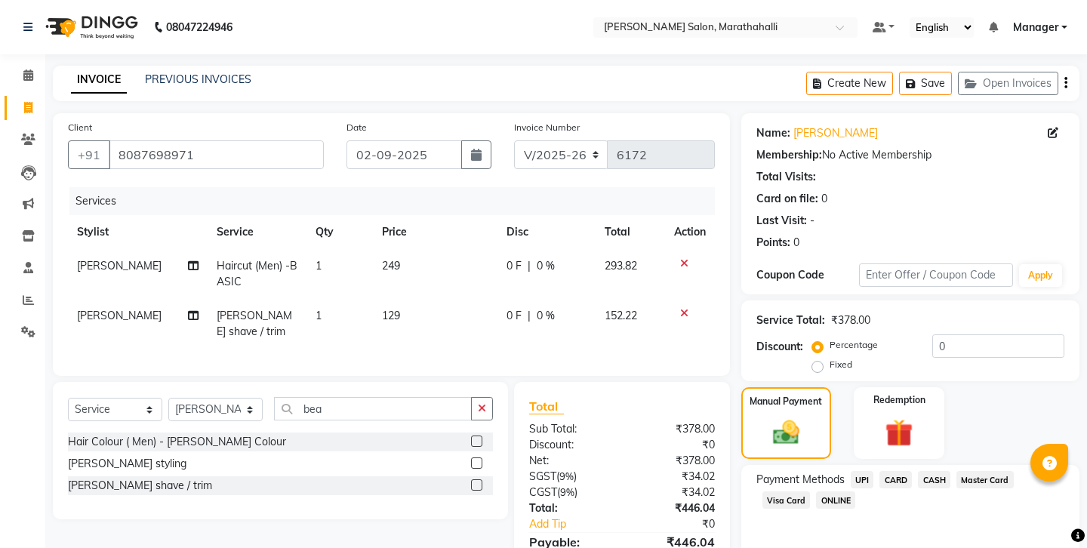
click at [851, 471] on span "UPI" at bounding box center [862, 479] width 23 height 17
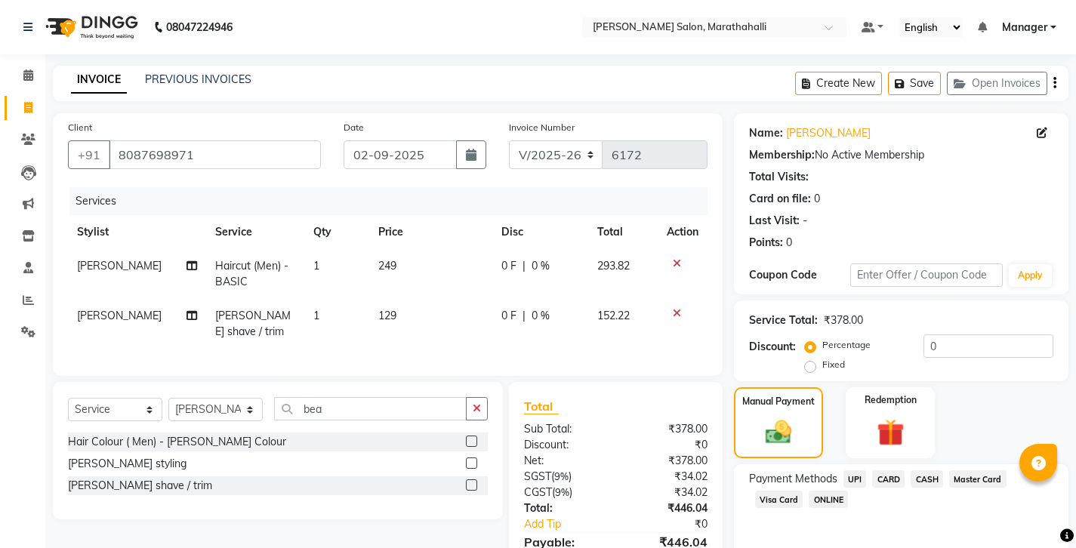
scroll to position [51, 0]
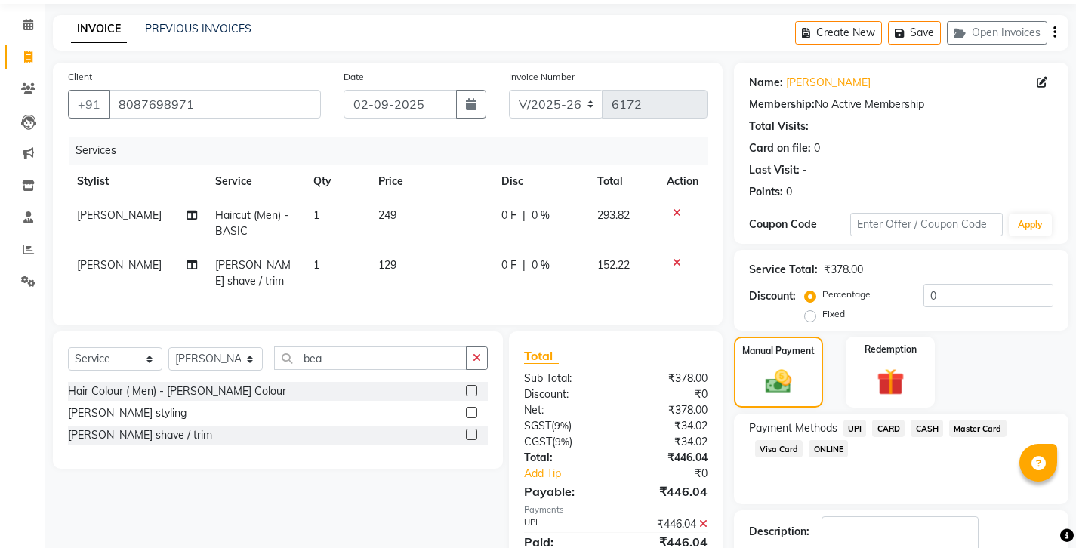
checkbox input "false"
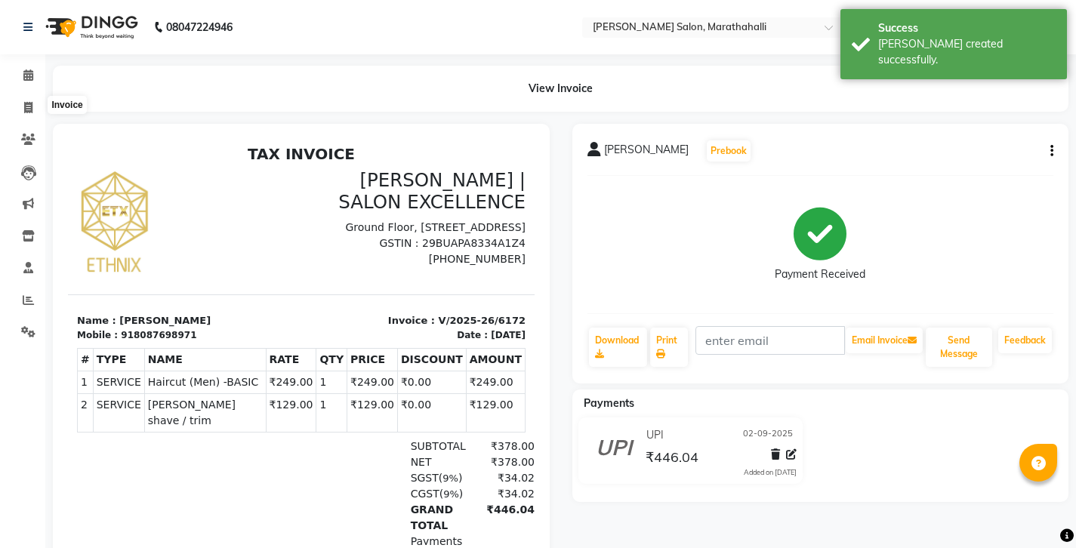
drag, startPoint x: 20, startPoint y: 103, endPoint x: 45, endPoint y: 104, distance: 24.2
click at [22, 104] on span at bounding box center [28, 108] width 26 height 17
select select "4783"
select select "service"
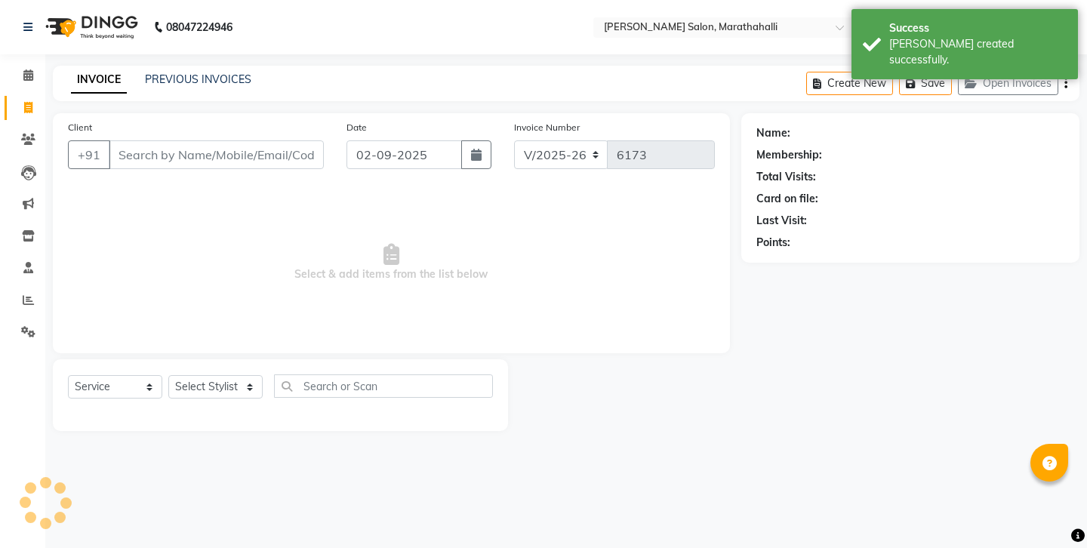
click at [163, 81] on div "INVOICE PREVIOUS INVOICES" at bounding box center [161, 80] width 217 height 17
click at [163, 80] on link "PREVIOUS INVOICES" at bounding box center [198, 79] width 106 height 14
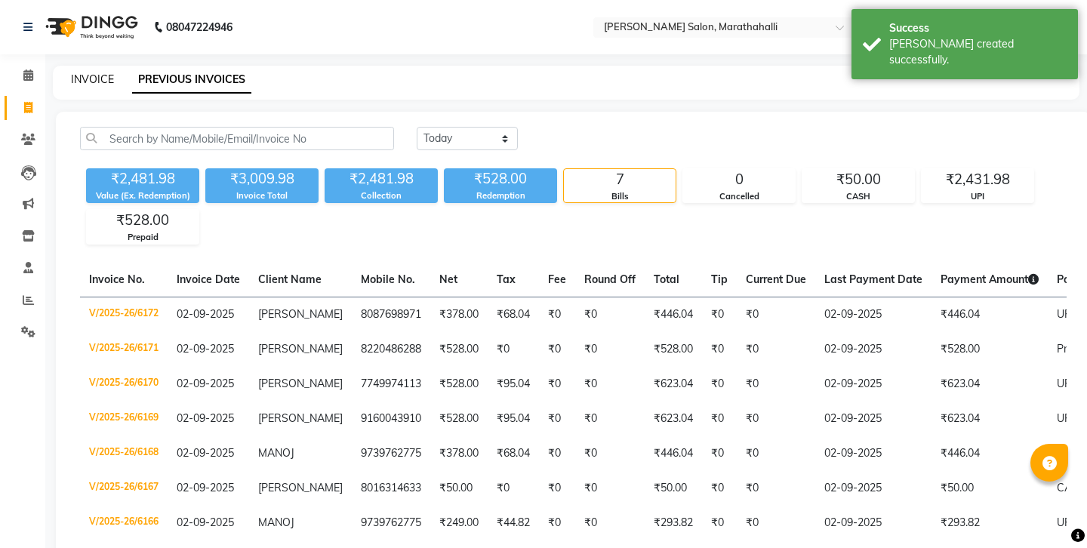
click at [87, 76] on link "INVOICE" at bounding box center [92, 79] width 43 height 14
select select "4783"
select select "service"
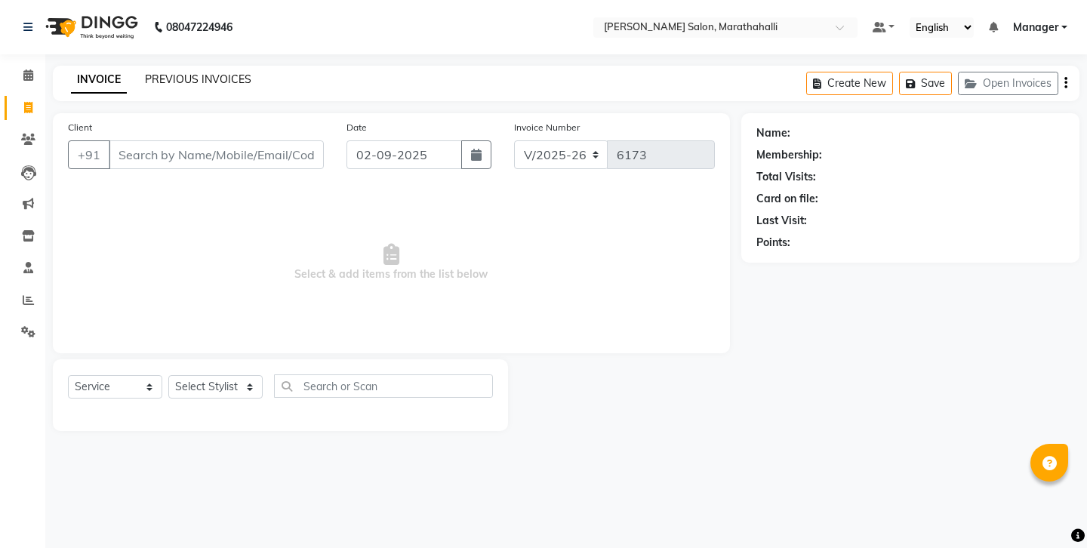
click at [194, 75] on link "PREVIOUS INVOICES" at bounding box center [198, 79] width 106 height 14
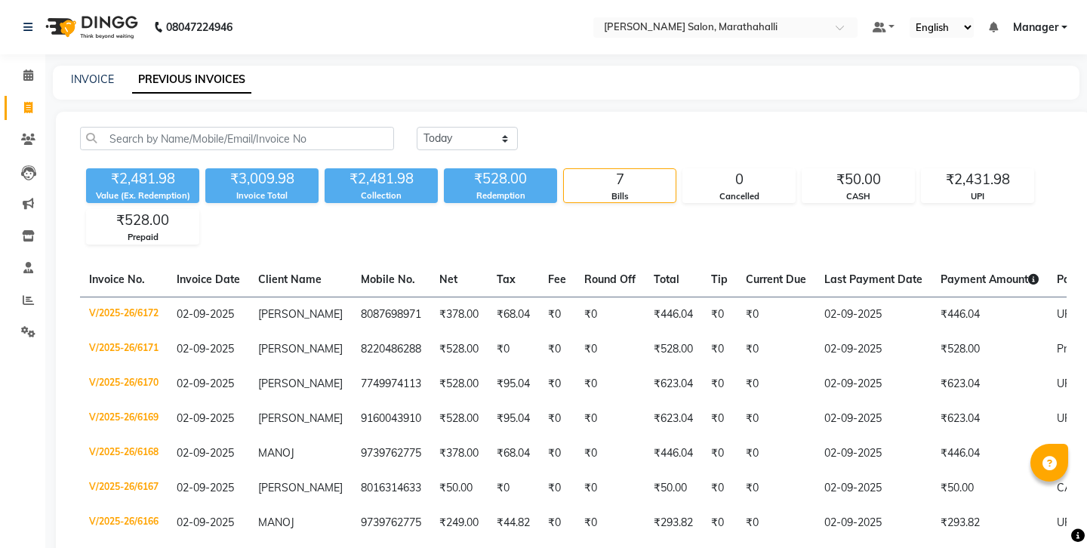
click at [79, 72] on div "INVOICE" at bounding box center [92, 80] width 43 height 16
click at [87, 75] on link "INVOICE" at bounding box center [92, 79] width 43 height 14
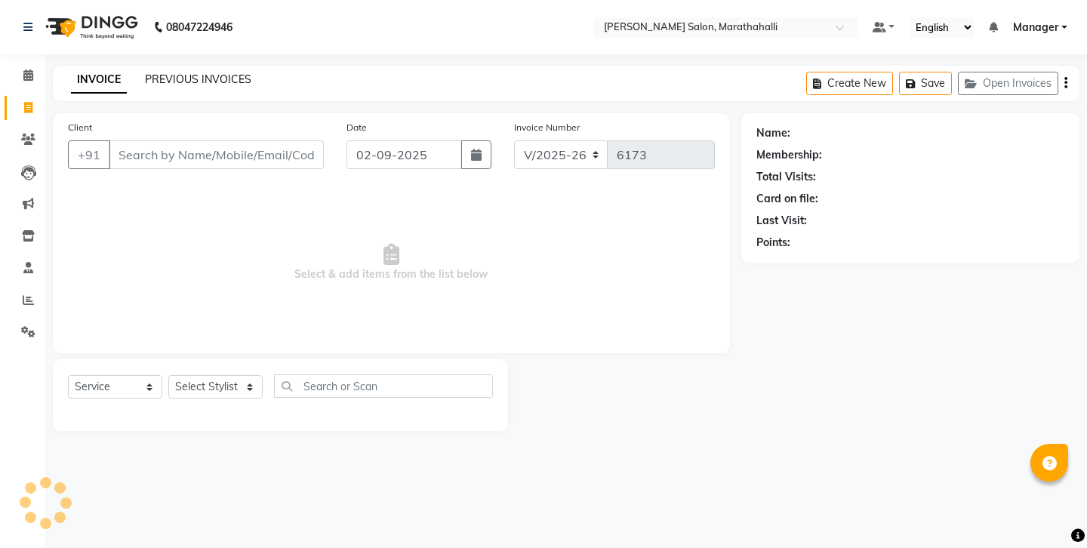
click at [183, 76] on link "PREVIOUS INVOICES" at bounding box center [198, 79] width 106 height 14
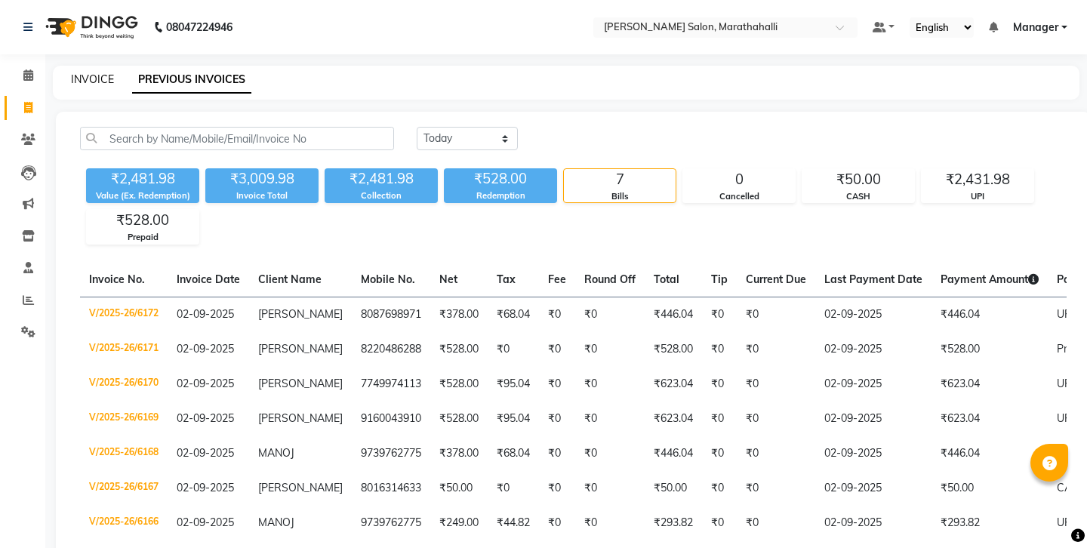
click at [80, 72] on link "INVOICE" at bounding box center [92, 79] width 43 height 14
select select "4783"
select select "service"
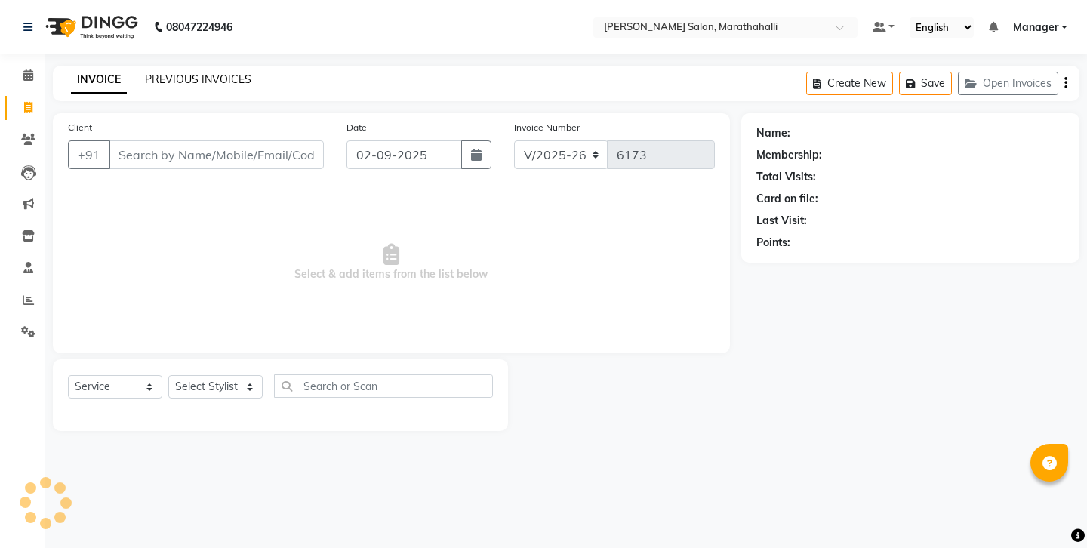
click at [178, 72] on link "PREVIOUS INVOICES" at bounding box center [198, 79] width 106 height 14
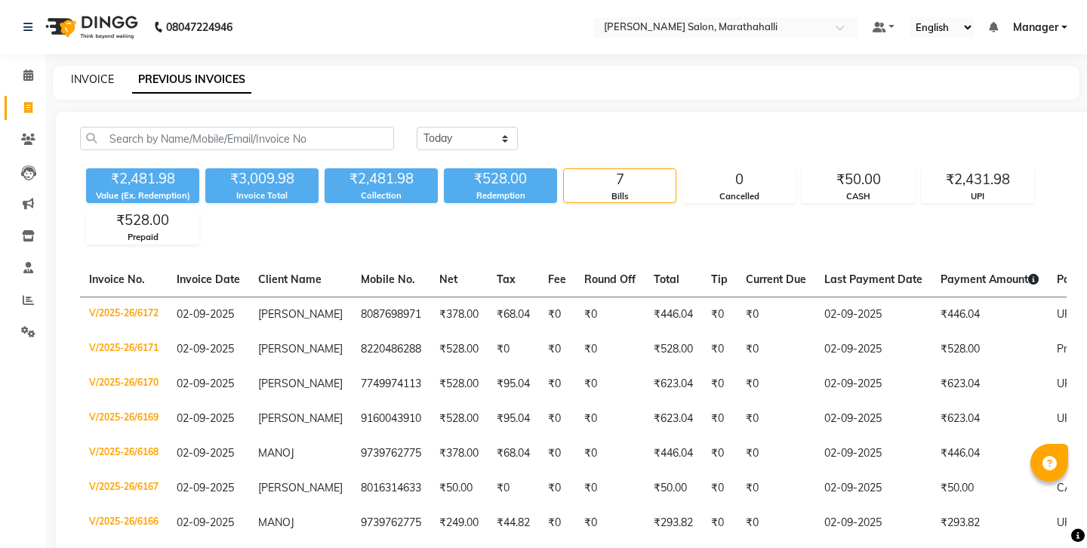
click at [93, 72] on link "INVOICE" at bounding box center [92, 79] width 43 height 14
select select "4783"
select select "service"
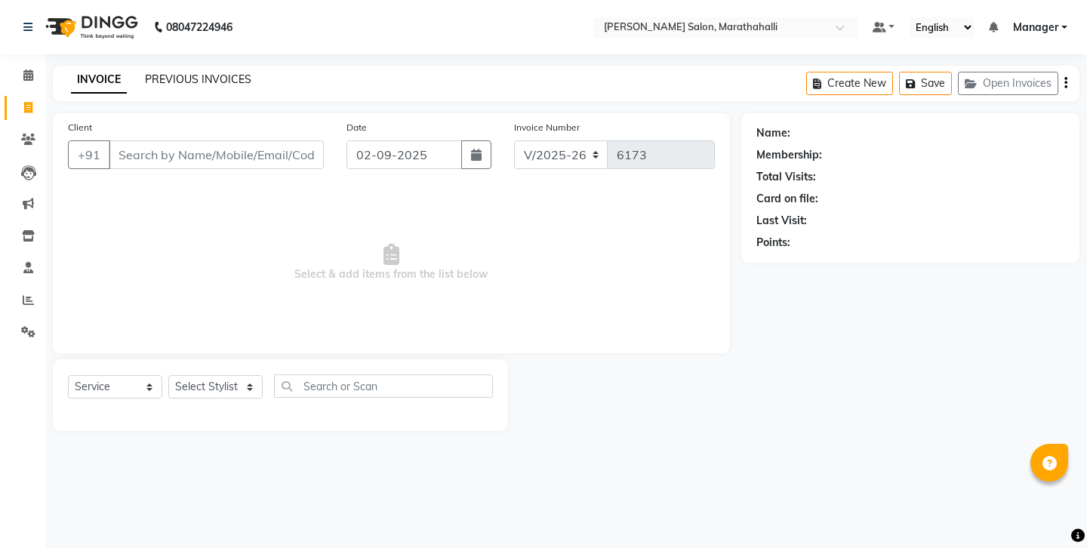
click at [208, 78] on link "PREVIOUS INVOICES" at bounding box center [198, 79] width 106 height 14
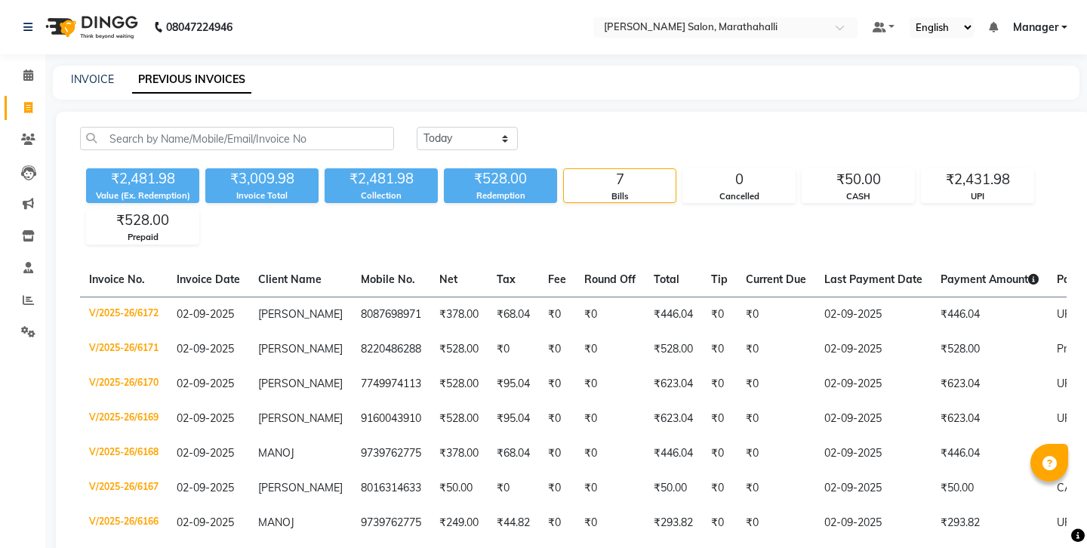
click at [103, 79] on div "INVOICE PREVIOUS INVOICES" at bounding box center [557, 80] width 1008 height 16
click at [92, 79] on link "INVOICE" at bounding box center [92, 79] width 43 height 14
select select "service"
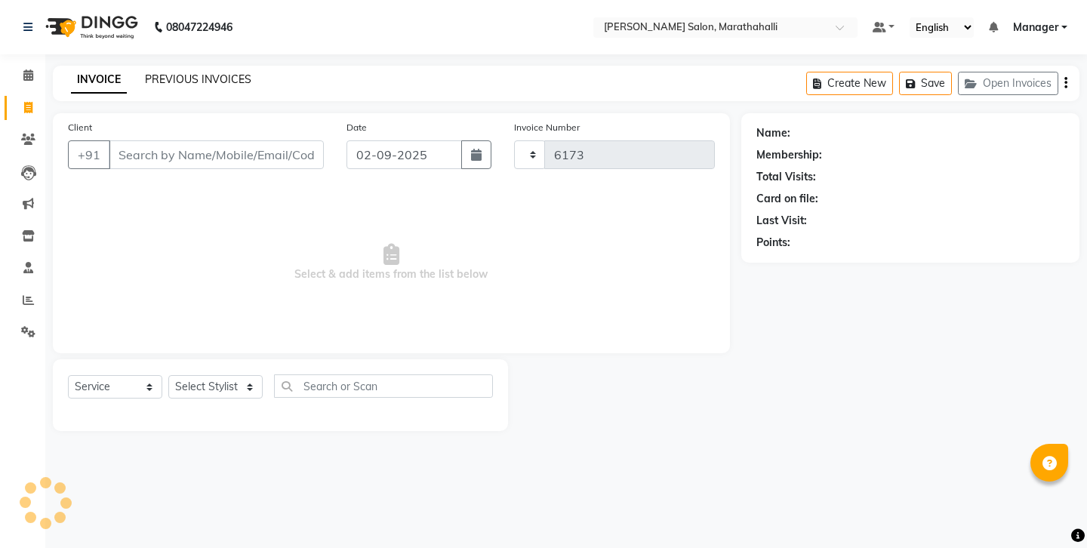
click at [168, 75] on link "PREVIOUS INVOICES" at bounding box center [198, 79] width 106 height 14
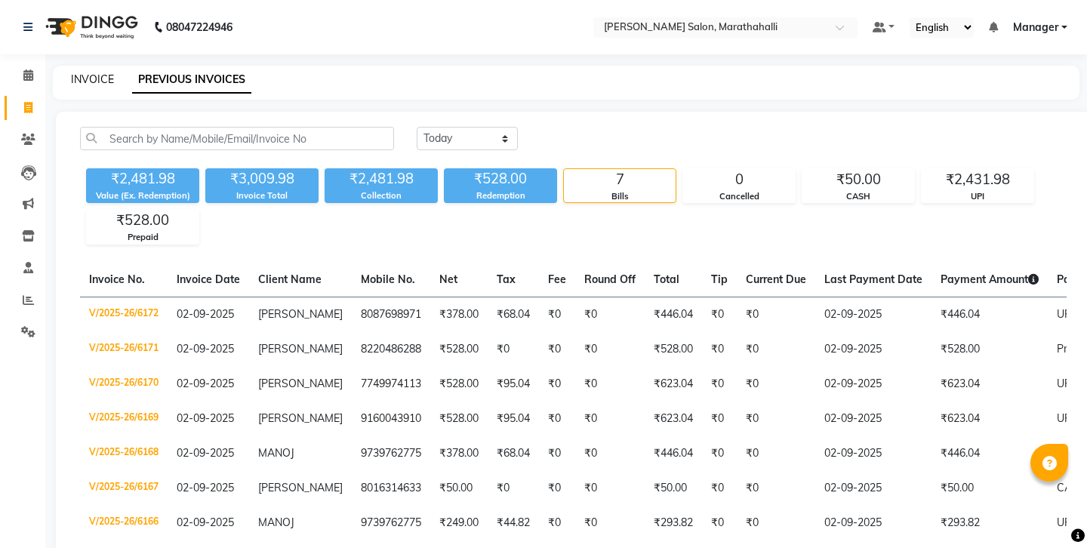
click at [88, 79] on link "INVOICE" at bounding box center [92, 79] width 43 height 14
select select "service"
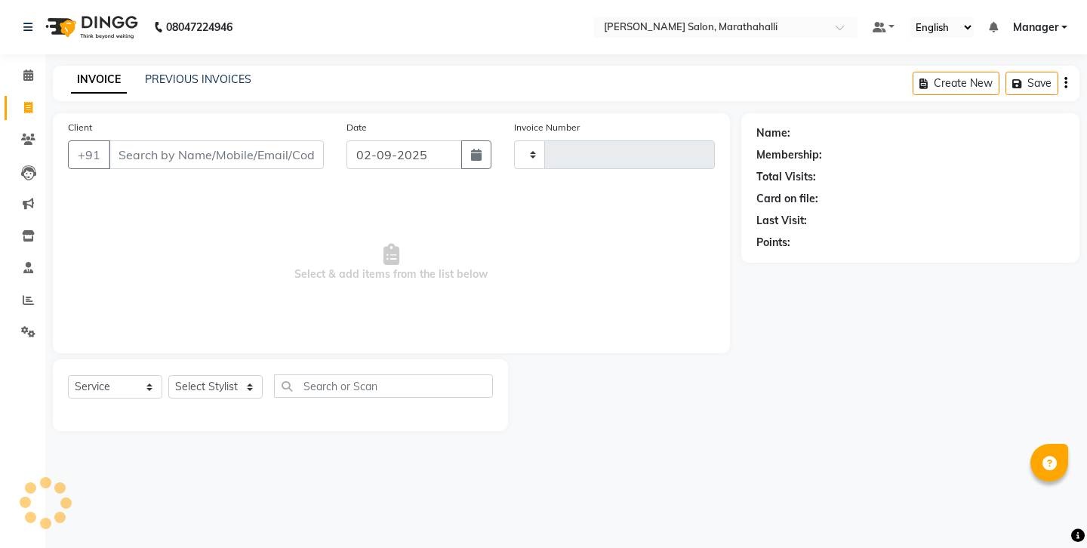
type input "6173"
select select "4783"
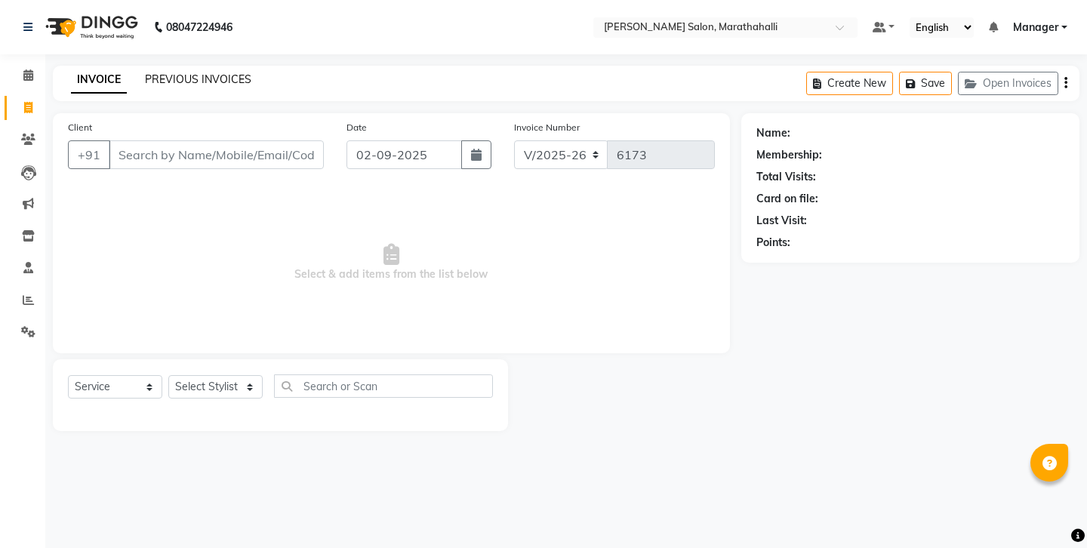
click at [159, 74] on link "PREVIOUS INVOICES" at bounding box center [198, 79] width 106 height 14
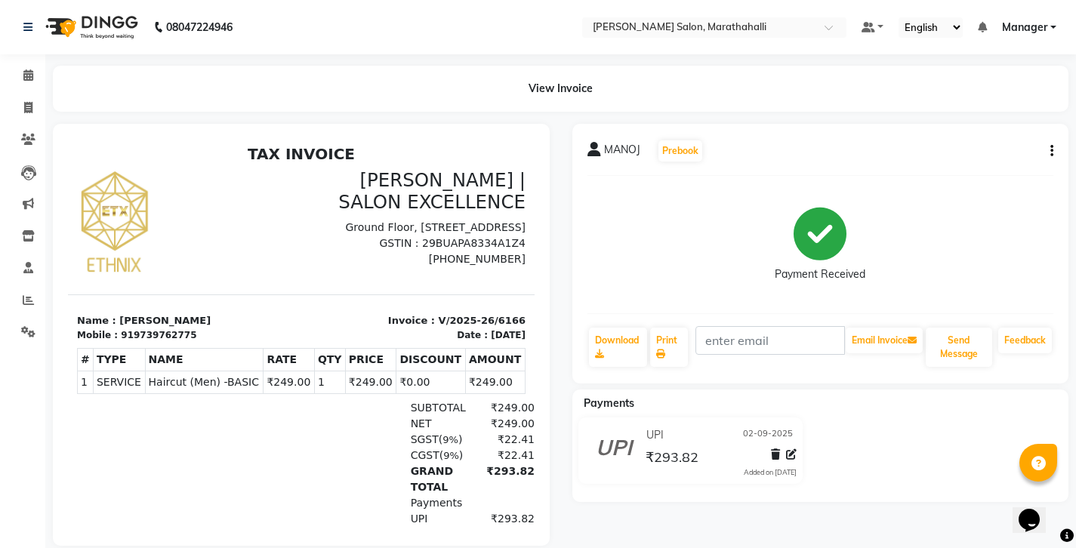
click at [1058, 134] on div "MANOJ Prebook Payment Received Download Print Email Invoice Send Message Feedba…" at bounding box center [820, 254] width 497 height 260
click at [1053, 151] on icon "button" at bounding box center [1051, 151] width 3 height 1
click at [987, 144] on div "Edit Invoice" at bounding box center [979, 151] width 103 height 19
select select "service"
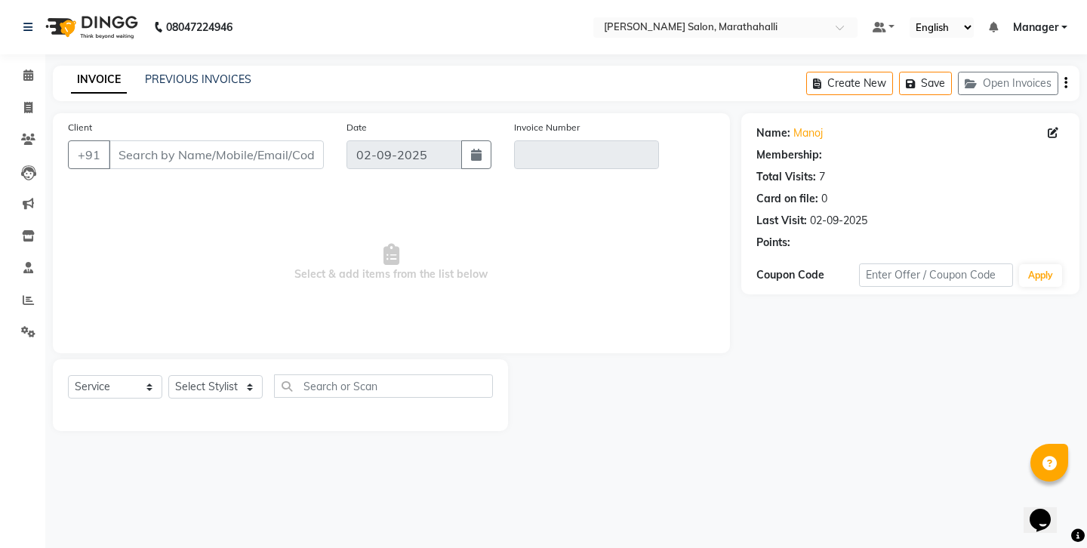
type input "9739762775"
type input "V/2025-26/6166"
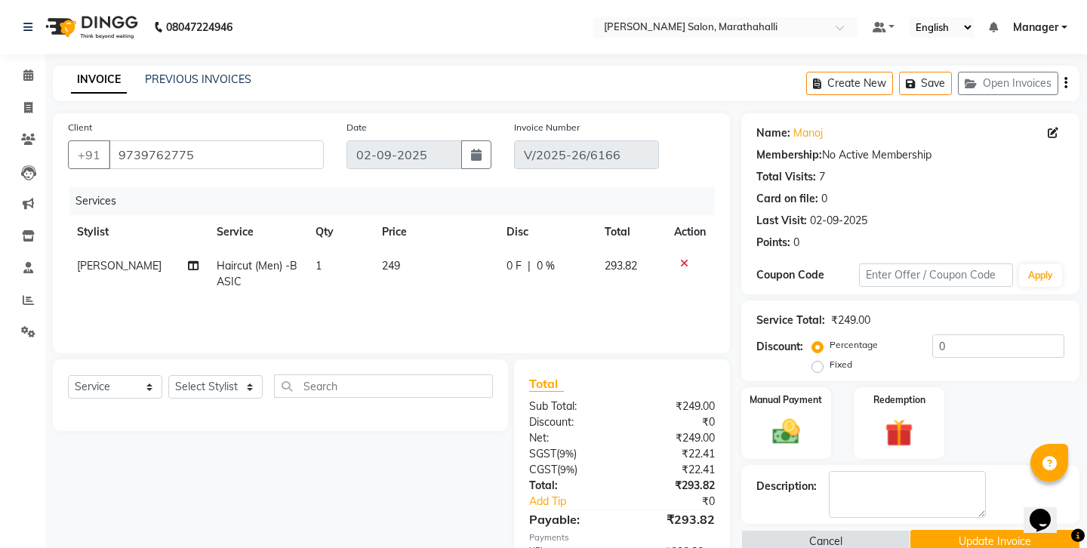
select select "select"
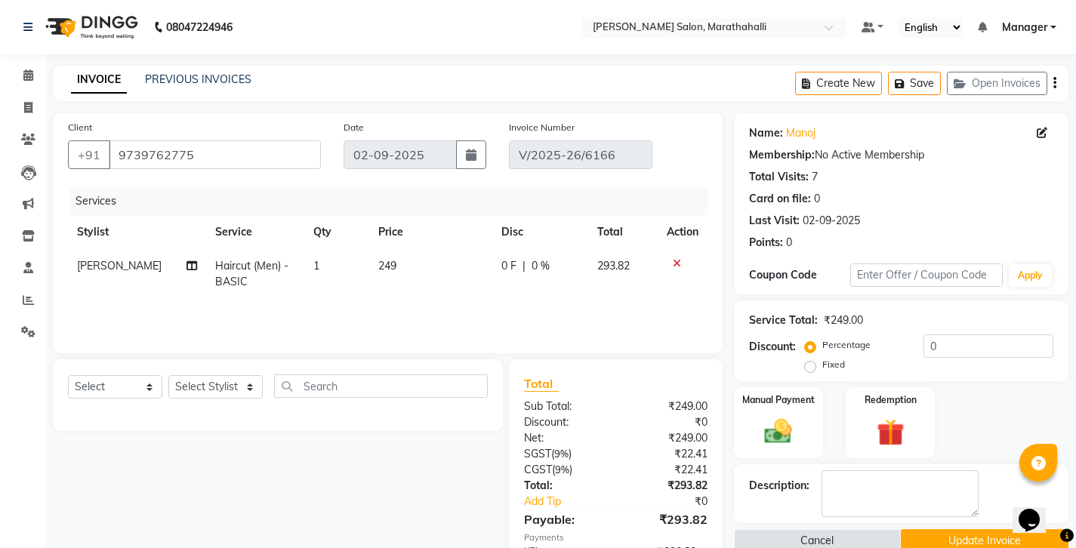
click at [962, 529] on button "Update Invoice" at bounding box center [985, 540] width 168 height 23
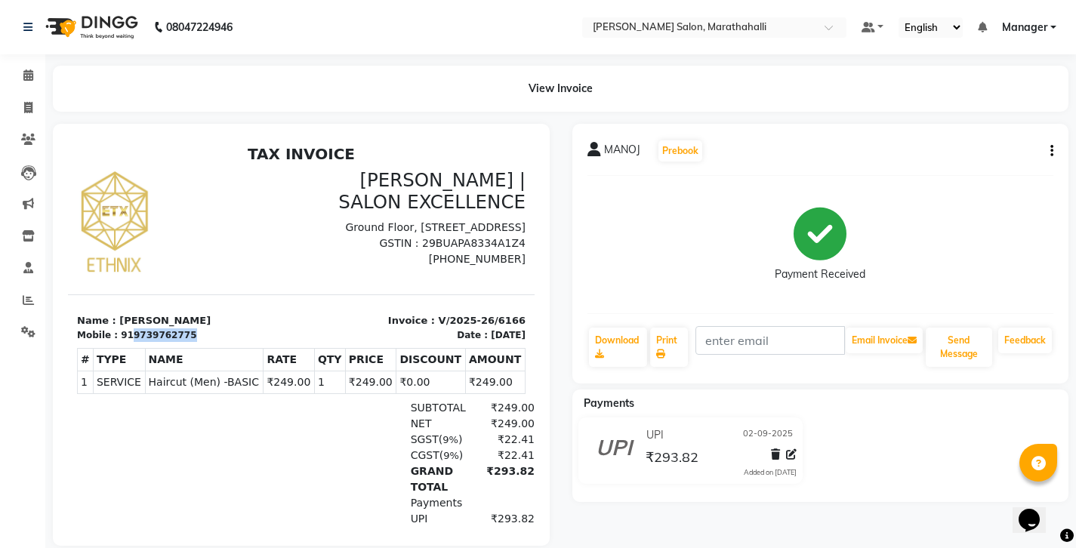
drag, startPoint x: 117, startPoint y: 317, endPoint x: 182, endPoint y: 319, distance: 64.9
click at [182, 328] on div "Mobile : 919739762775" at bounding box center [184, 335] width 215 height 14
copy div "9739762775"
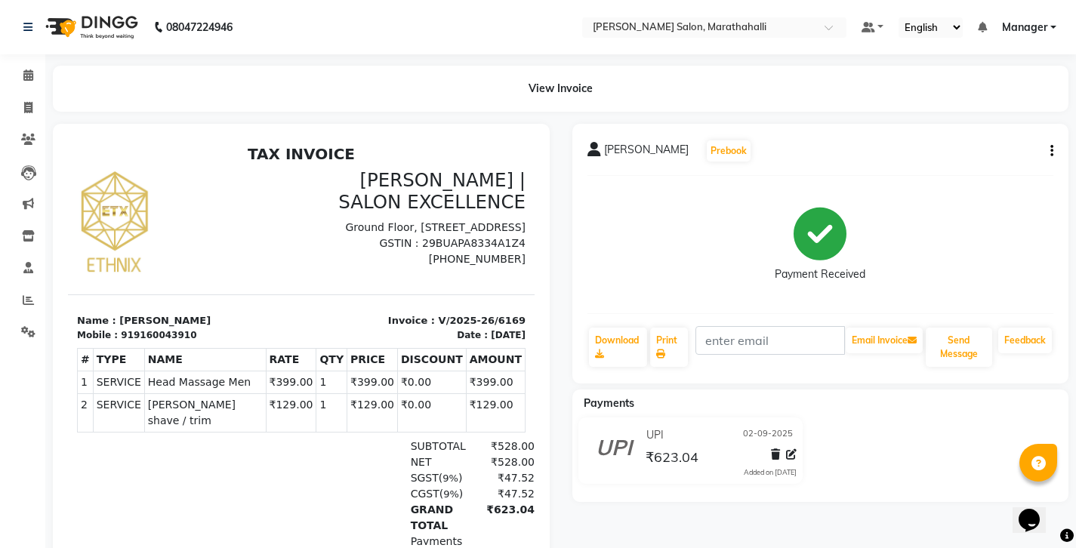
click at [1053, 151] on icon "button" at bounding box center [1051, 151] width 3 height 1
click at [984, 142] on div "Edit Invoice" at bounding box center [979, 151] width 103 height 19
select select "service"
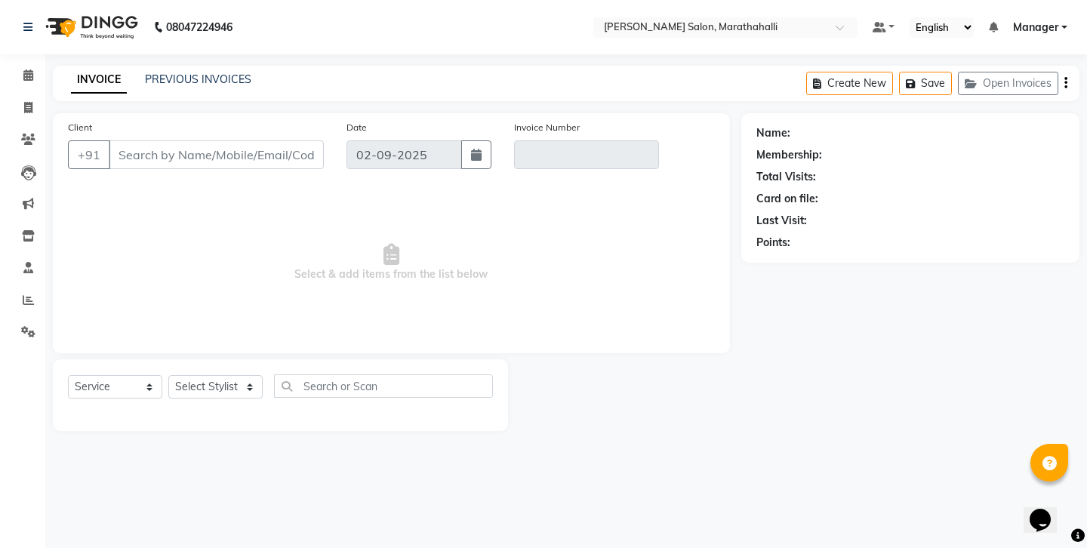
type input "9160043910"
type input "V/2025-26/6169"
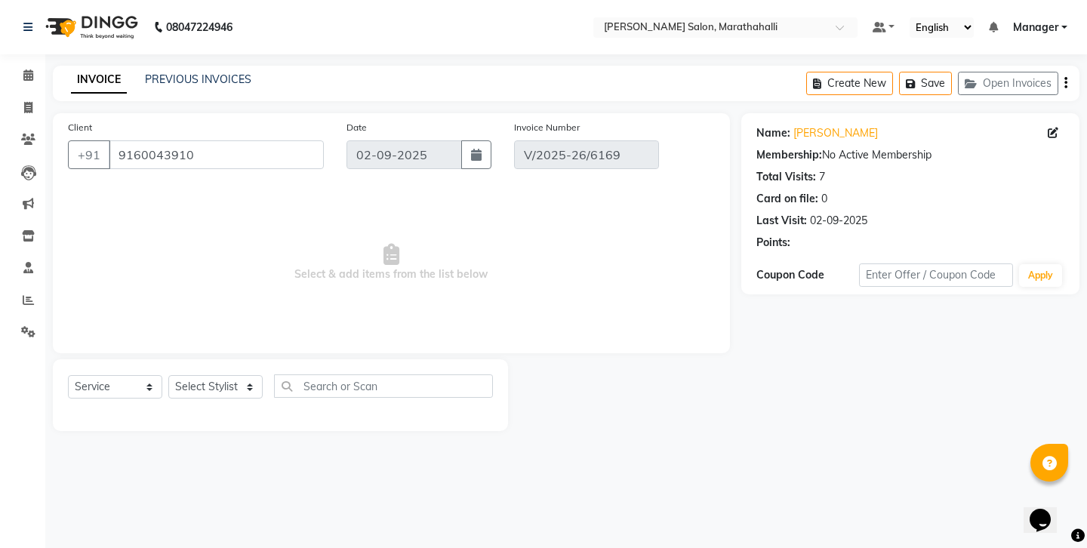
select select "select"
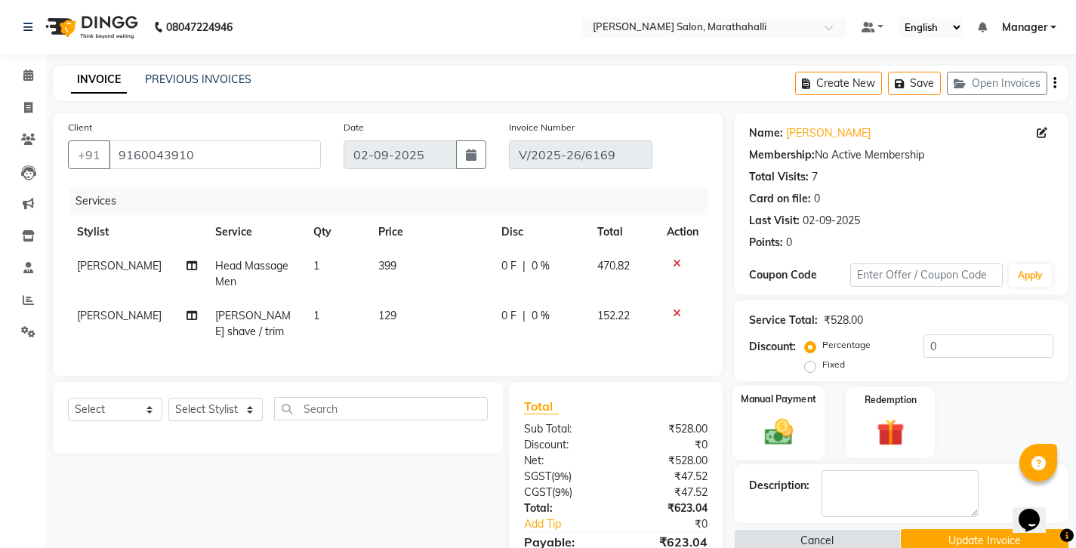
scroll to position [14, 0]
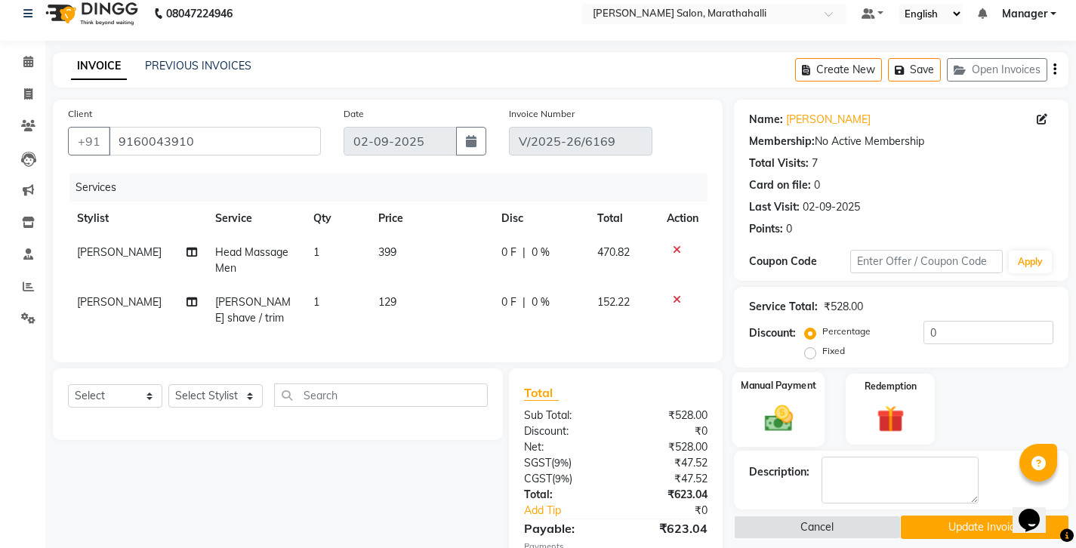
click at [779, 402] on img at bounding box center [778, 418] width 46 height 32
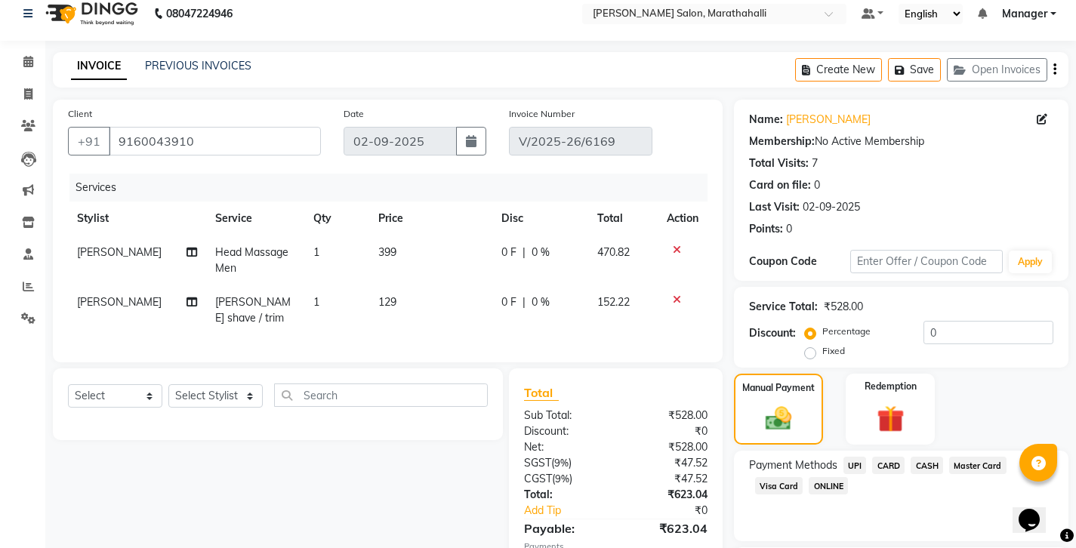
click at [843, 457] on span "UPI" at bounding box center [854, 465] width 23 height 17
click at [888, 503] on input "0" at bounding box center [956, 514] width 196 height 23
type input "200"
click at [882, 529] on input "Note:" at bounding box center [956, 540] width 196 height 23
type input "tips"
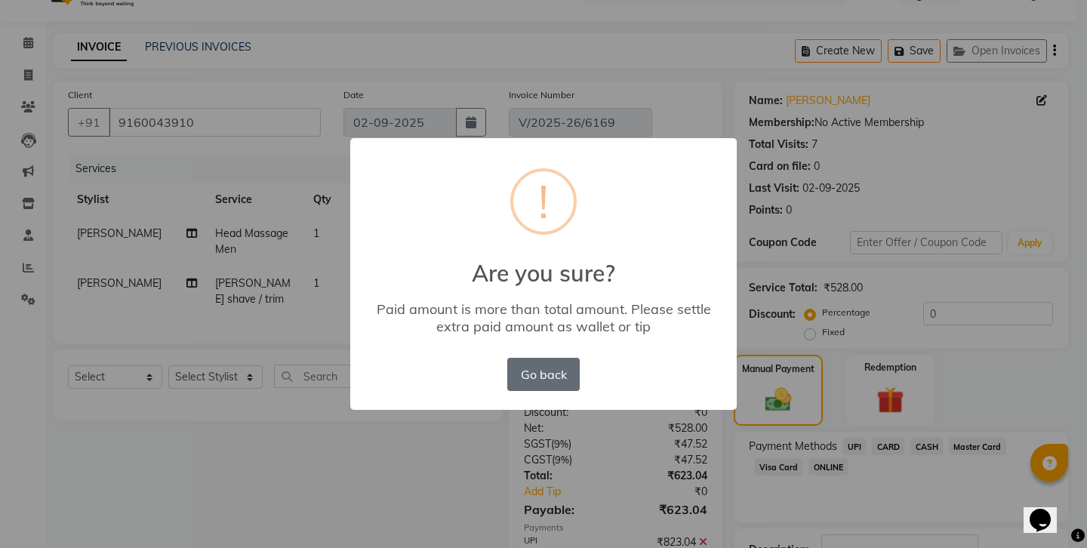
click at [539, 358] on button "Go back" at bounding box center [543, 374] width 72 height 33
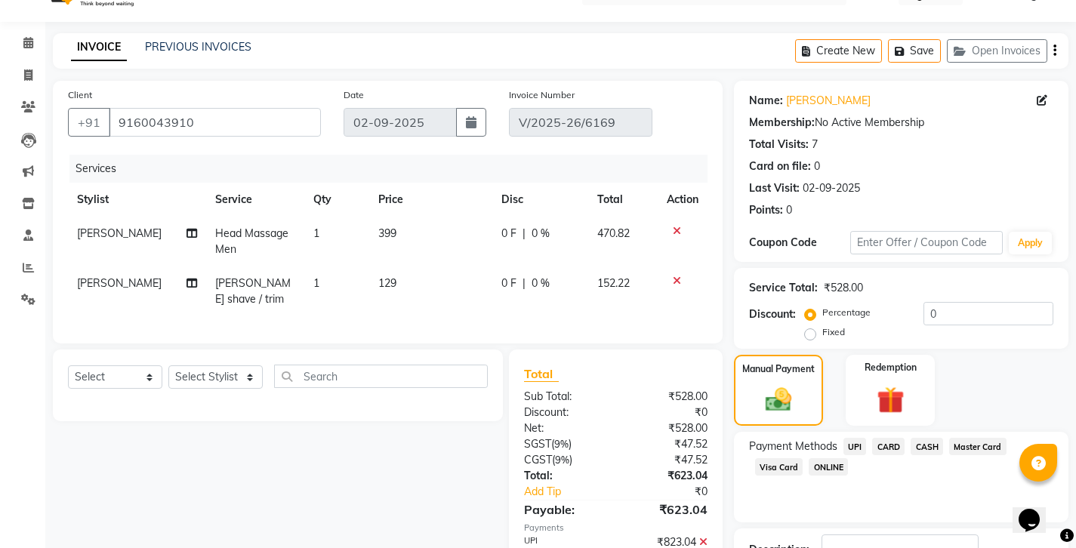
click at [707, 537] on icon at bounding box center [703, 542] width 8 height 11
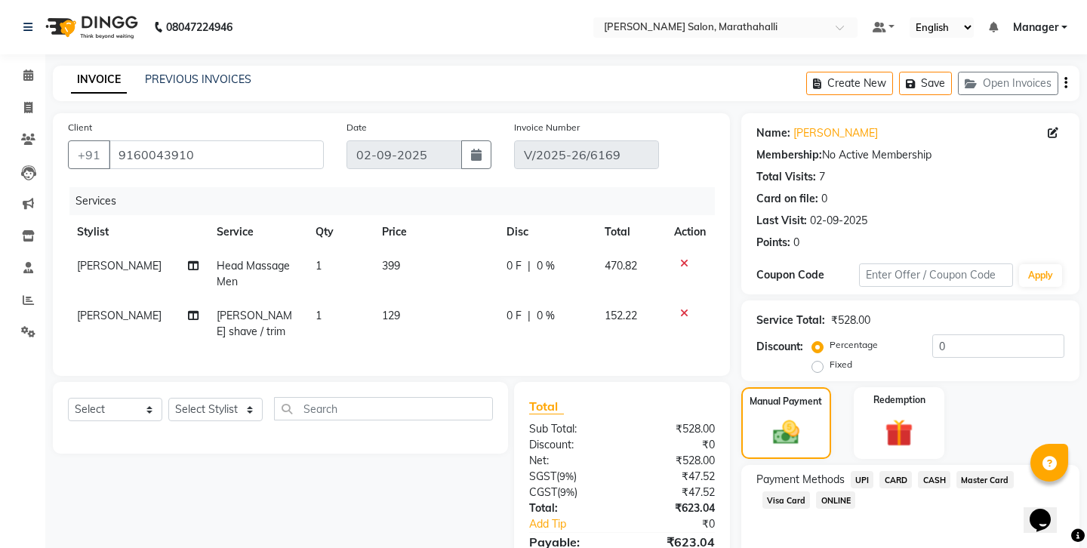
click at [851, 471] on span "UPI" at bounding box center [862, 479] width 23 height 17
click at [910, 518] on input "623.04" at bounding box center [966, 529] width 198 height 23
type input "6"
type input "823"
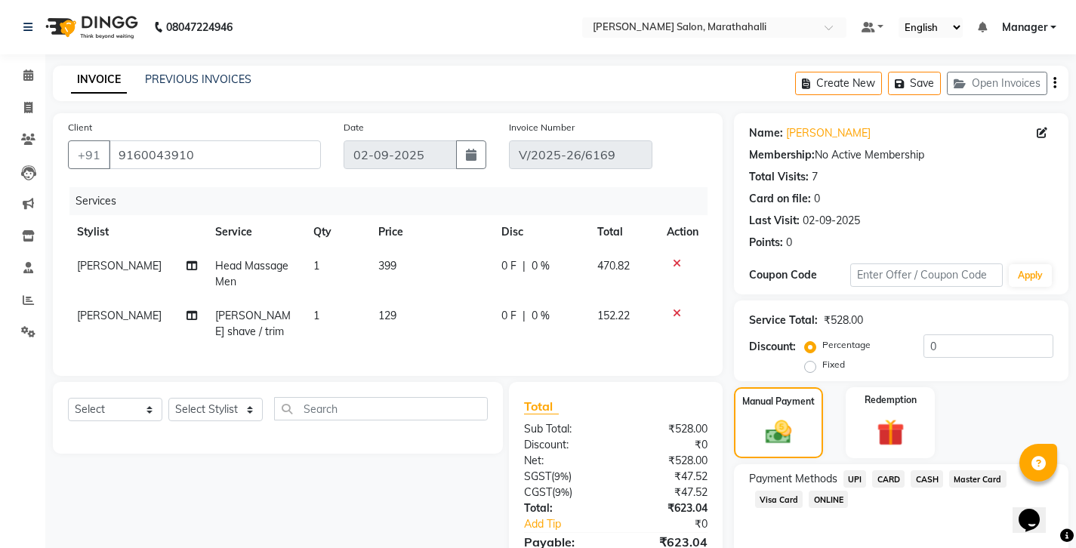
scroll to position [32, 0]
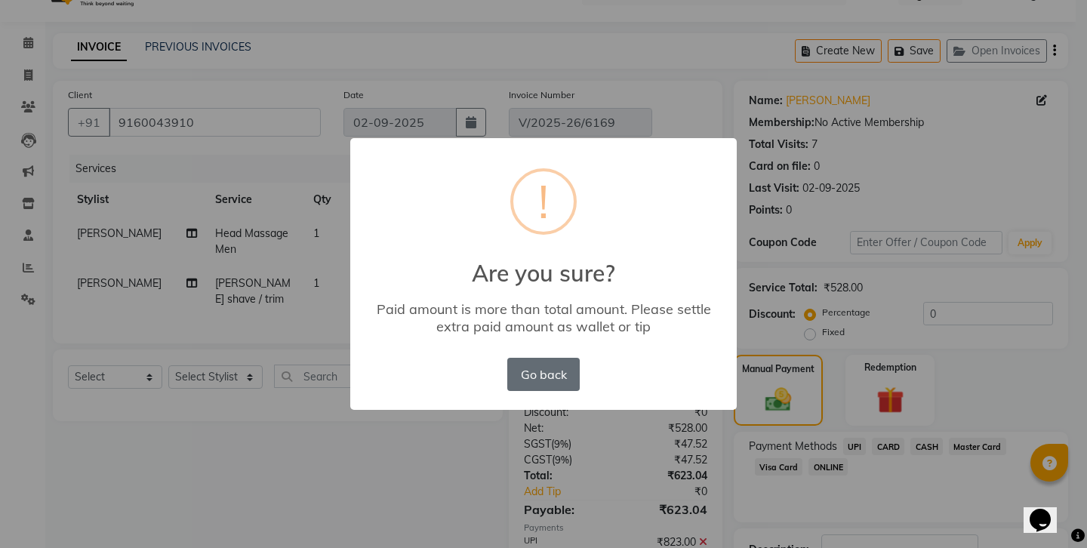
click at [539, 358] on button "Go back" at bounding box center [543, 374] width 72 height 33
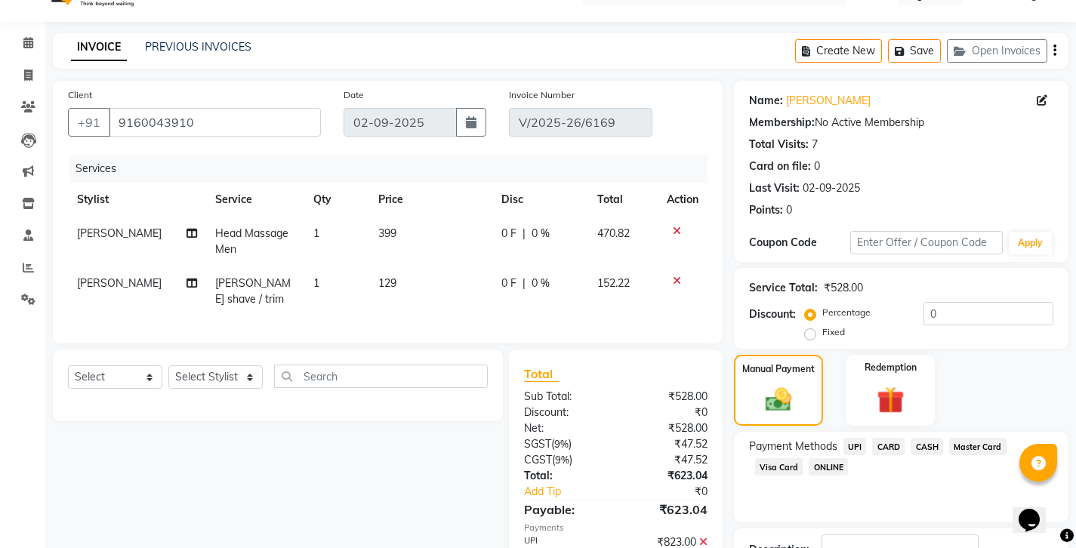
click at [843, 438] on span "UPI" at bounding box center [854, 446] width 23 height 17
click at [905, 535] on button "Add Payment" at bounding box center [956, 546] width 196 height 23
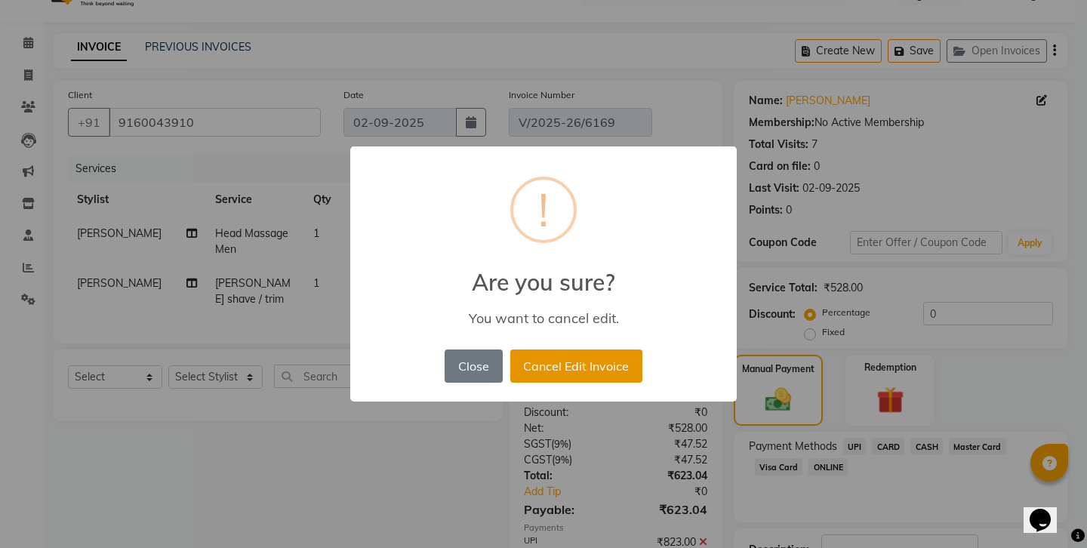
click at [534, 353] on button "Cancel Edit Invoice" at bounding box center [576, 365] width 132 height 33
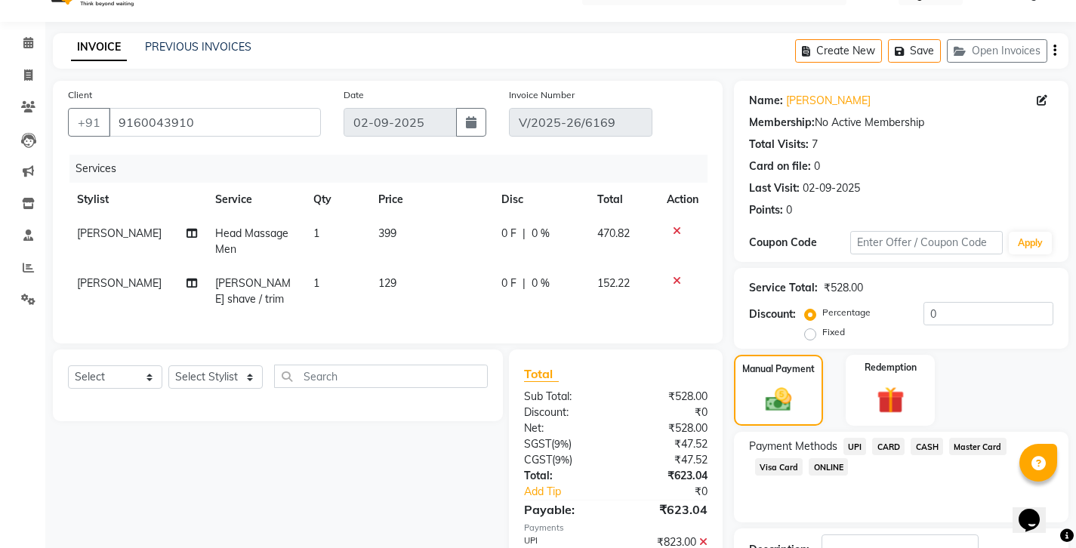
click at [705, 537] on icon at bounding box center [703, 542] width 8 height 11
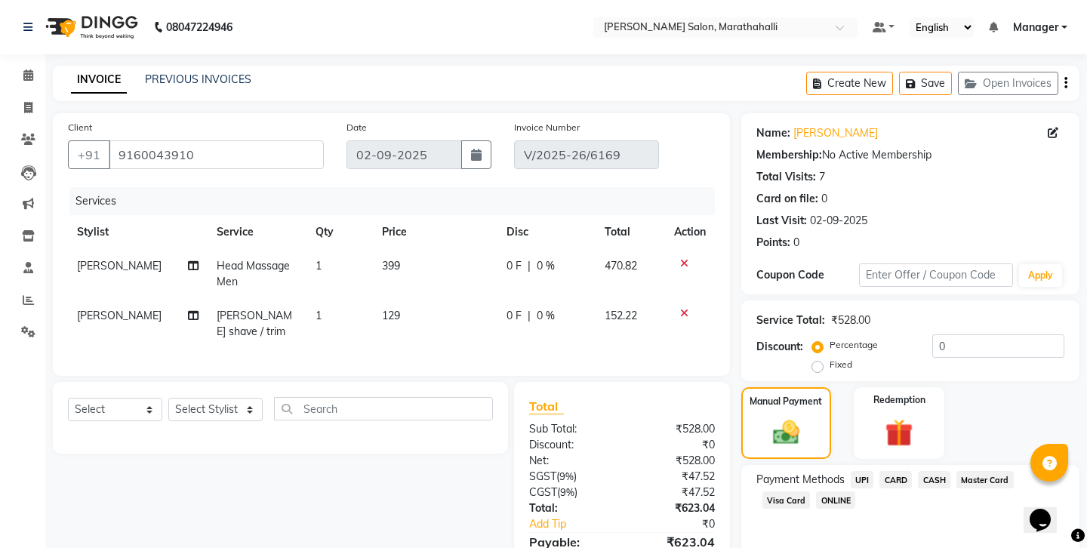
click at [851, 471] on span "UPI" at bounding box center [862, 479] width 23 height 17
click at [1067, 83] on icon "button" at bounding box center [1065, 83] width 3 height 1
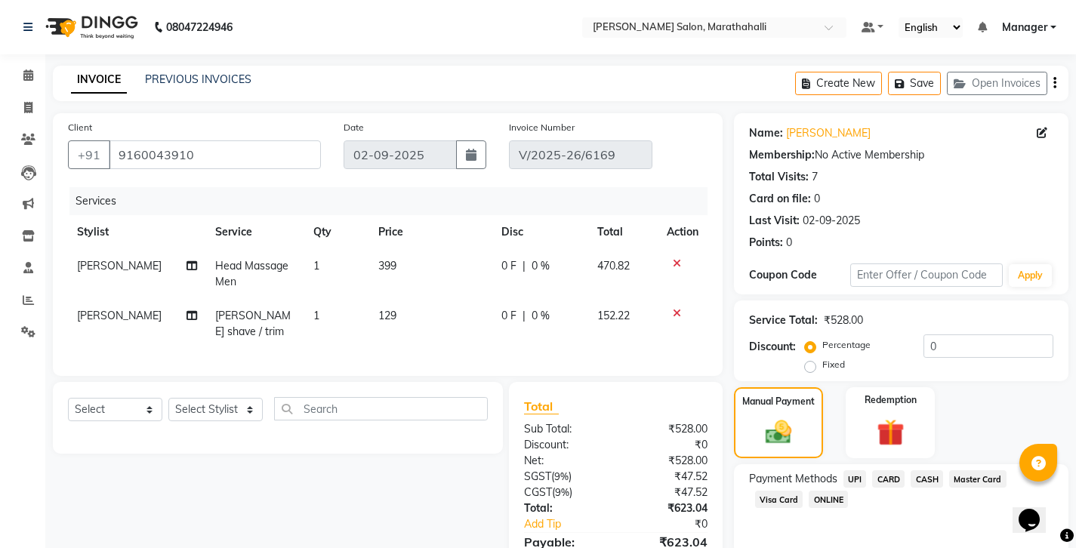
scroll to position [32, 0]
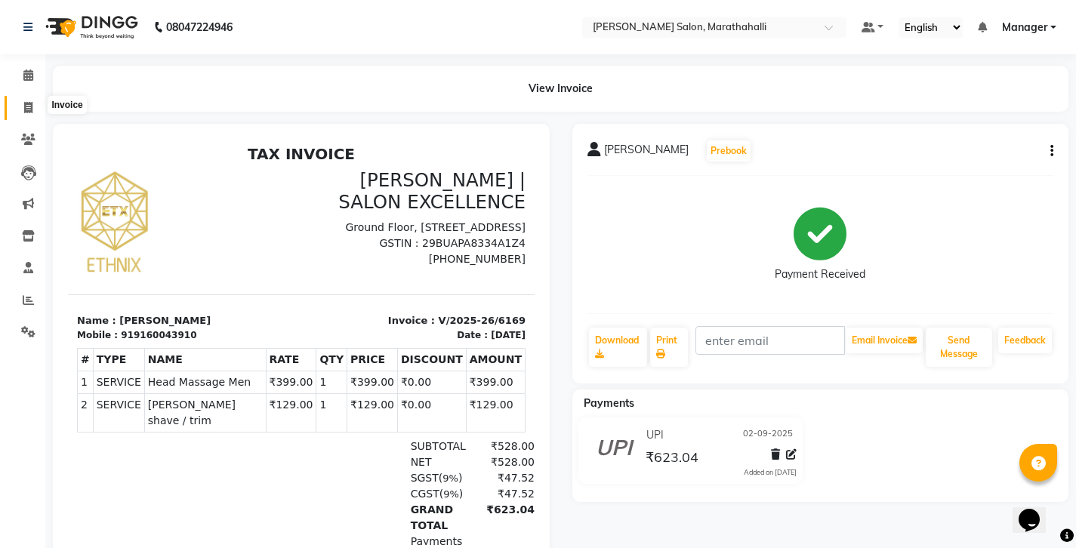
click at [29, 102] on icon at bounding box center [28, 107] width 8 height 11
select select "4783"
select select "service"
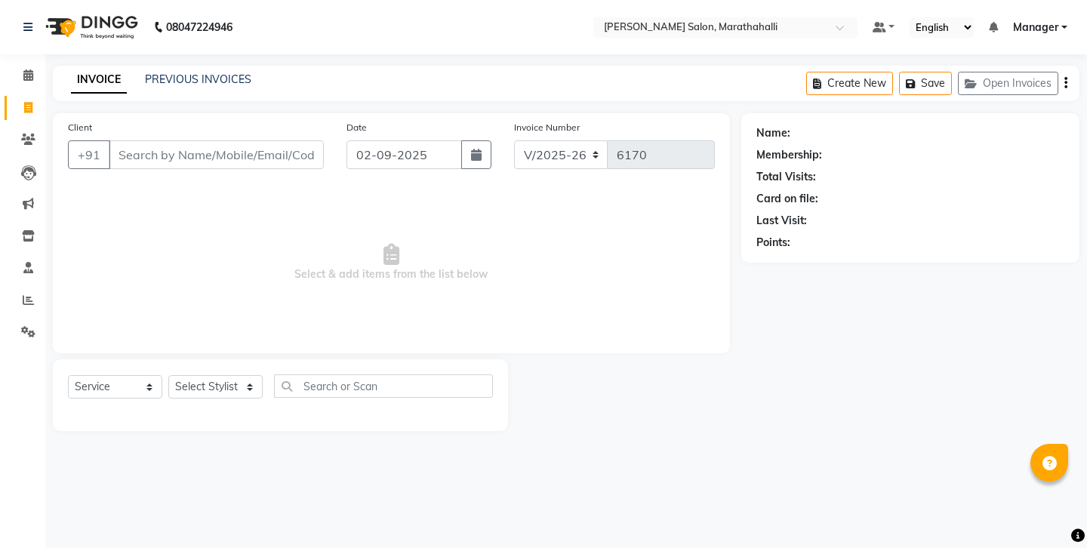
select select "4783"
select select "service"
click at [189, 76] on link "PREVIOUS INVOICES" at bounding box center [198, 79] width 106 height 14
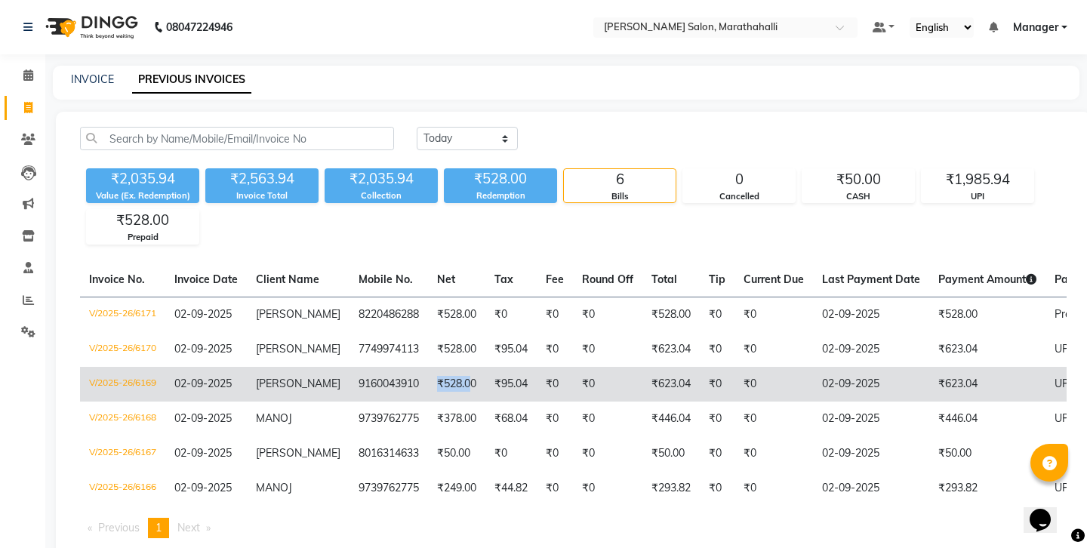
drag, startPoint x: 360, startPoint y: 326, endPoint x: 384, endPoint y: 325, distance: 24.2
click at [428, 367] on td "₹528.00" at bounding box center [456, 384] width 57 height 35
drag, startPoint x: 300, startPoint y: 327, endPoint x: 360, endPoint y: 326, distance: 59.6
click at [360, 367] on tr "V/2025-26/6169 02-09-2025 Abhilash 9160043910 ₹528.00 ₹95.04 ₹0 ₹0 ₹623.04 ₹0 ₹…" at bounding box center [695, 384] width 1230 height 35
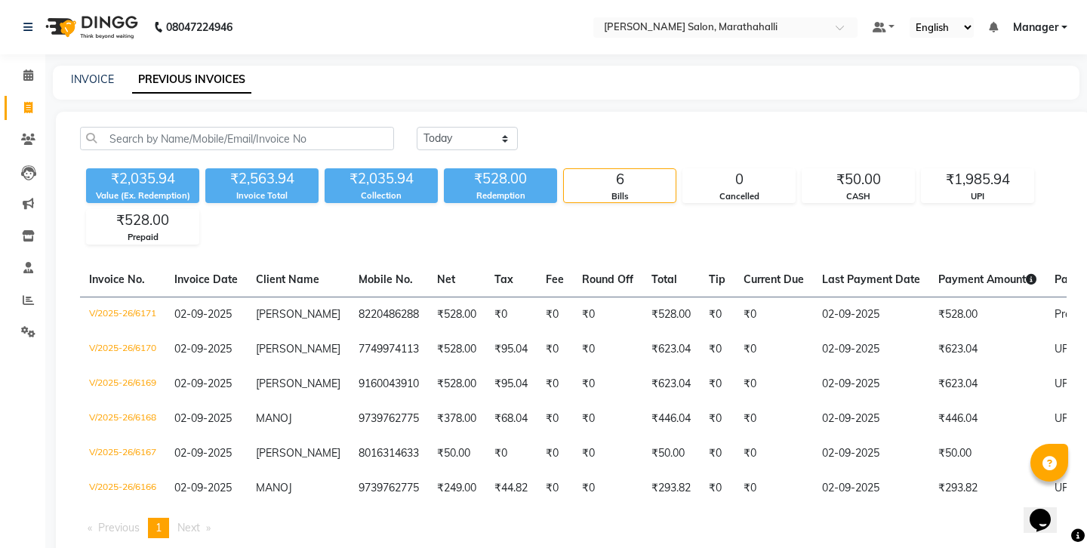
click at [546, 518] on ul "Previous page 1 / 1 You're on page 1 Next page" at bounding box center [573, 528] width 987 height 20
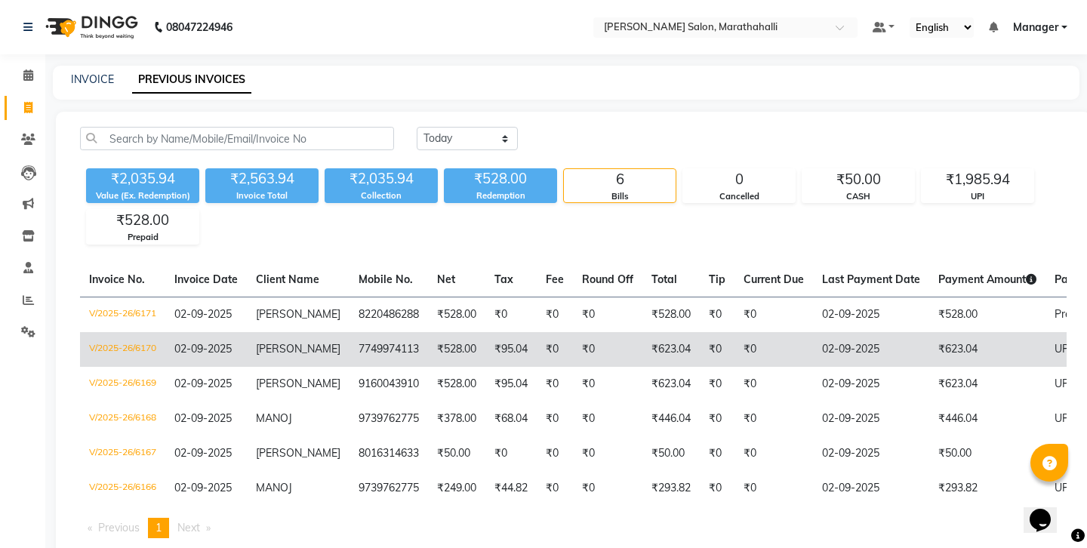
click at [485, 332] on td "₹95.04" at bounding box center [510, 349] width 51 height 35
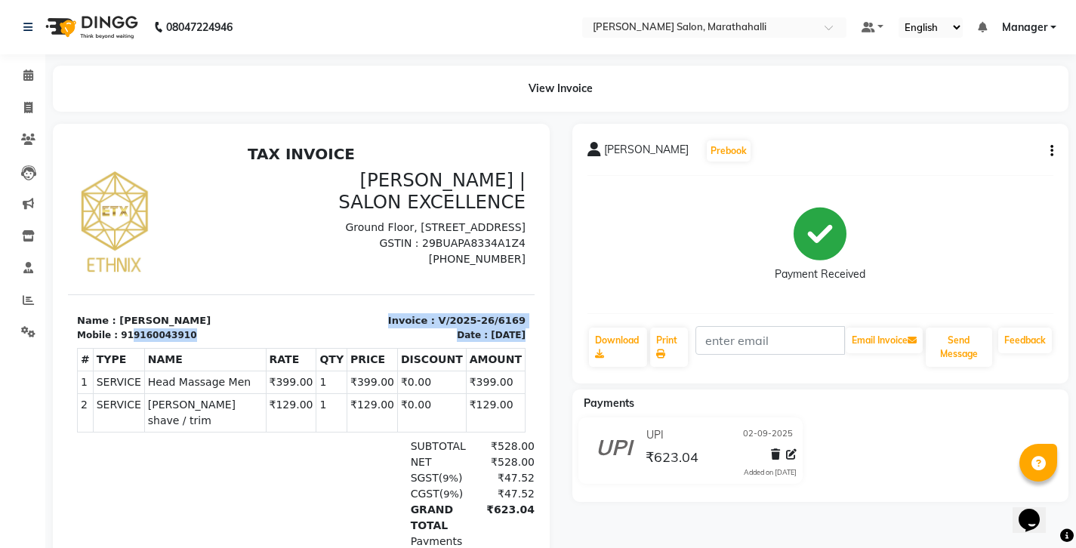
drag, startPoint x: 119, startPoint y: 319, endPoint x: 205, endPoint y: 325, distance: 87.1
click at [205, 325] on div "TAX INVOICE ETHNIX | SALON EXCELLENCE Ground Floor, SR Arceda, 6 th Cross, Tuls…" at bounding box center [301, 389] width 467 height 488
click at [182, 502] on div at bounding box center [151, 510] width 149 height 143
drag, startPoint x: 116, startPoint y: 319, endPoint x: 215, endPoint y: 323, distance: 99.0
click at [215, 328] on div "Mobile : 919160043910" at bounding box center [184, 335] width 215 height 14
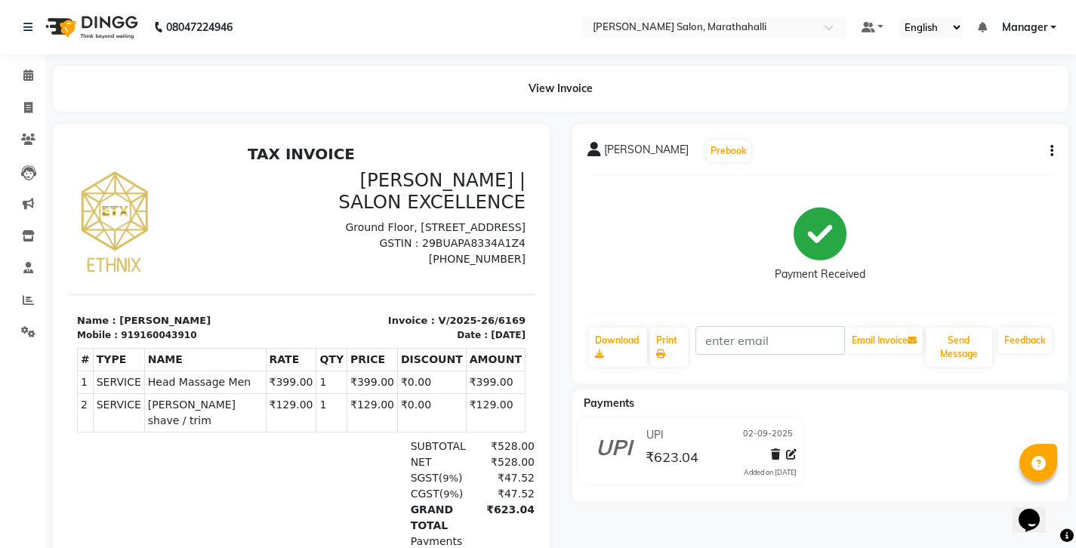
click at [188, 439] on div at bounding box center [151, 510] width 149 height 143
drag, startPoint x: 116, startPoint y: 319, endPoint x: 192, endPoint y: 327, distance: 75.9
click at [192, 327] on div "TAX INVOICE ETHNIX | SALON EXCELLENCE Ground Floor, SR Arceda, 6 th Cross, Tuls…" at bounding box center [301, 389] width 467 height 488
drag, startPoint x: 160, startPoint y: 438, endPoint x: 135, endPoint y: 309, distance: 130.7
click at [160, 439] on div at bounding box center [151, 510] width 149 height 143
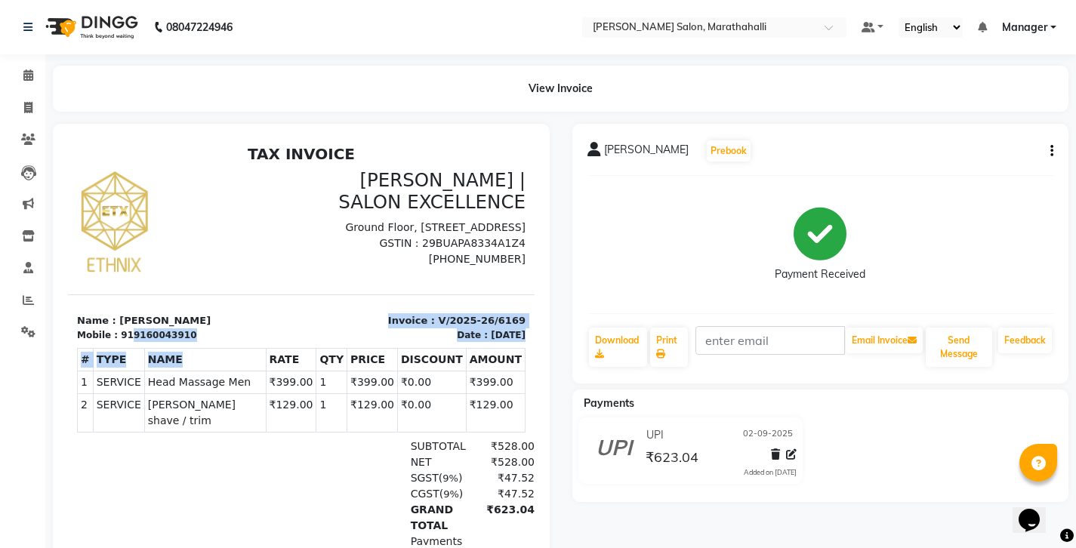
drag, startPoint x: 116, startPoint y: 320, endPoint x: 181, endPoint y: 377, distance: 86.6
click at [184, 370] on div "TAX INVOICE ETHNIX | SALON EXCELLENCE Ground Floor, SR Arceda, 6 th Cross, Tuls…" at bounding box center [301, 389] width 467 height 488
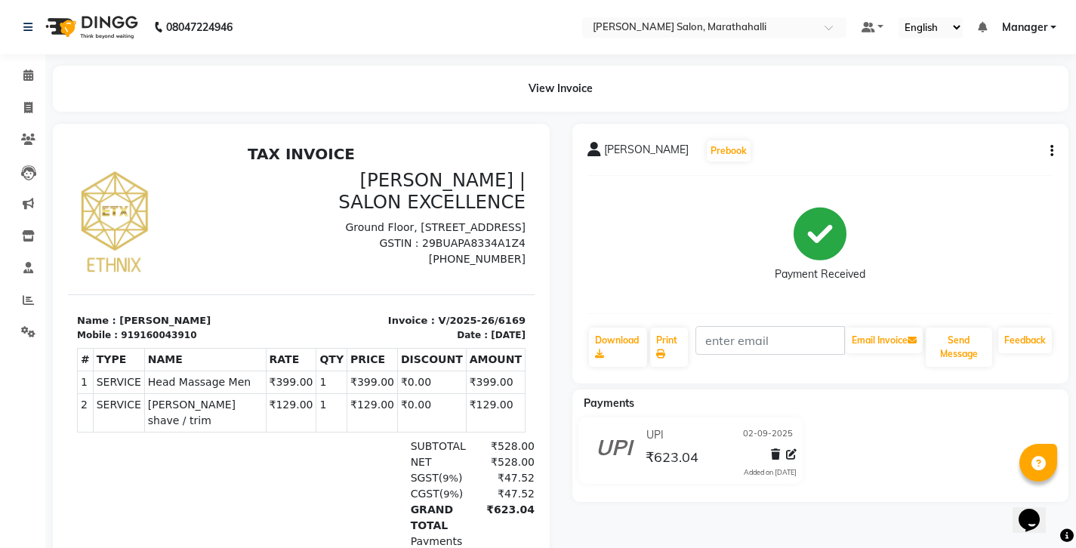
click at [164, 448] on div at bounding box center [151, 510] width 149 height 143
drag, startPoint x: 137, startPoint y: 319, endPoint x: 247, endPoint y: 325, distance: 110.4
click at [247, 325] on div "TAX INVOICE ETHNIX | SALON EXCELLENCE Ground Floor, SR Arceda, 6 th Cross, Tuls…" at bounding box center [301, 389] width 467 height 488
click at [242, 534] on div "Payments" at bounding box center [375, 542] width 317 height 16
drag, startPoint x: 118, startPoint y: 320, endPoint x: 191, endPoint y: 319, distance: 73.2
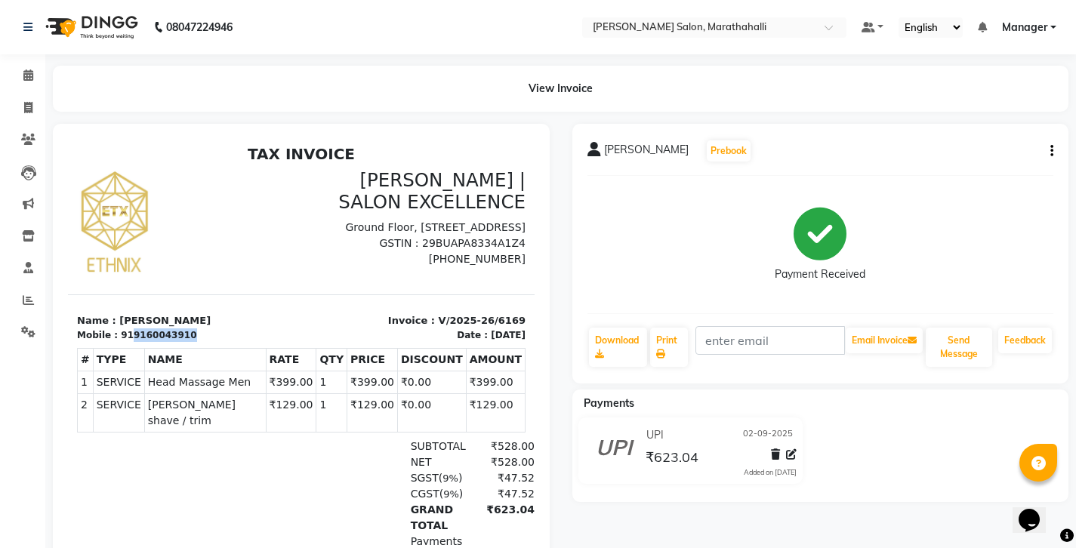
click at [191, 328] on div "Mobile : 919160043910" at bounding box center [184, 335] width 215 height 14
copy div "9160043910"
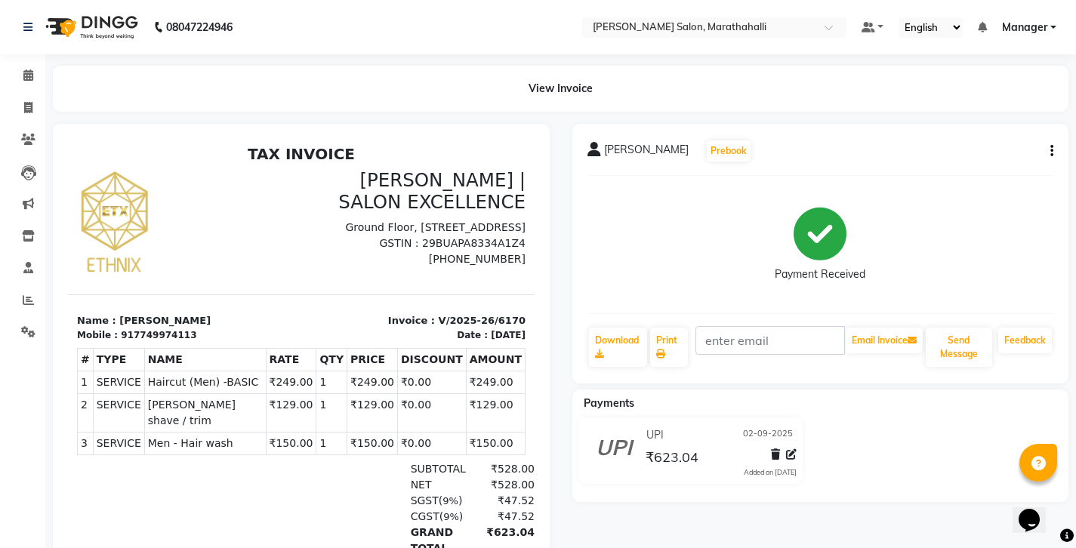
click at [1053, 151] on icon "button" at bounding box center [1051, 151] width 3 height 1
click at [1001, 142] on div "Edit Invoice" at bounding box center [979, 151] width 103 height 19
select select "service"
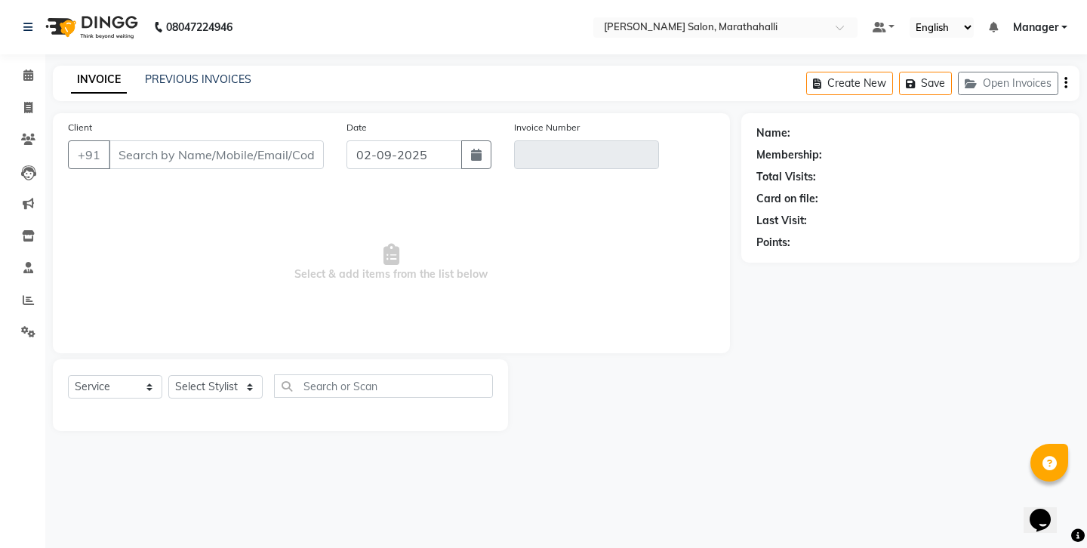
type input "7749974113"
type input "V/2025-26/6170"
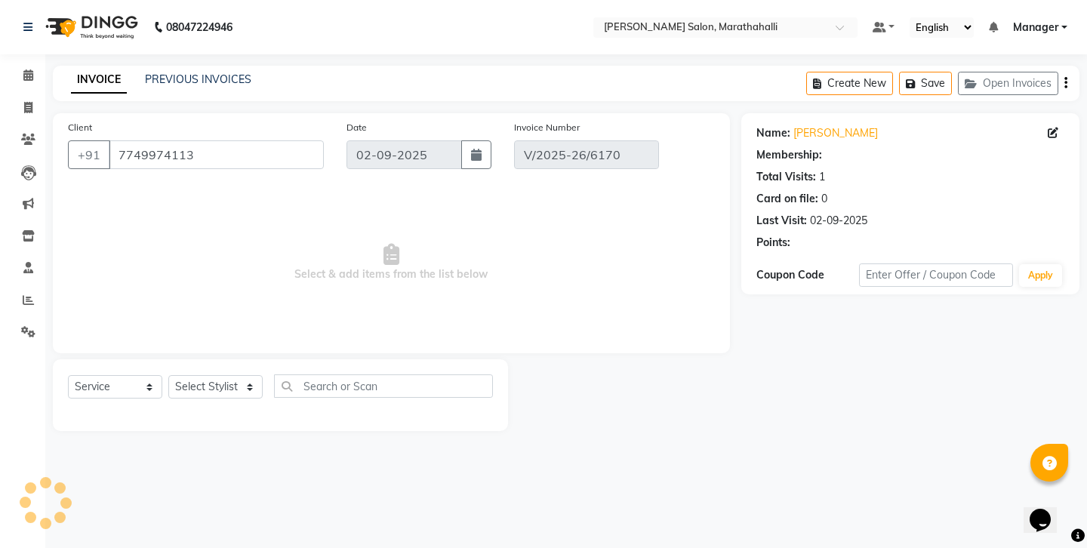
select select "select"
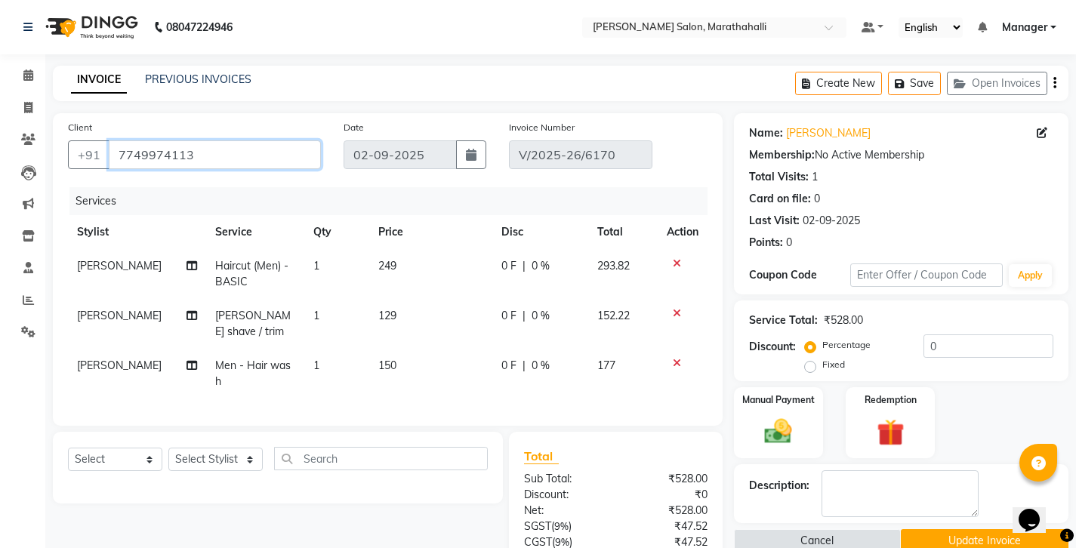
drag, startPoint x: 105, startPoint y: 137, endPoint x: 179, endPoint y: 148, distance: 74.8
click at [178, 149] on input "7749974113" at bounding box center [215, 154] width 212 height 29
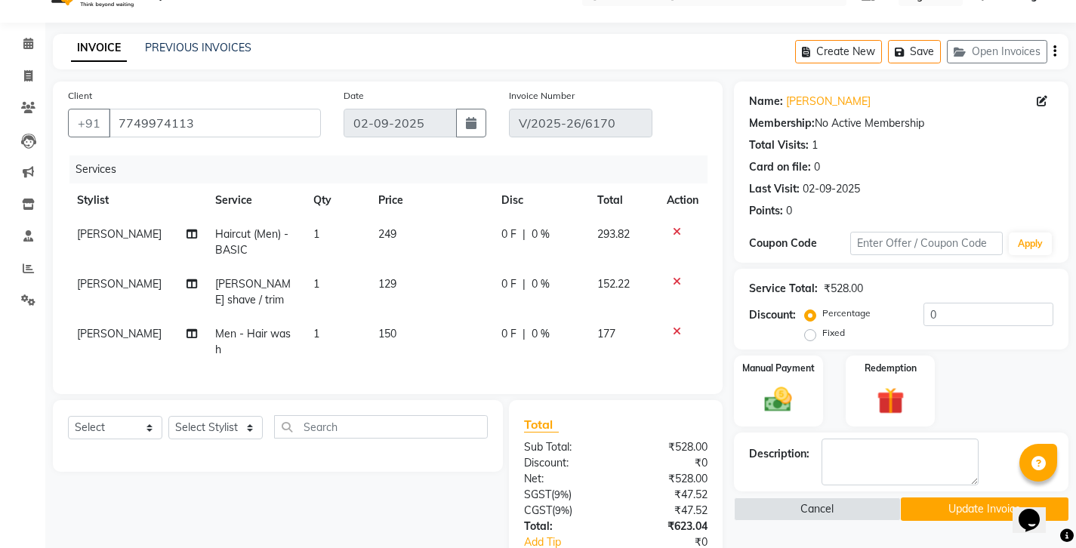
click at [949, 497] on button "Update Invoice" at bounding box center [985, 508] width 168 height 23
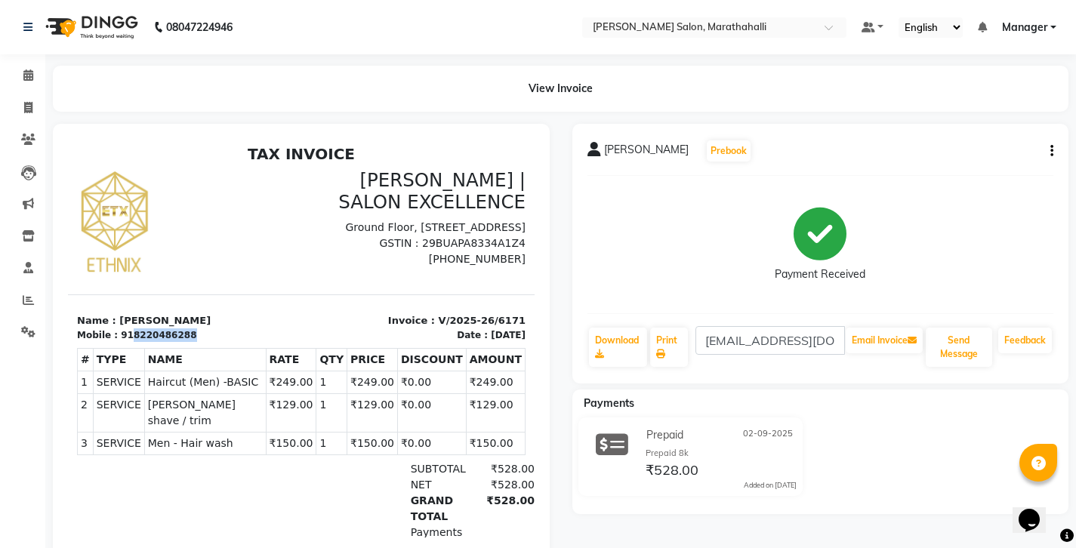
drag, startPoint x: 117, startPoint y: 319, endPoint x: 220, endPoint y: 316, distance: 102.7
click at [220, 328] on div "Mobile : 918220486288" at bounding box center [184, 335] width 215 height 14
copy div "8220486288"
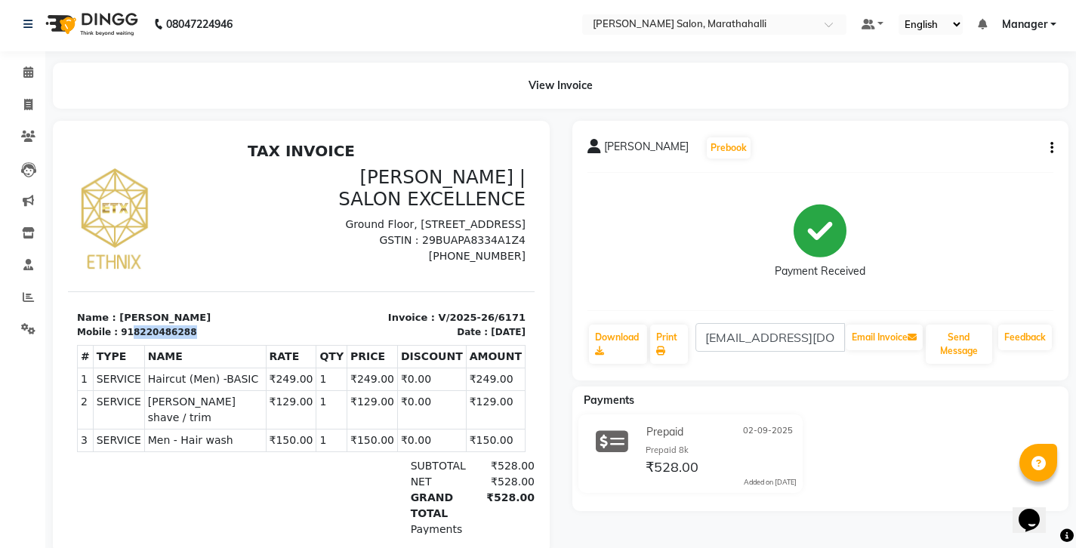
copy div "8220486288"
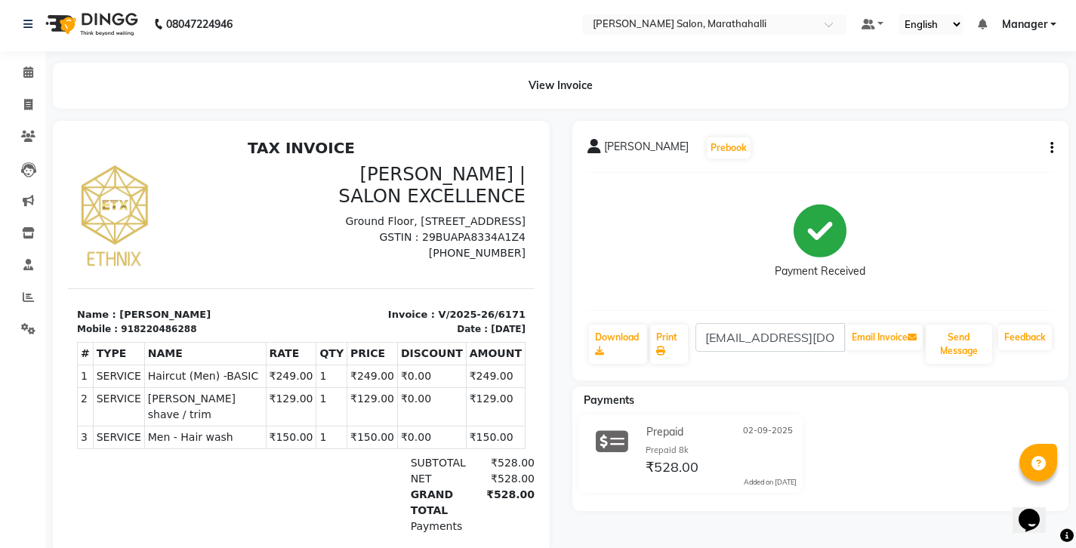
click at [310, 307] on p "Invoice : V/2025-26/6171" at bounding box center [417, 314] width 215 height 15
drag, startPoint x: 120, startPoint y: 313, endPoint x: 192, endPoint y: 313, distance: 71.7
click at [192, 322] on div "Mobile : 918220486288" at bounding box center [184, 329] width 215 height 14
copy div "8220486288"
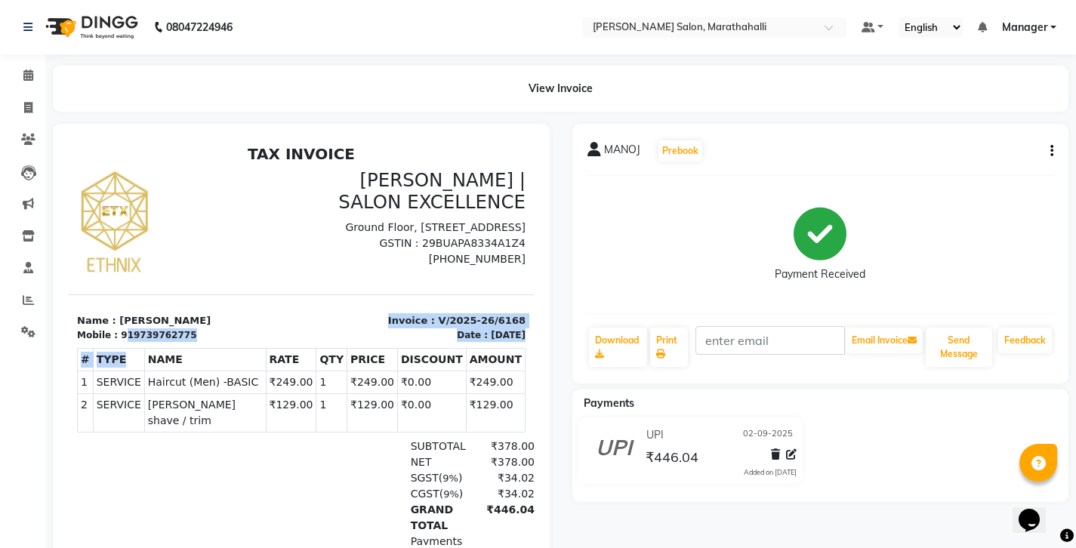
drag, startPoint x: 115, startPoint y: 317, endPoint x: 221, endPoint y: 330, distance: 107.2
click at [221, 330] on div "TAX INVOICE [PERSON_NAME] | SALON EXCELLENCE [STREET_ADDRESS] GSTIN : 29BUAPA83…" at bounding box center [301, 389] width 467 height 488
click at [186, 454] on div at bounding box center [151, 510] width 149 height 143
drag, startPoint x: 117, startPoint y: 316, endPoint x: 222, endPoint y: 334, distance: 106.5
click at [222, 334] on div "TAX INVOICE [PERSON_NAME] | SALON EXCELLENCE [STREET_ADDRESS] GSTIN : 29BUAPA83…" at bounding box center [301, 389] width 467 height 488
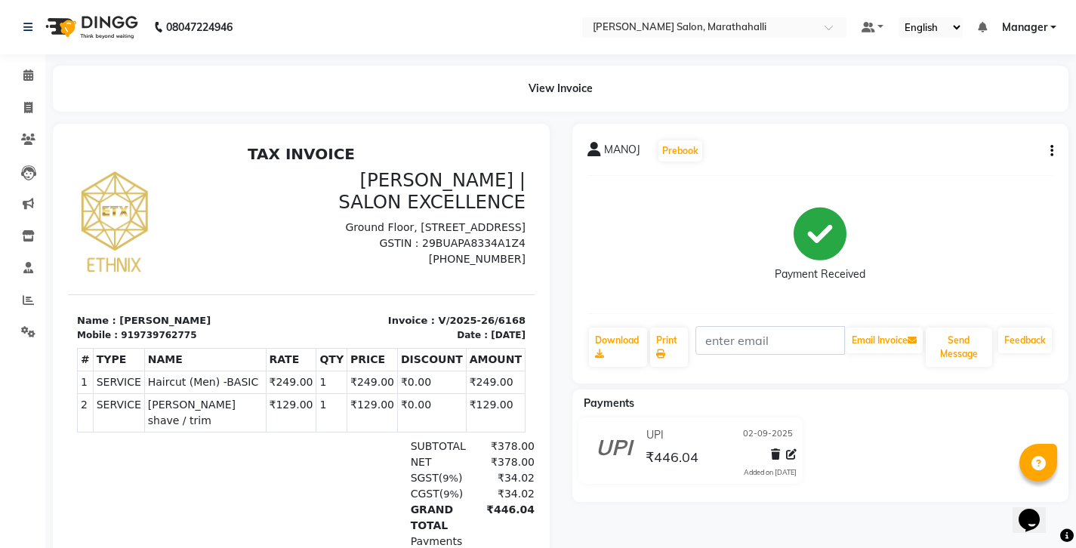
click at [183, 442] on div at bounding box center [151, 510] width 149 height 143
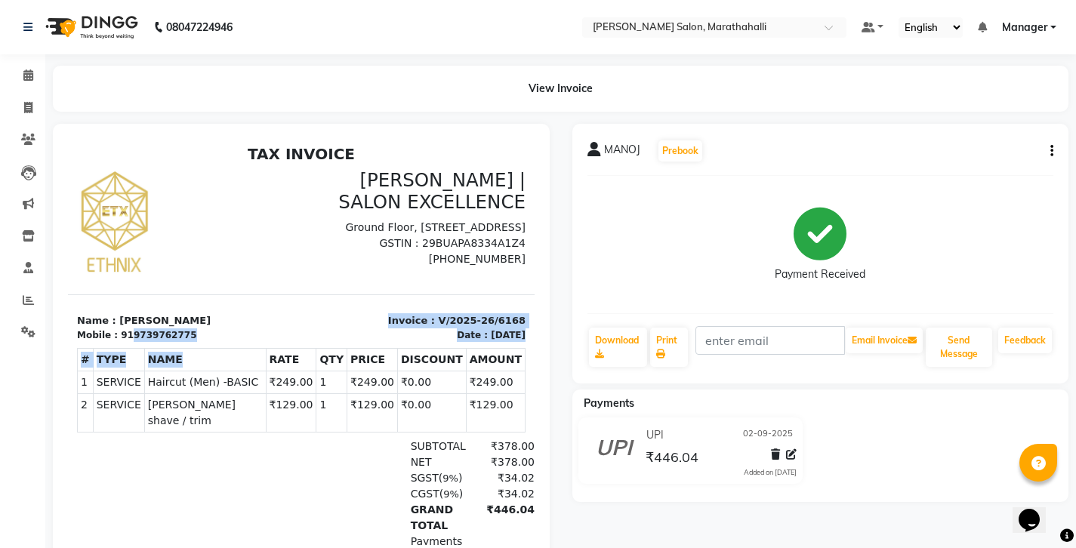
drag, startPoint x: 116, startPoint y: 317, endPoint x: 203, endPoint y: 334, distance: 88.4
click at [203, 334] on div "TAX INVOICE [PERSON_NAME] | SALON EXCELLENCE [STREET_ADDRESS] GSTIN : 29BUAPA83…" at bounding box center [301, 389] width 467 height 488
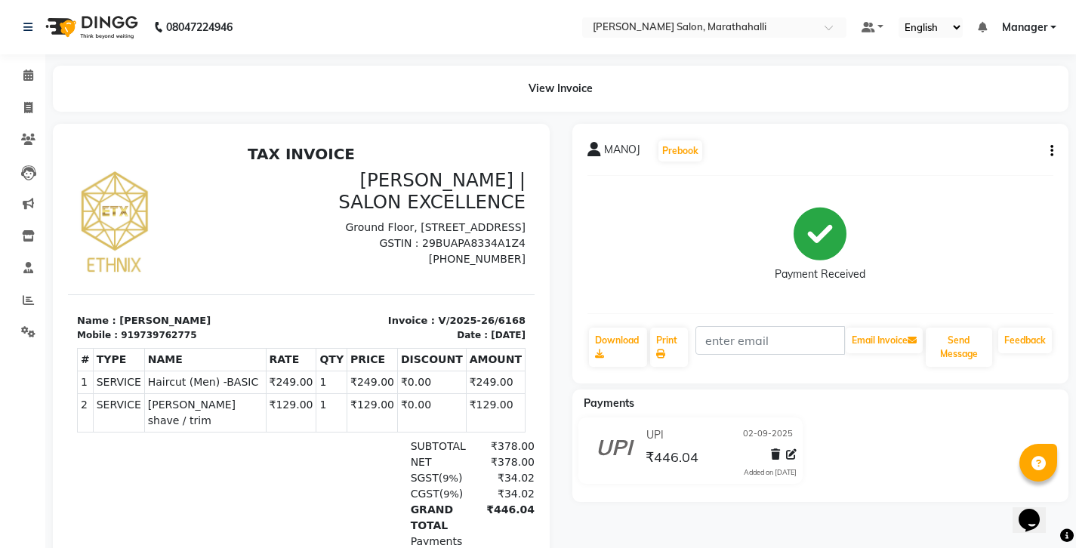
click at [165, 486] on div at bounding box center [151, 510] width 149 height 143
drag, startPoint x: 118, startPoint y: 319, endPoint x: 198, endPoint y: 319, distance: 80.0
click at [198, 328] on div "Mobile : 919739762775" at bounding box center [184, 335] width 215 height 14
copy div "9739762775"
